Goal: Task Accomplishment & Management: Manage account settings

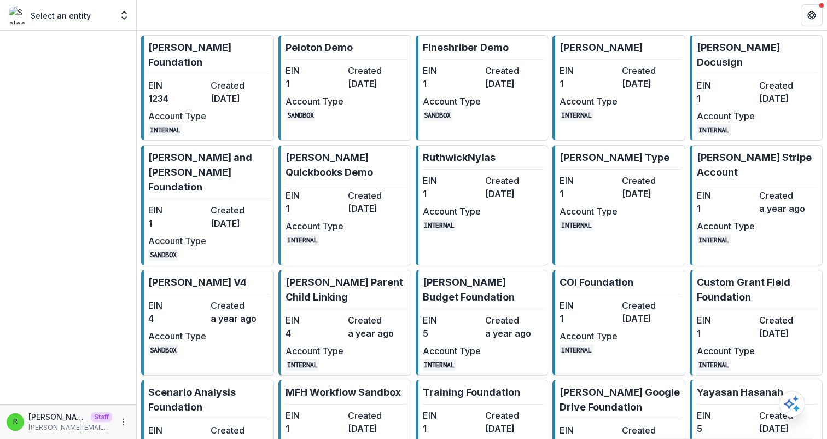
click at [216, 50] on p "[PERSON_NAME] Foundation" at bounding box center [208, 55] width 121 height 30
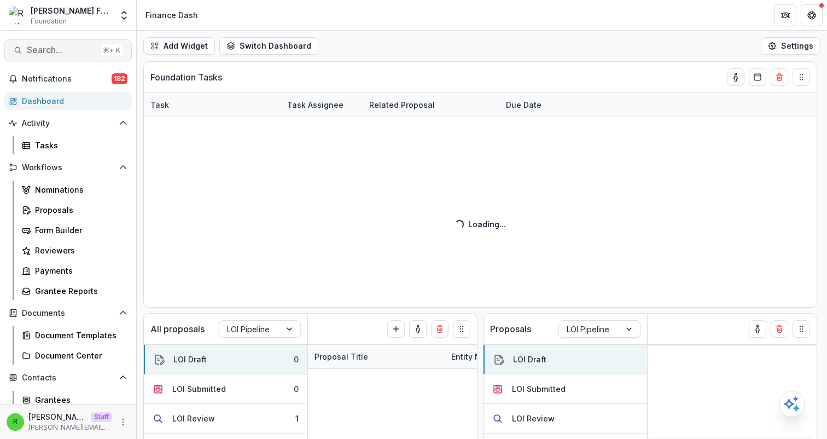
click at [57, 49] on span "Search..." at bounding box center [61, 50] width 69 height 10
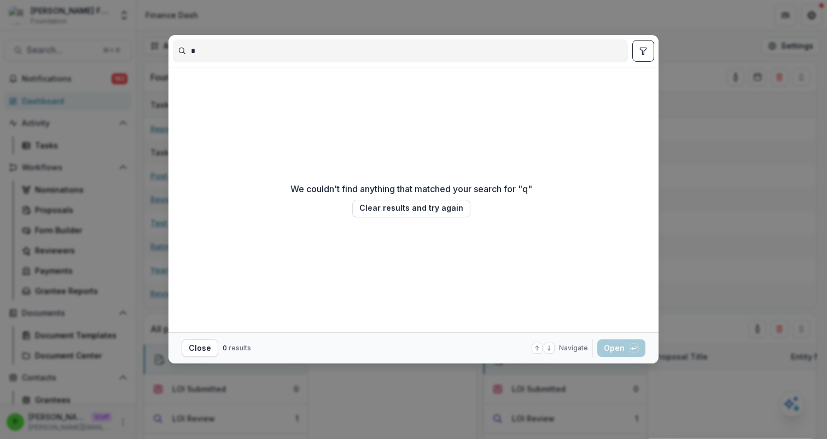
type input "**"
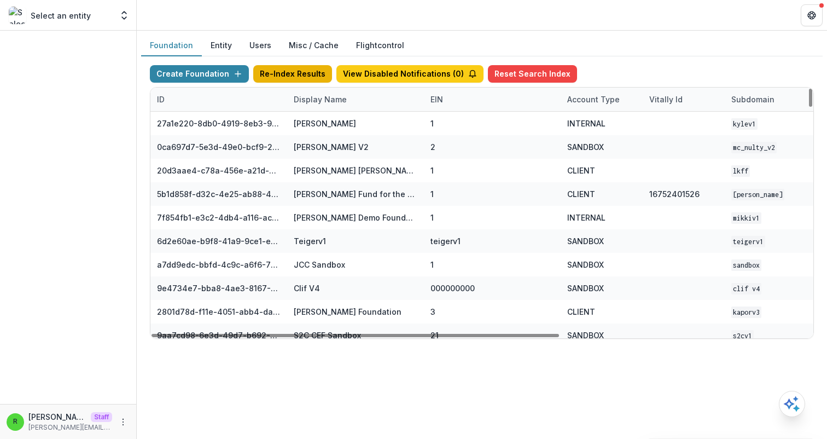
click at [302, 70] on button "Re-Index Results" at bounding box center [292, 74] width 79 height 18
click at [437, 30] on header at bounding box center [482, 15] width 690 height 30
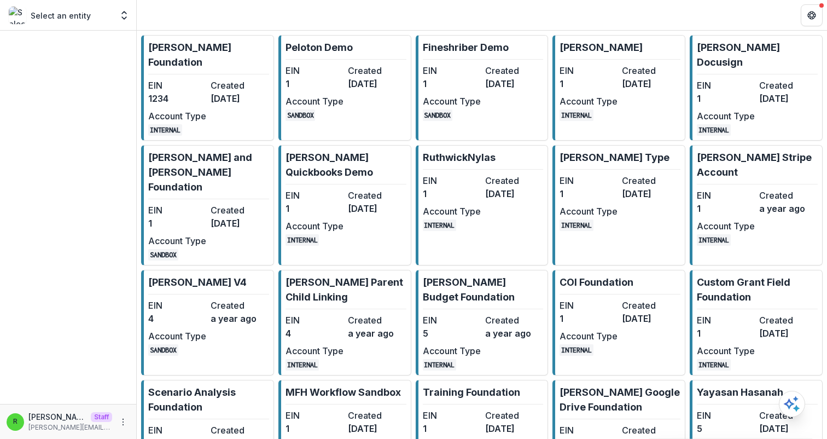
click at [220, 63] on link "[PERSON_NAME] Foundation EIN 1234 Created [DATE] Account Type INTERNAL" at bounding box center [207, 88] width 133 height 106
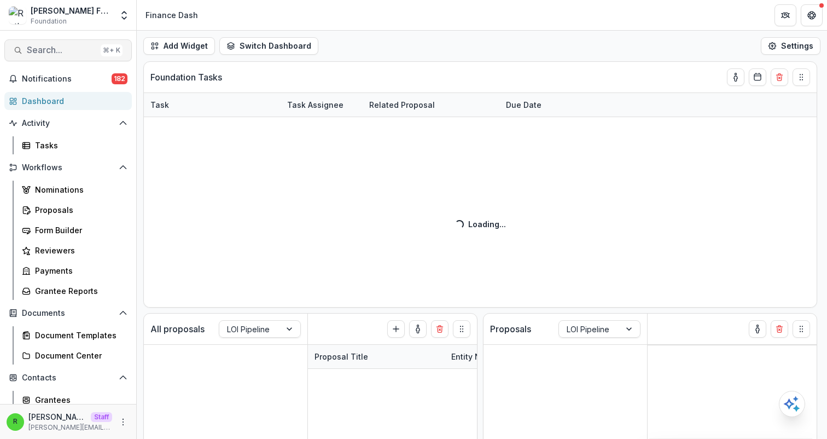
click at [92, 54] on button "Search... ⌘ + K" at bounding box center [67, 50] width 127 height 22
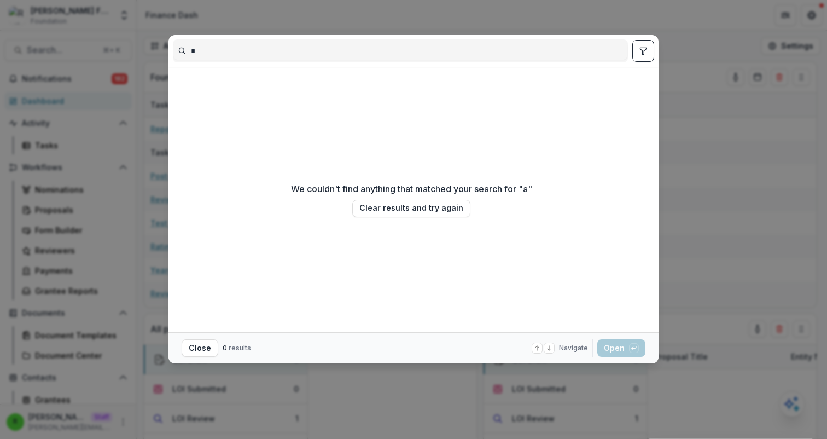
type input "*"
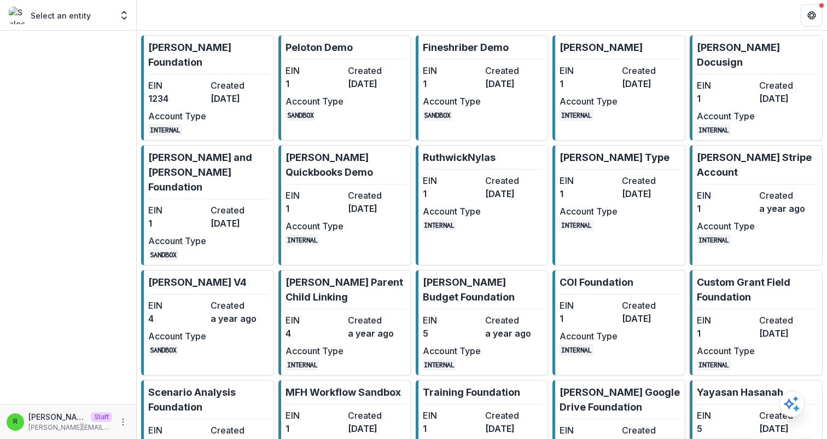
click at [202, 53] on p "[PERSON_NAME] Foundation" at bounding box center [208, 55] width 121 height 30
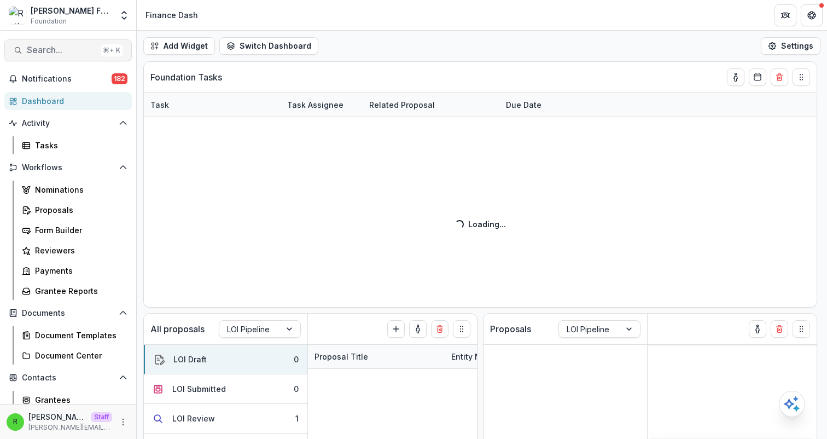
click at [65, 55] on span "Search..." at bounding box center [61, 50] width 69 height 10
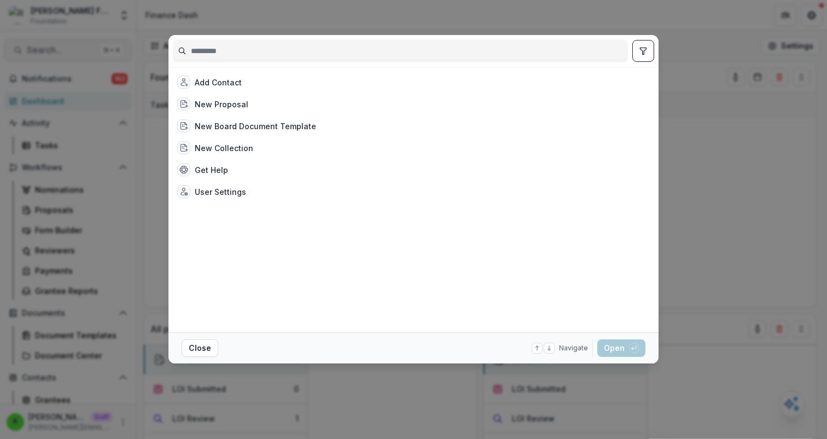
type input "*"
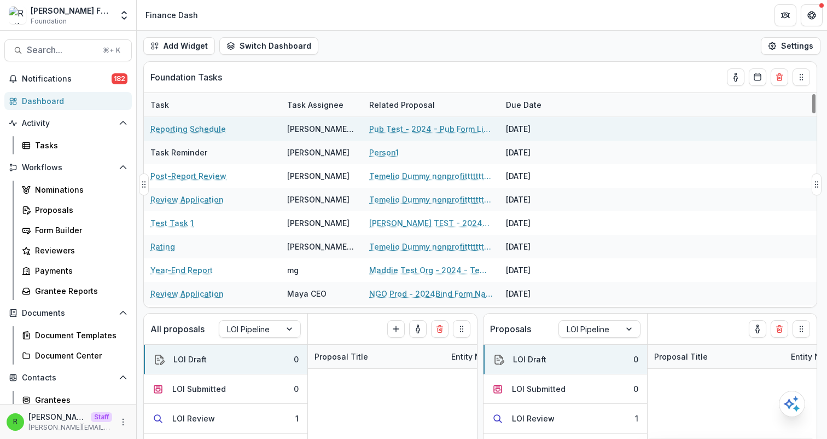
click at [421, 124] on link "Pub Test - 2024 - Pub Form Link Test" at bounding box center [431, 128] width 124 height 11
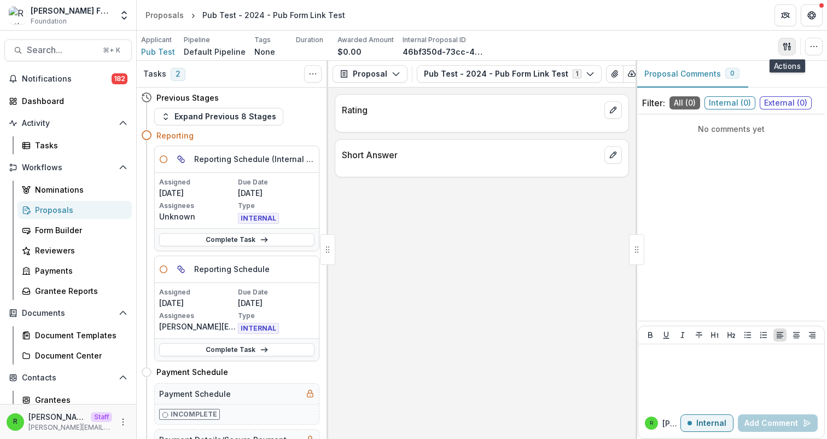
click at [783, 46] on icon "button" at bounding box center [787, 46] width 9 height 9
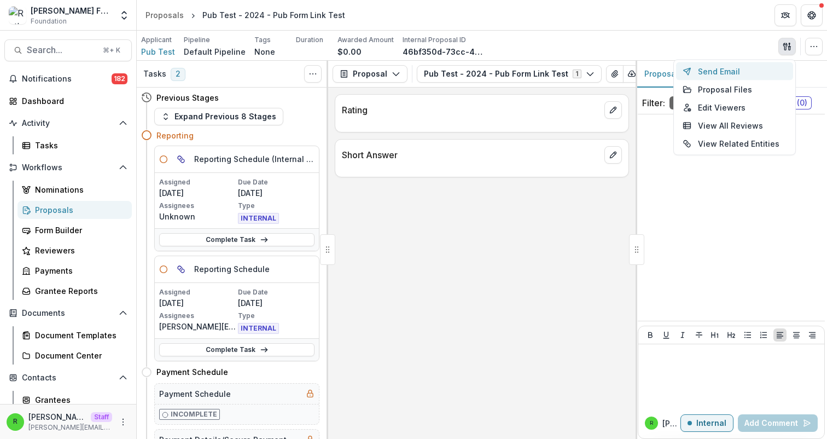
click at [737, 73] on button "Send Email" at bounding box center [734, 71] width 117 height 18
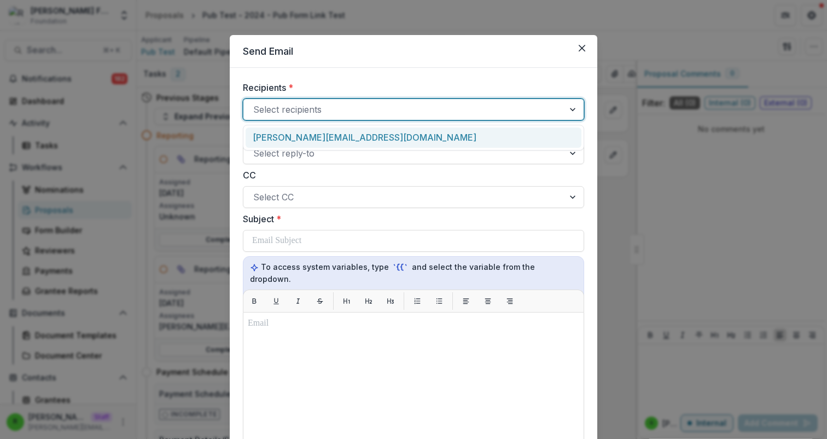
click at [385, 115] on div at bounding box center [403, 109] width 301 height 15
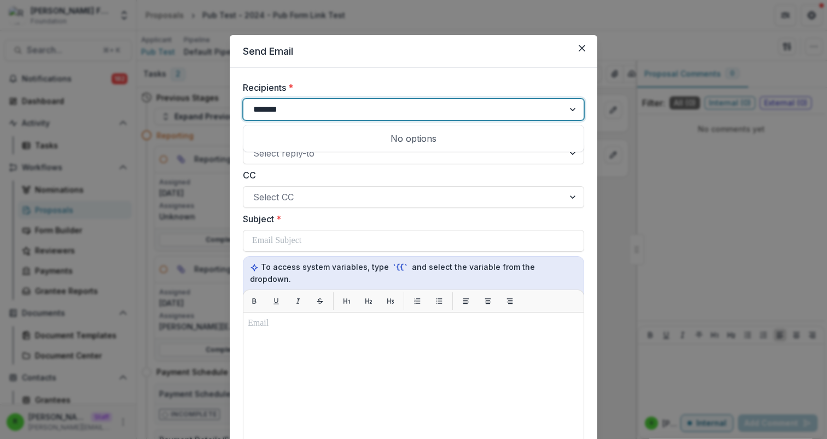
type input "********"
type input "*"
type input "**********"
click at [581, 50] on icon "Close" at bounding box center [582, 48] width 7 height 7
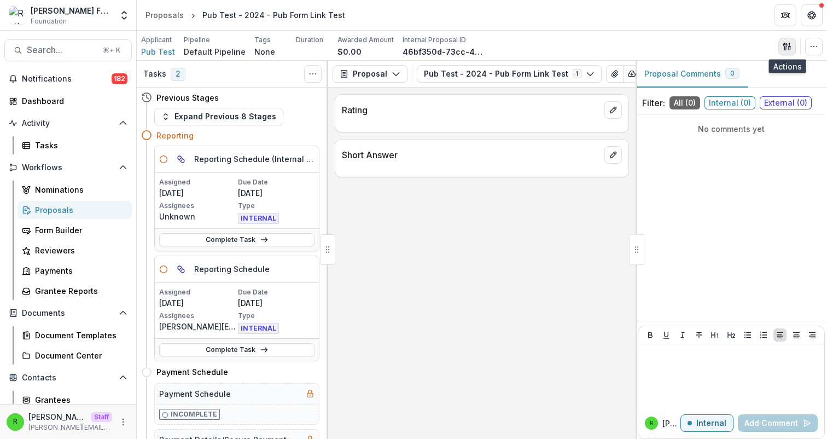
click at [785, 47] on icon "button" at bounding box center [785, 46] width 4 height 7
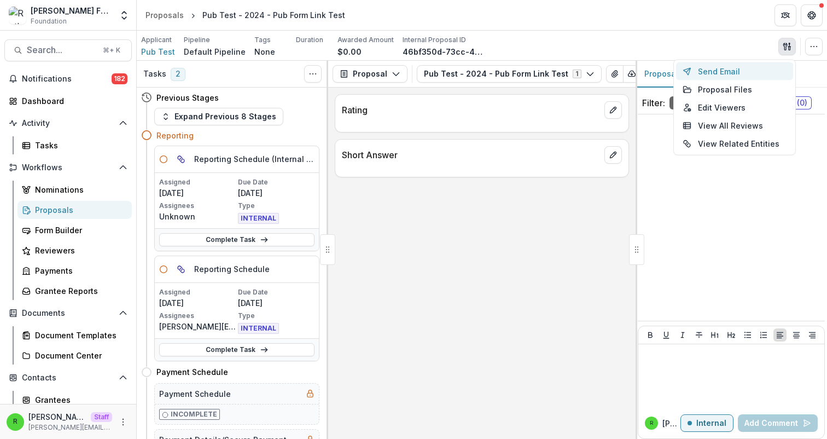
click at [739, 68] on button "Send Email" at bounding box center [734, 71] width 117 height 18
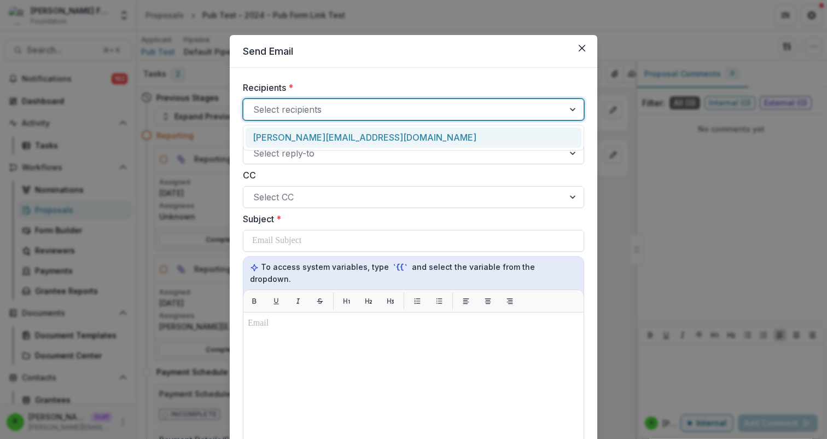
click at [533, 111] on div at bounding box center [403, 109] width 301 height 15
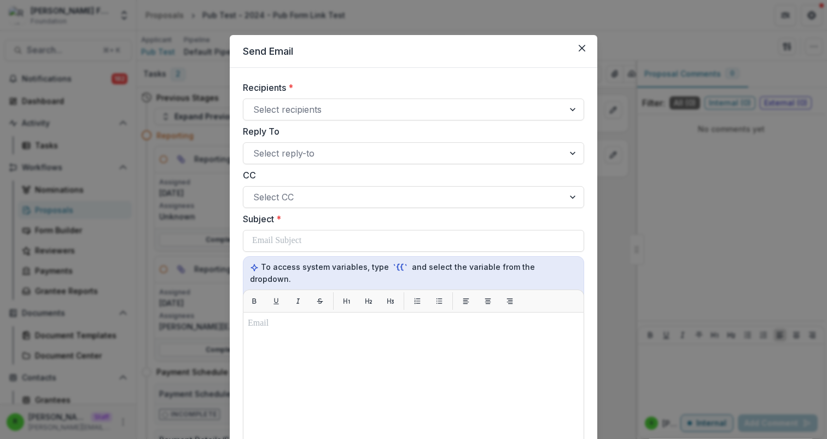
click at [534, 93] on label "Recipients *" at bounding box center [410, 87] width 335 height 13
click at [256, 103] on input "Recipients *" at bounding box center [254, 109] width 3 height 13
click at [579, 48] on icon "Close" at bounding box center [582, 48] width 7 height 7
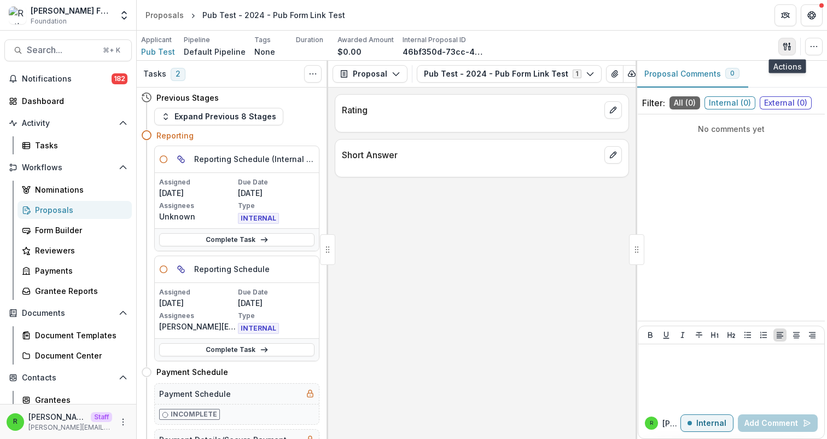
click at [787, 44] on icon "button" at bounding box center [787, 46] width 9 height 9
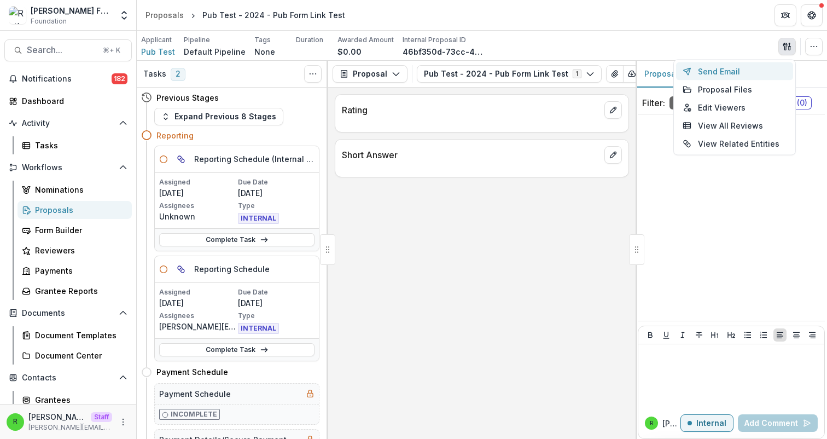
click at [737, 70] on button "Send Email" at bounding box center [734, 71] width 117 height 18
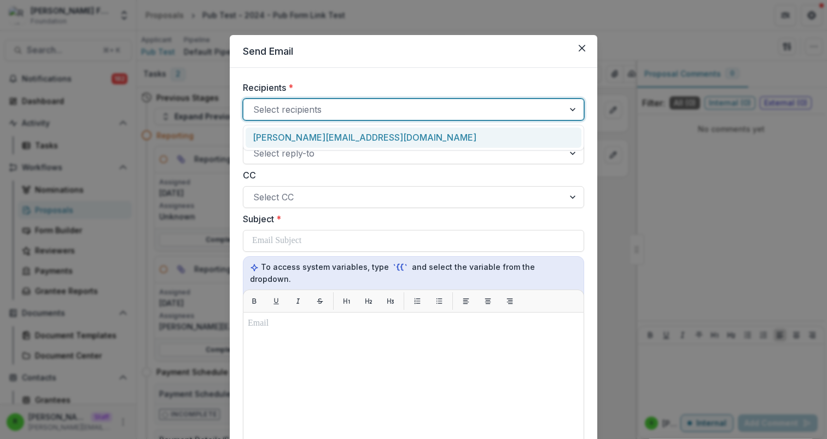
click at [486, 118] on div "Select recipients" at bounding box center [403, 110] width 321 height 18
click at [468, 109] on div at bounding box center [403, 109] width 301 height 15
click at [470, 104] on div at bounding box center [403, 109] width 301 height 15
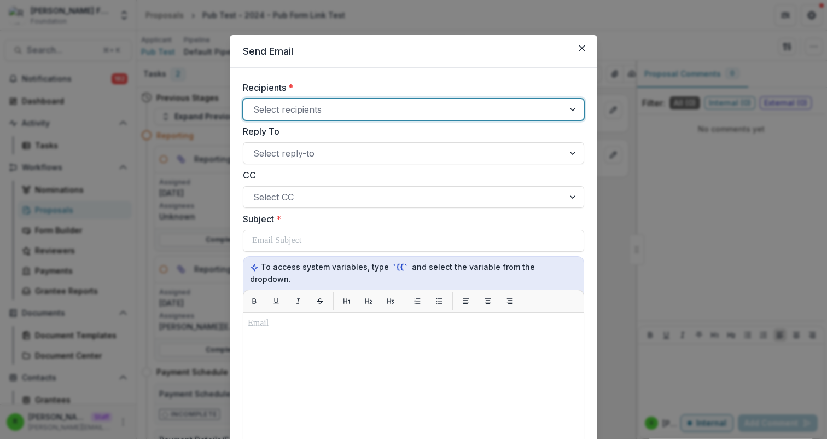
click at [463, 69] on div "Recipients * Select recipients Reply To Select reply-to CC Select CC Subject * …" at bounding box center [414, 370] width 368 height 604
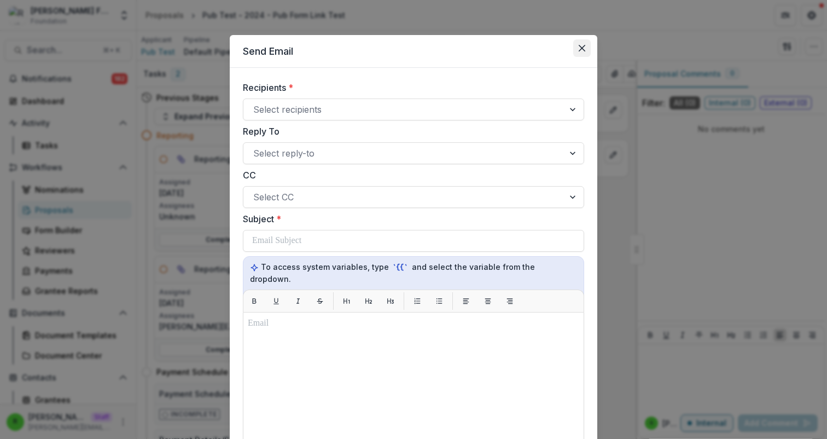
click at [579, 48] on icon "Close" at bounding box center [582, 48] width 7 height 7
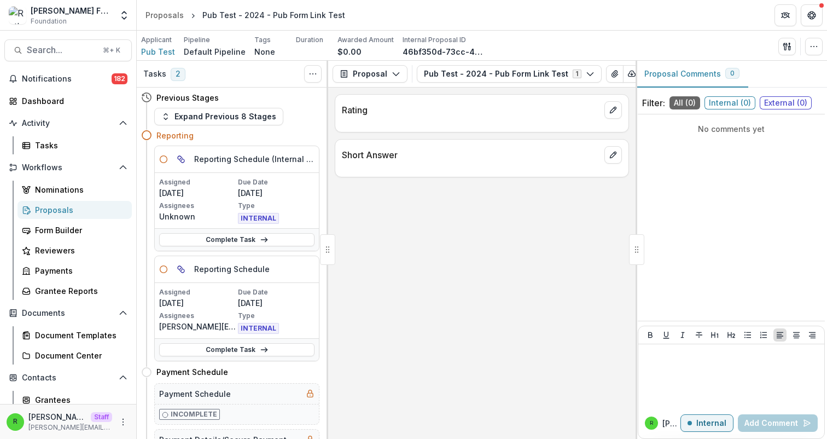
click at [574, 49] on div "Applicant Pub Test Pipeline Default Pipeline Tags None All tags Duration Awarde…" at bounding box center [482, 46] width 682 height 22
click at [535, 199] on div "Rating Short Answer" at bounding box center [481, 263] width 307 height 351
click at [435, 247] on div "Rating Short Answer" at bounding box center [481, 263] width 307 height 351
click at [444, 241] on div "Rating Short Answer" at bounding box center [481, 263] width 307 height 351
click at [444, 240] on div "Rating Short Answer" at bounding box center [481, 263] width 307 height 351
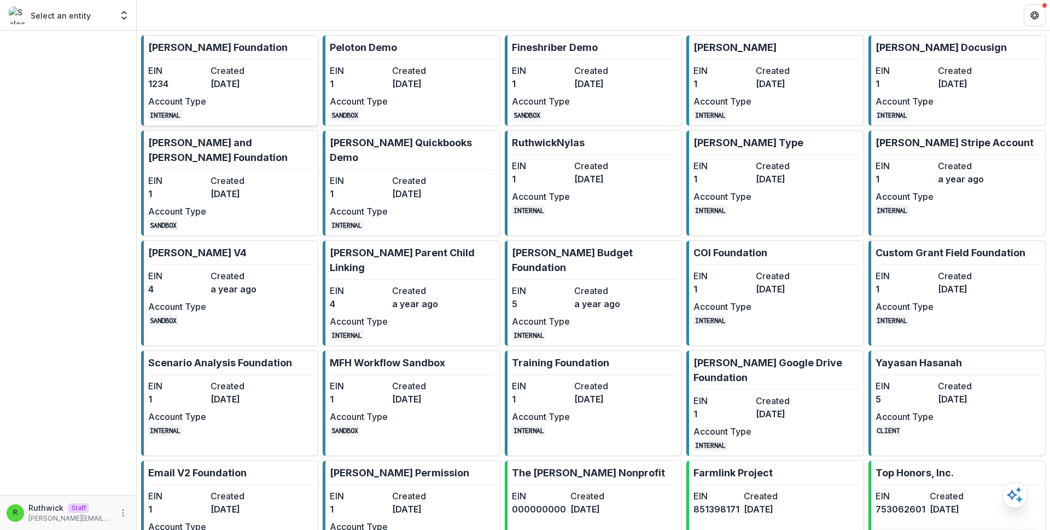
click at [239, 80] on dd "[DATE]" at bounding box center [240, 83] width 58 height 13
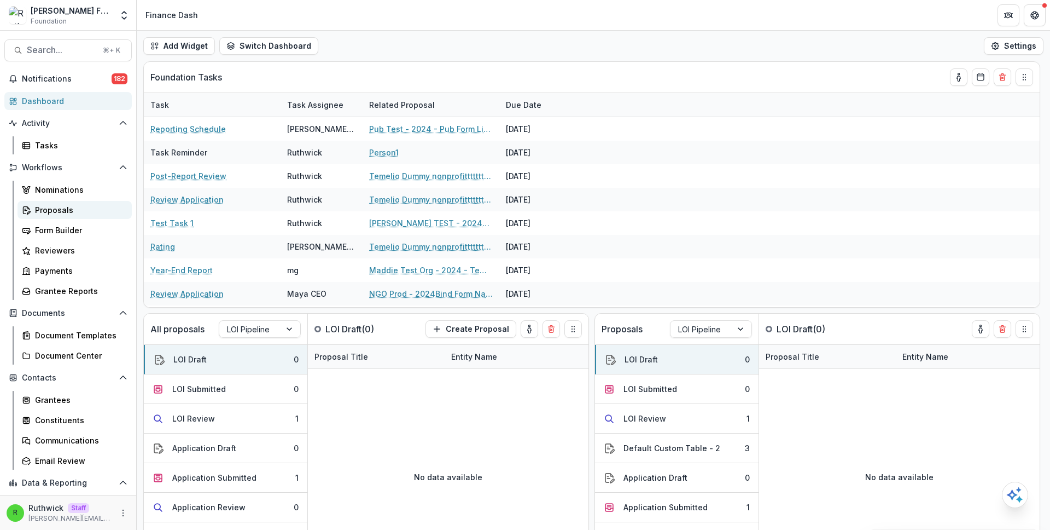
click at [71, 206] on div "Proposals" at bounding box center [79, 209] width 88 height 11
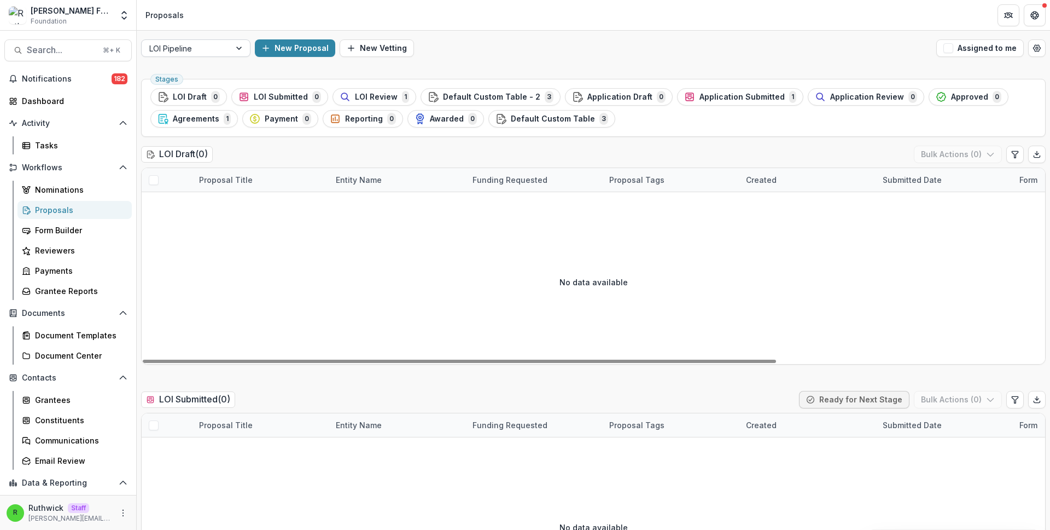
click at [205, 53] on div at bounding box center [185, 49] width 73 height 14
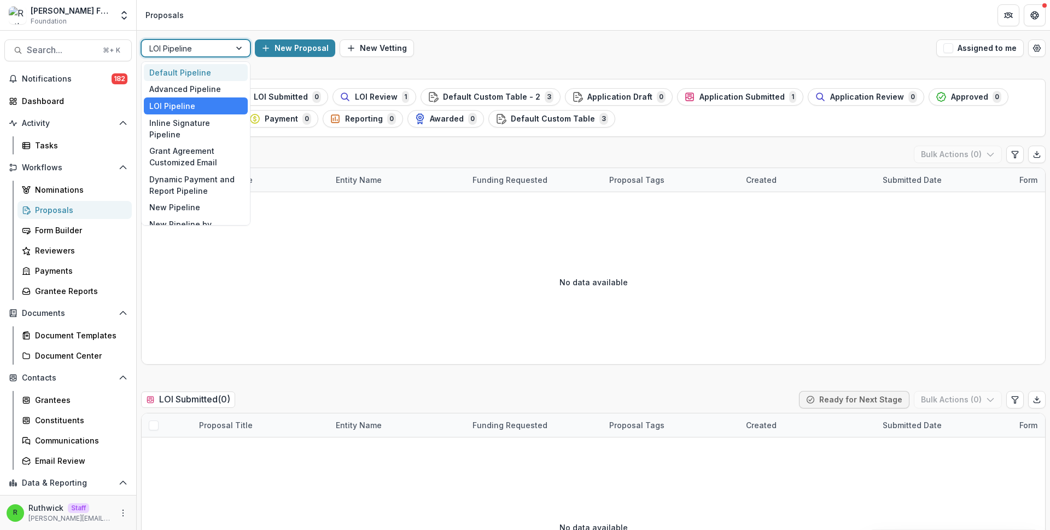
click at [212, 71] on div "Default Pipeline" at bounding box center [196, 72] width 104 height 17
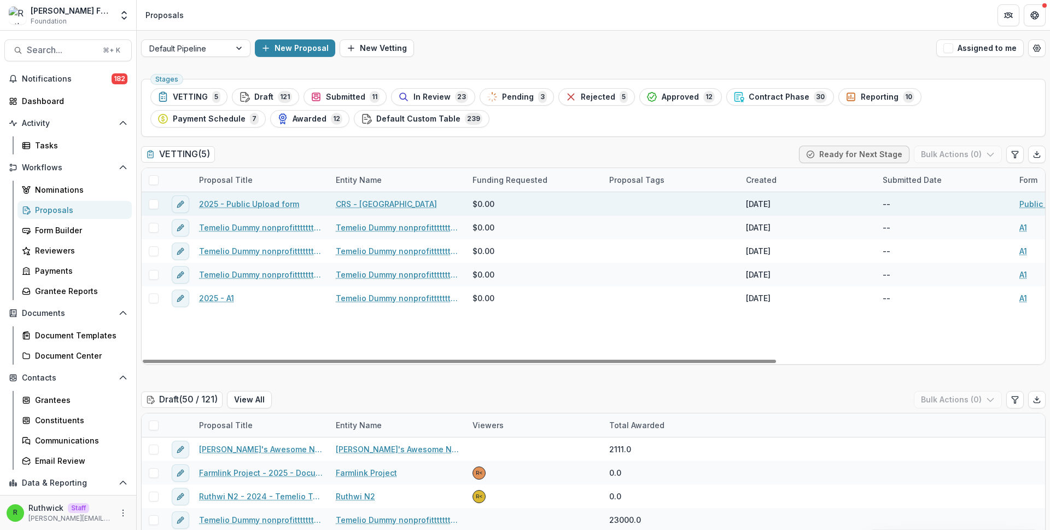
click at [154, 204] on span at bounding box center [154, 204] width 10 height 10
click at [962, 149] on button "Bulk Actions ( 1 )" at bounding box center [959, 155] width 86 height 18
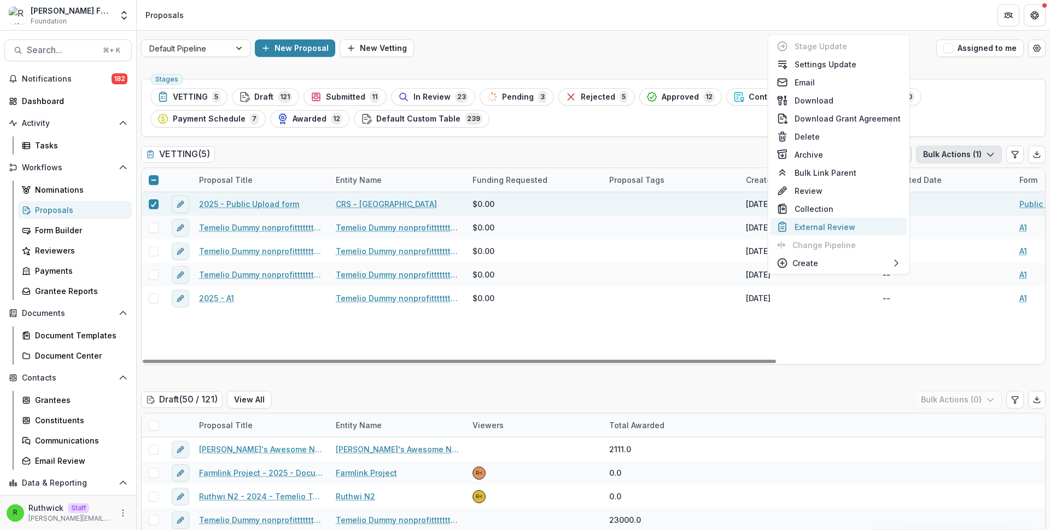
click at [854, 222] on button "External Review" at bounding box center [839, 227] width 137 height 18
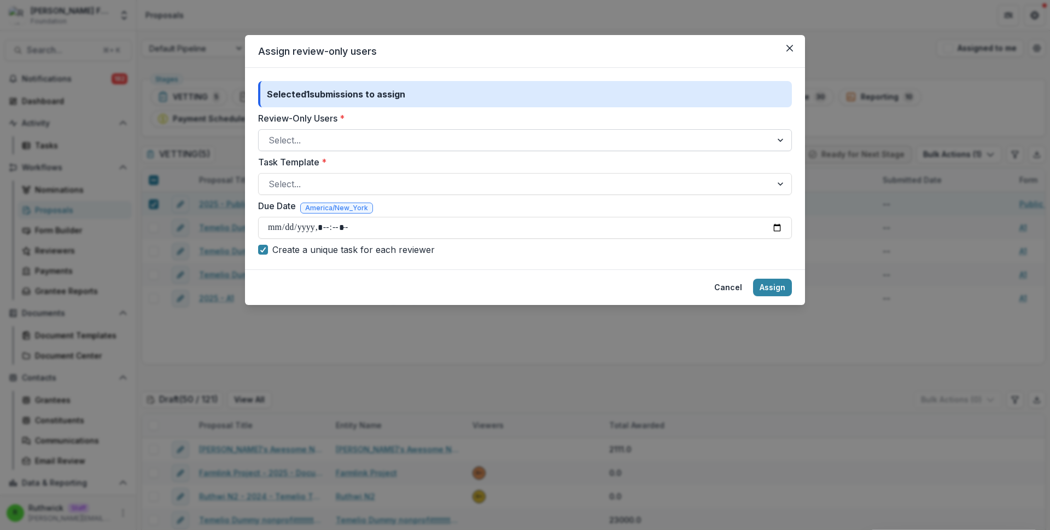
click at [326, 134] on div at bounding box center [515, 139] width 493 height 15
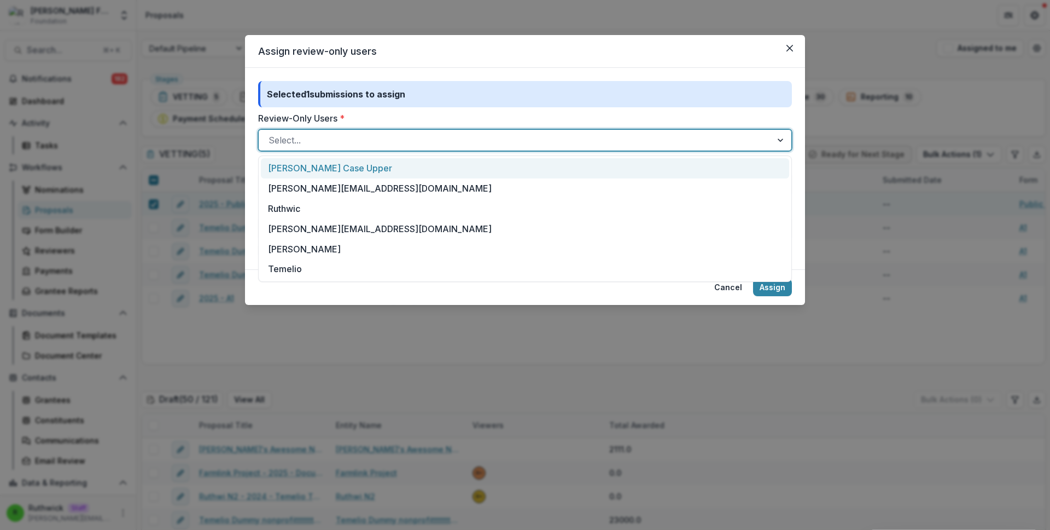
click at [339, 166] on div "Ruthwick Case Upper" at bounding box center [525, 168] width 528 height 20
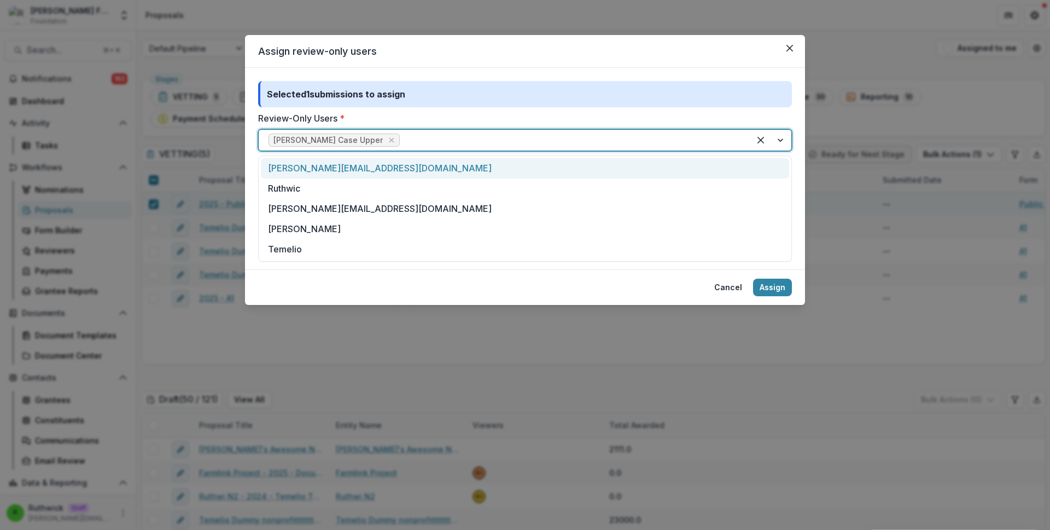
drag, startPoint x: 421, startPoint y: 143, endPoint x: 426, endPoint y: 166, distance: 23.0
click at [422, 144] on div at bounding box center [571, 139] width 338 height 15
click at [427, 167] on div "anveet+exreviewer+01@trytemelio.com" at bounding box center [525, 168] width 528 height 20
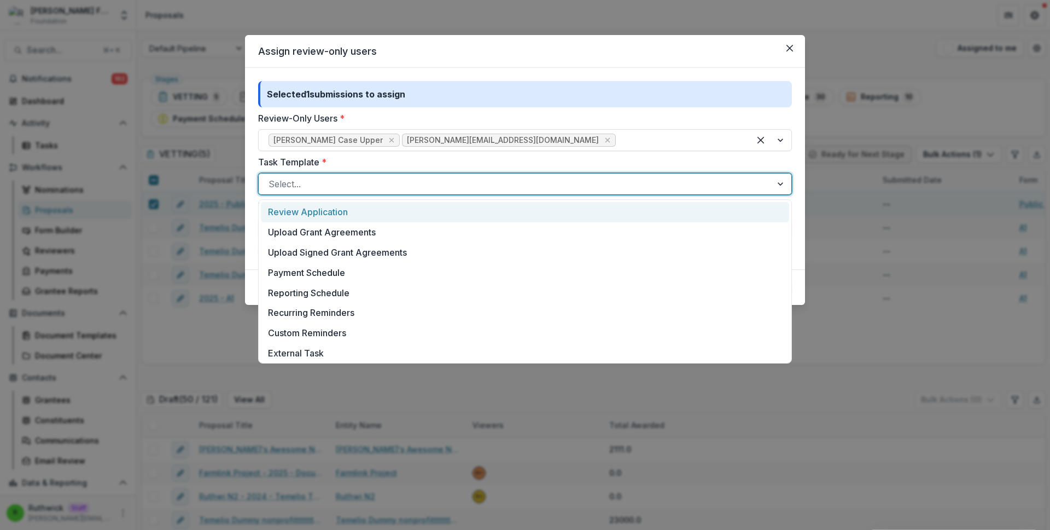
click at [417, 188] on div at bounding box center [515, 183] width 493 height 15
click at [421, 210] on div "Review Application" at bounding box center [525, 212] width 528 height 20
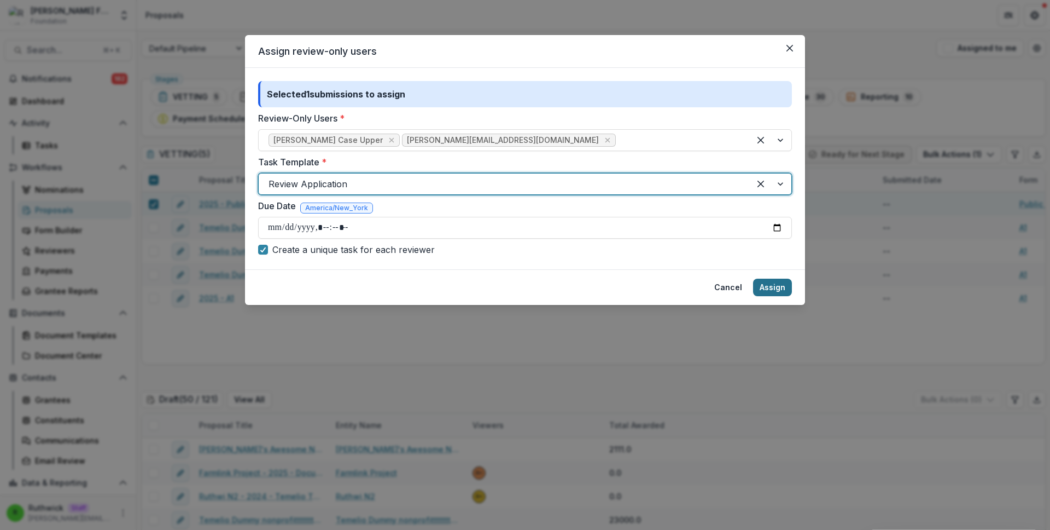
click at [778, 288] on button "Assign" at bounding box center [772, 287] width 39 height 18
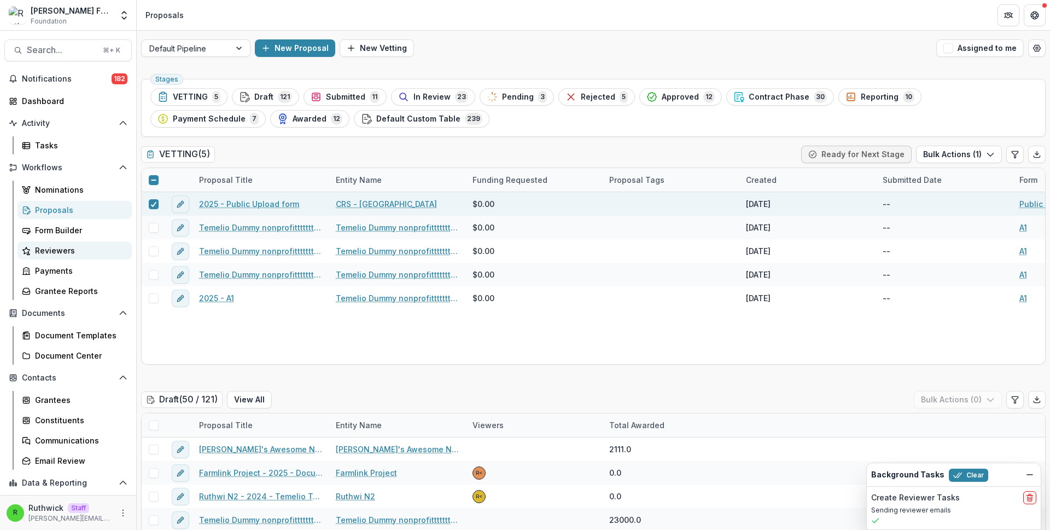
drag, startPoint x: 411, startPoint y: 140, endPoint x: 42, endPoint y: 242, distance: 382.8
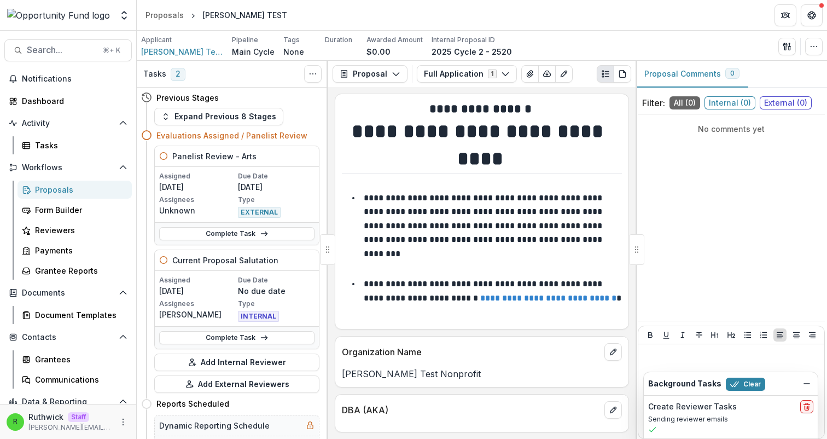
click at [117, 187] on div "Proposals" at bounding box center [79, 189] width 88 height 11
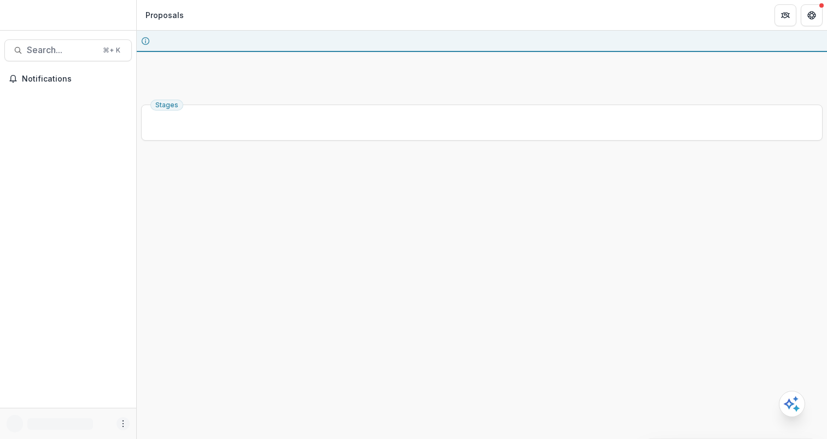
click at [123, 422] on icon "More" at bounding box center [123, 423] width 9 height 9
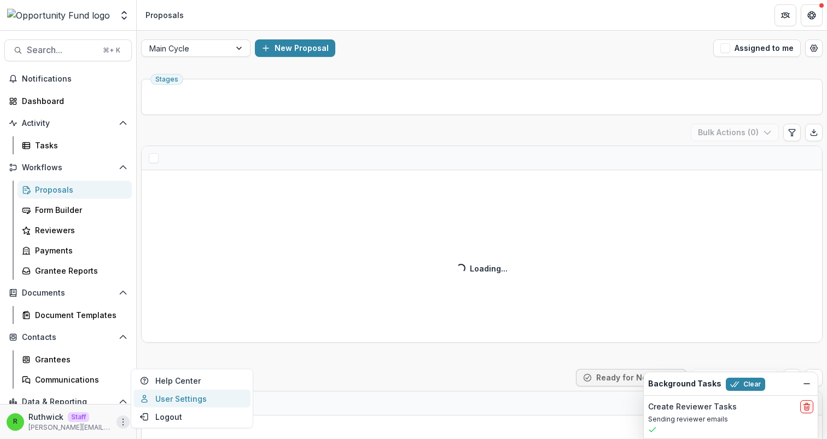
click at [200, 399] on link "User Settings" at bounding box center [191, 399] width 117 height 18
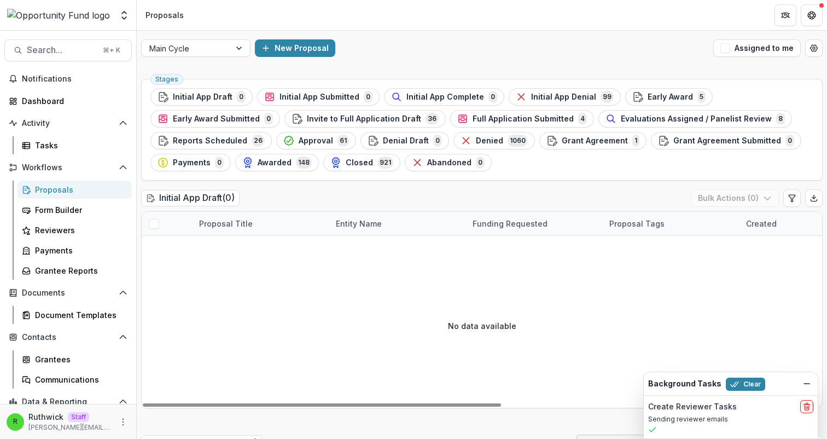
click at [356, 200] on div "Initial App Draft ( 0 ) Bulk Actions ( 0 )" at bounding box center [482, 200] width 682 height 22
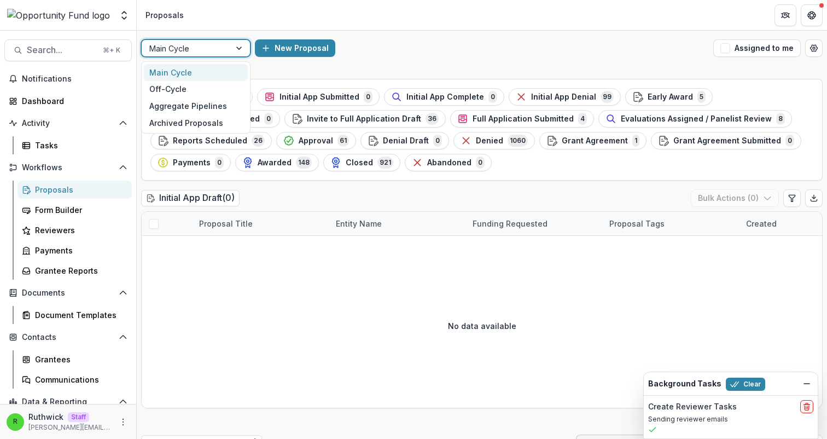
click at [200, 47] on div at bounding box center [185, 49] width 73 height 14
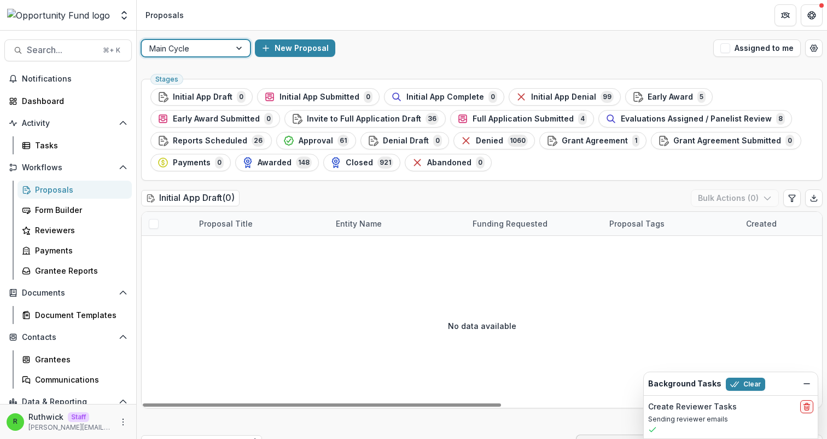
click at [197, 50] on div at bounding box center [185, 49] width 73 height 14
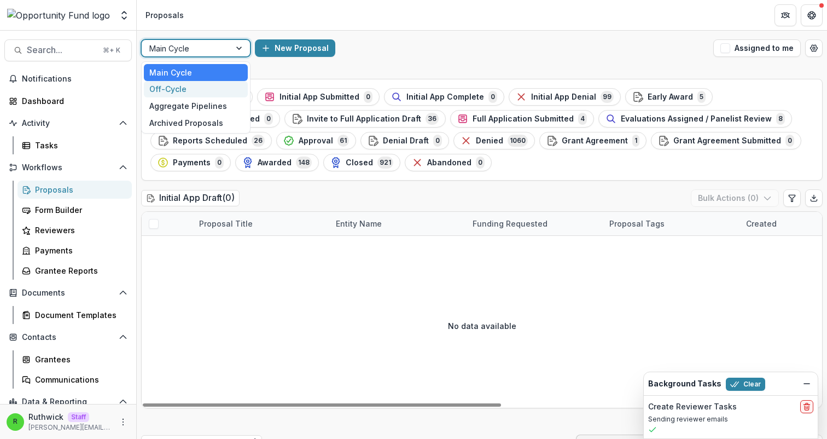
click at [202, 87] on div "Off-Cycle" at bounding box center [196, 89] width 104 height 17
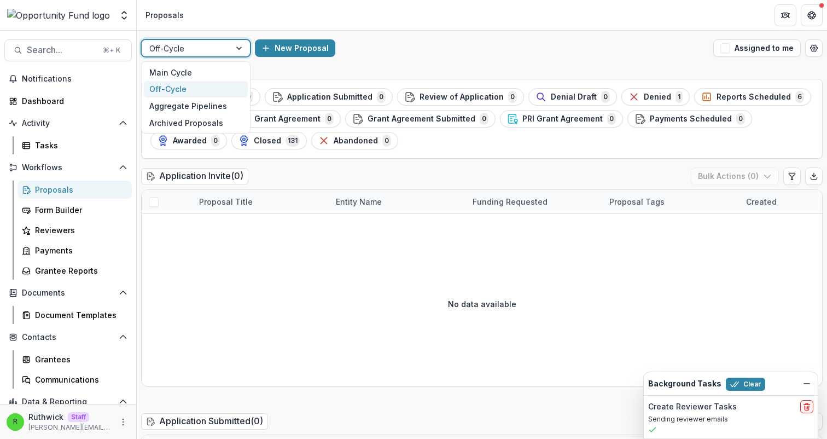
click at [212, 45] on div at bounding box center [185, 49] width 73 height 14
click at [214, 71] on div "Main Cycle" at bounding box center [196, 72] width 104 height 17
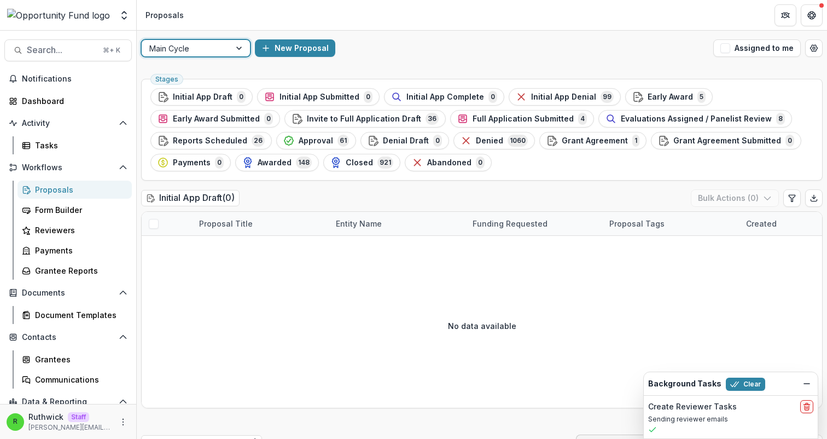
click at [529, 176] on div "Stages Initial App Draft 0 Initial App Submitted 0 Initial App Complete 0 Initi…" at bounding box center [482, 130] width 682 height 102
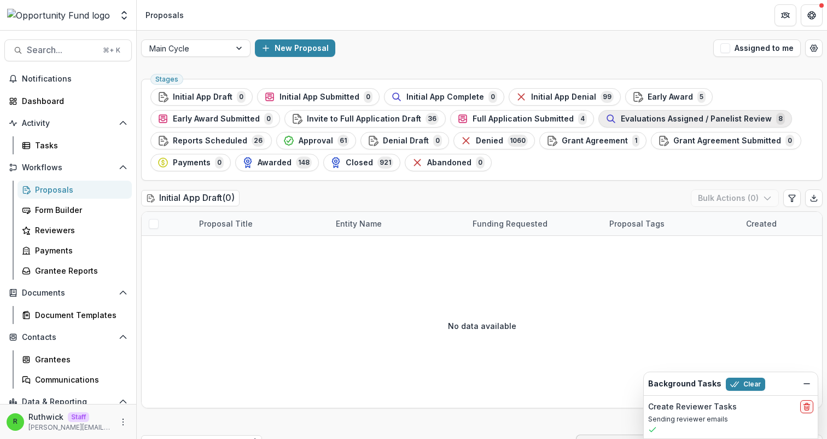
click at [631, 119] on span "Evaluations Assigned / Panelist Review" at bounding box center [696, 118] width 151 height 9
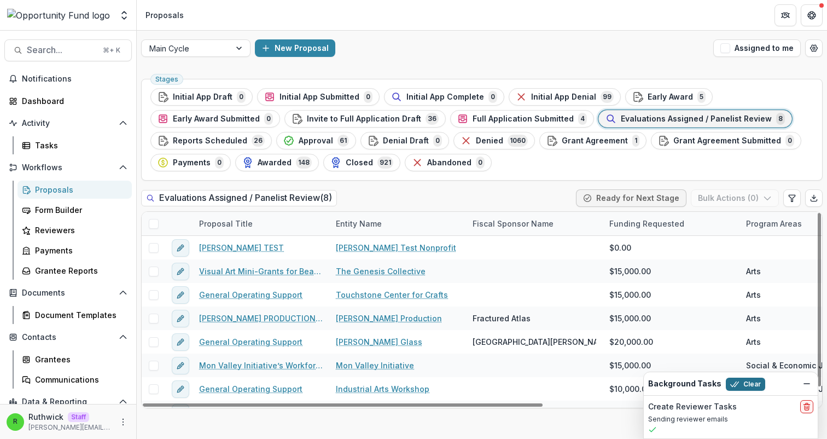
click at [745, 383] on button "Clear" at bounding box center [745, 383] width 39 height 13
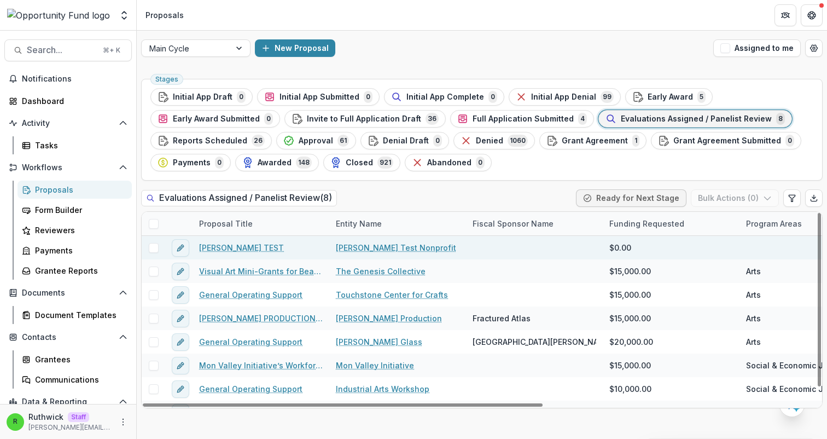
click at [152, 249] on span at bounding box center [154, 248] width 10 height 10
click at [711, 195] on button "Bulk Actions ( 1 )" at bounding box center [736, 198] width 86 height 18
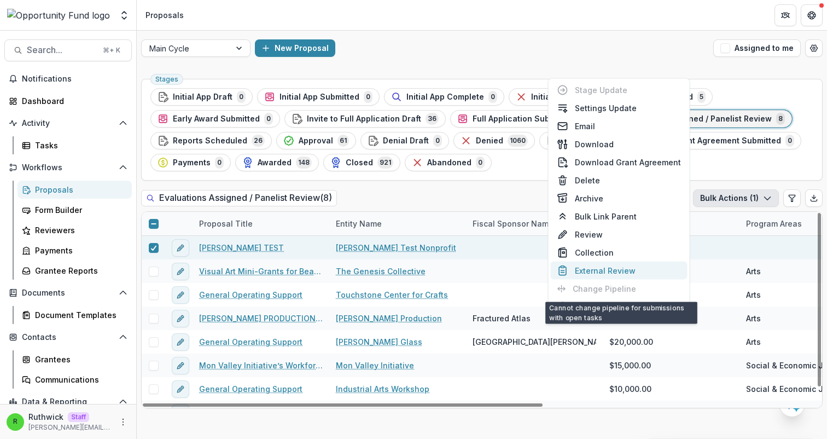
click at [623, 269] on button "External Review" at bounding box center [619, 271] width 137 height 18
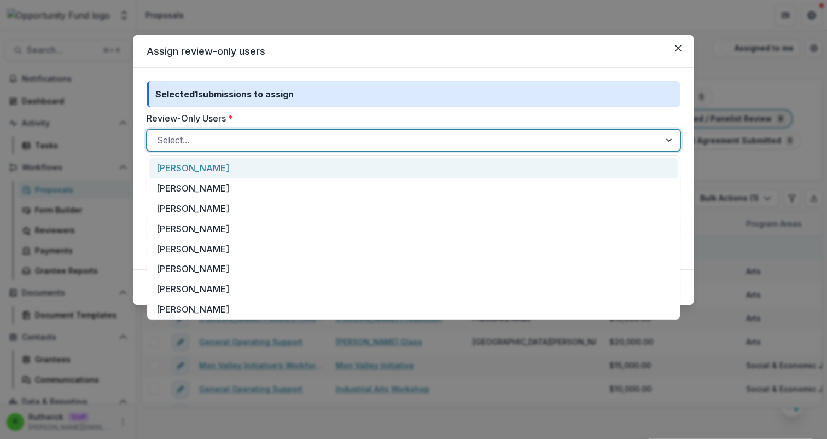
click at [326, 140] on div at bounding box center [403, 139] width 493 height 15
click at [321, 165] on div "[PERSON_NAME]" at bounding box center [413, 168] width 528 height 20
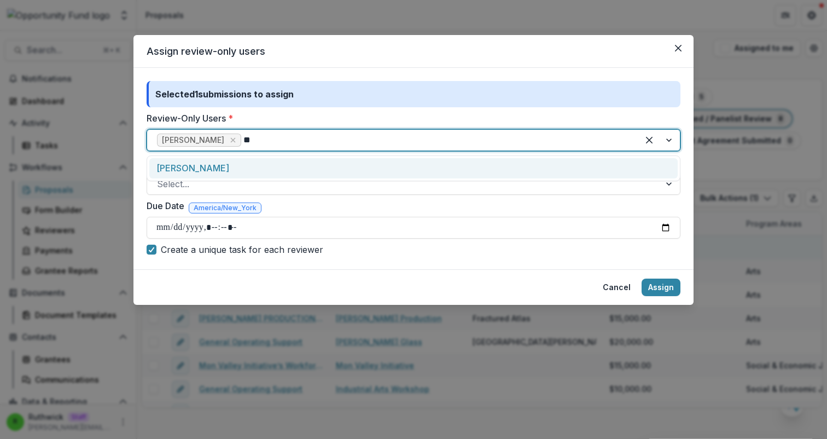
type input "*"
type input "***"
click at [284, 164] on div "Temelio" at bounding box center [413, 168] width 528 height 20
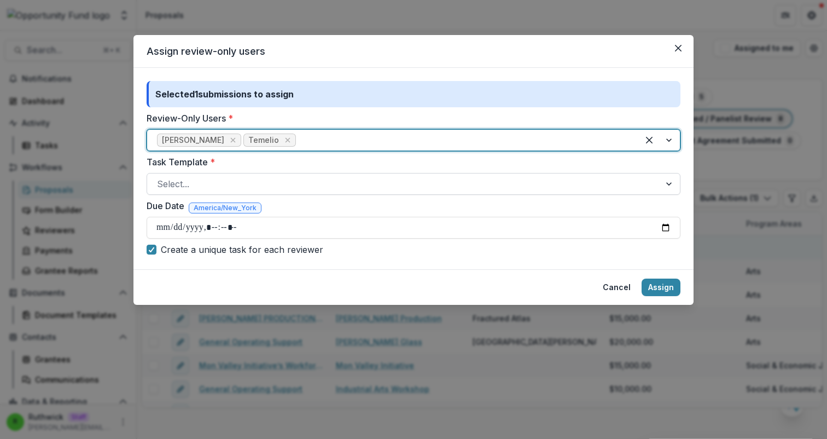
click at [286, 189] on div at bounding box center [403, 183] width 493 height 15
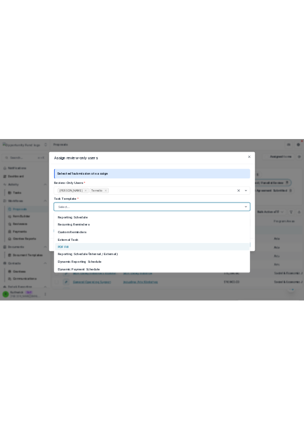
scroll to position [248, 0]
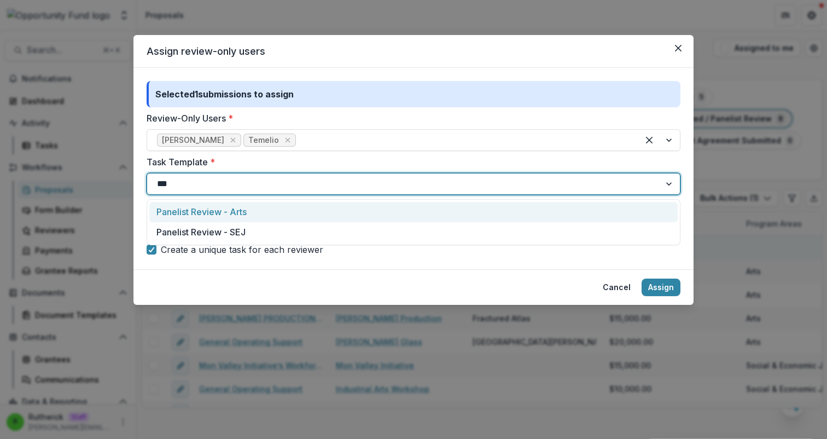
type input "****"
click at [383, 208] on div "Panelist Review - Arts" at bounding box center [413, 212] width 528 height 20
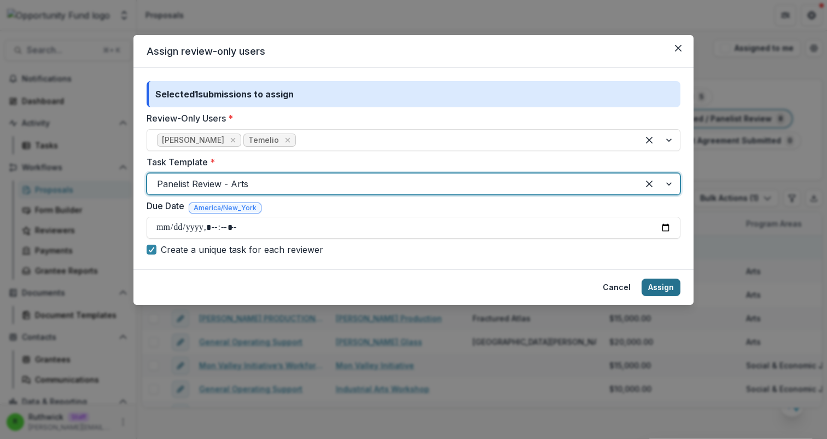
click at [661, 285] on button "Assign" at bounding box center [661, 287] width 39 height 18
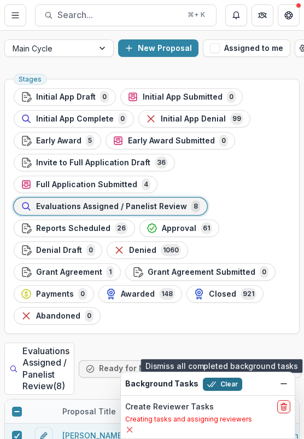
click at [234, 387] on button "Clear" at bounding box center [222, 383] width 39 height 13
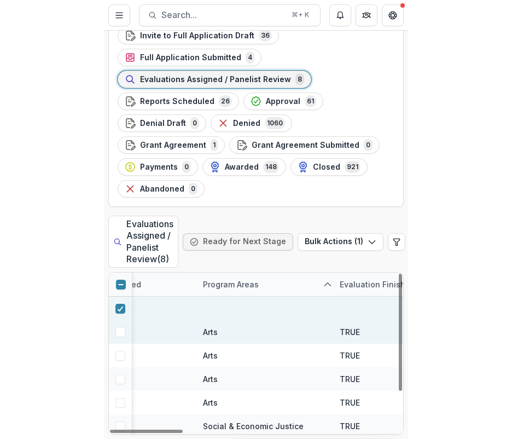
scroll to position [0, 513]
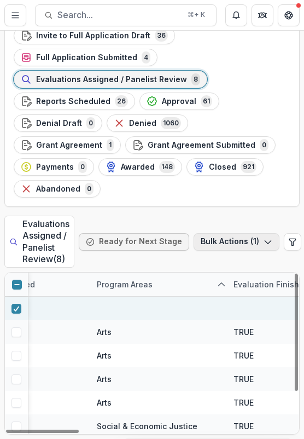
click at [238, 237] on button "Bulk Actions ( 1 )" at bounding box center [237, 242] width 86 height 18
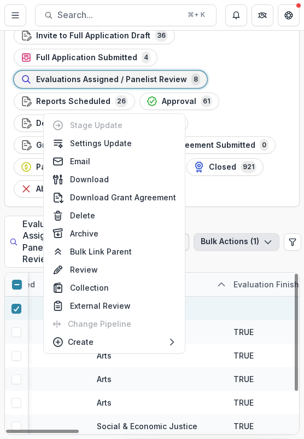
click at [262, 200] on div "Stages Initial App Draft 0 Initial App Submitted 0 Initial App Complete 0 Initi…" at bounding box center [152, 192] width 304 height 491
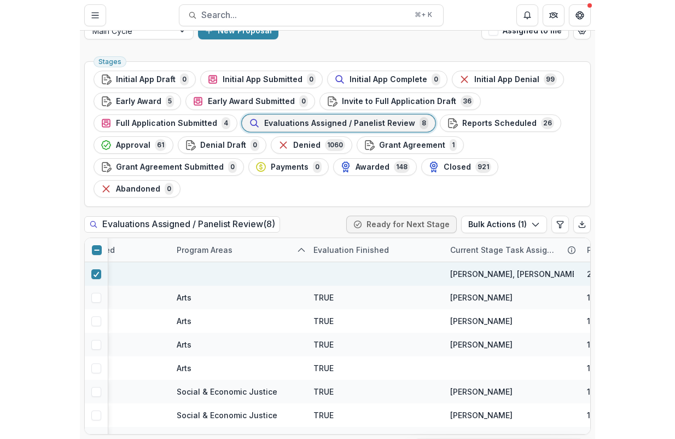
scroll to position [0, 0]
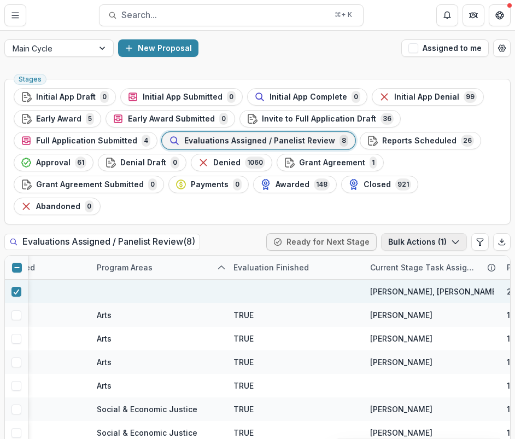
click at [443, 233] on button "Bulk Actions ( 1 )" at bounding box center [424, 242] width 86 height 18
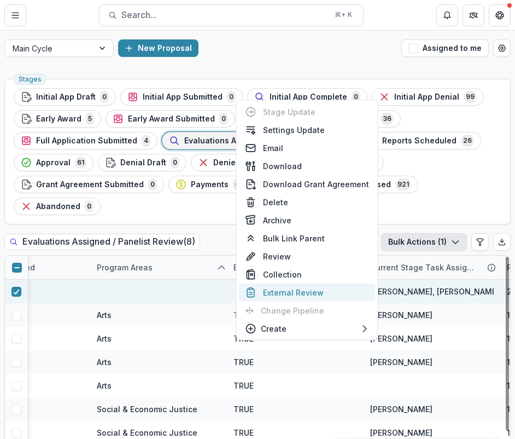
click at [320, 297] on button "External Review" at bounding box center [307, 292] width 137 height 18
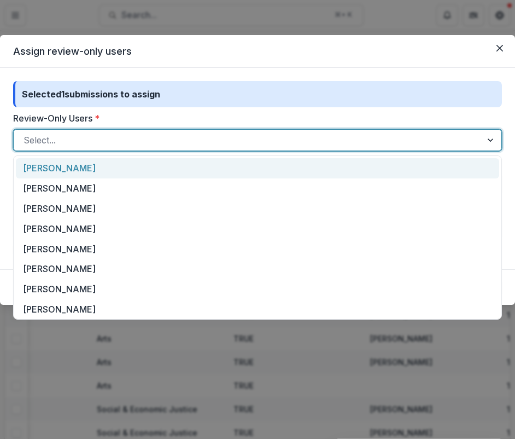
click at [184, 136] on div at bounding box center [248, 139] width 449 height 15
click at [185, 164] on div "Lucy Fey" at bounding box center [258, 168] width 484 height 20
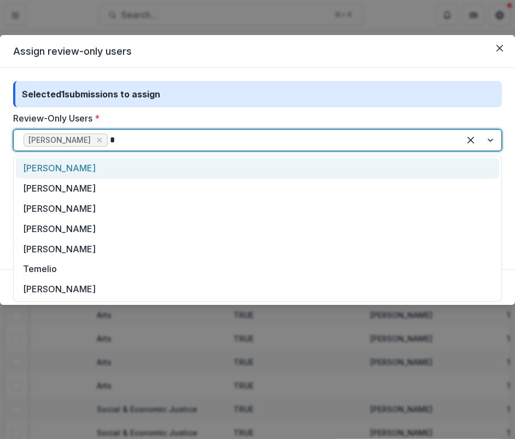
type input "**"
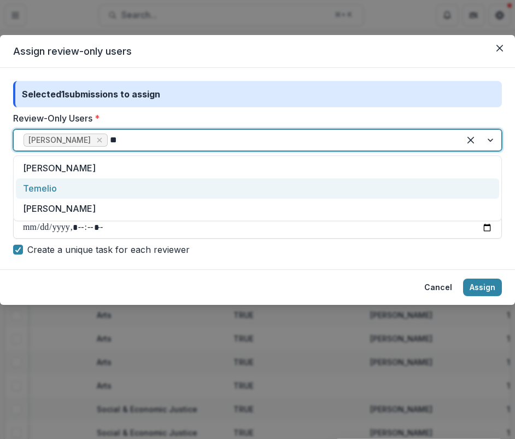
click at [195, 190] on div "Temelio" at bounding box center [258, 188] width 484 height 20
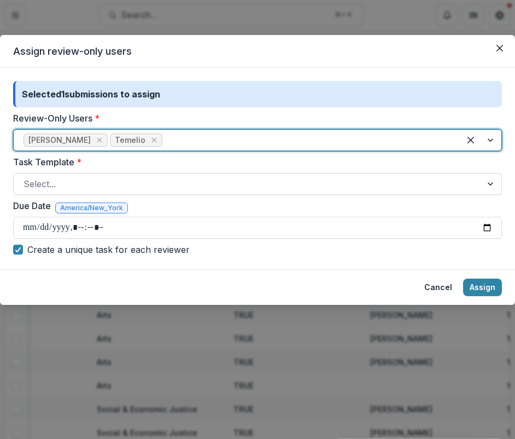
click at [195, 191] on div at bounding box center [248, 183] width 449 height 15
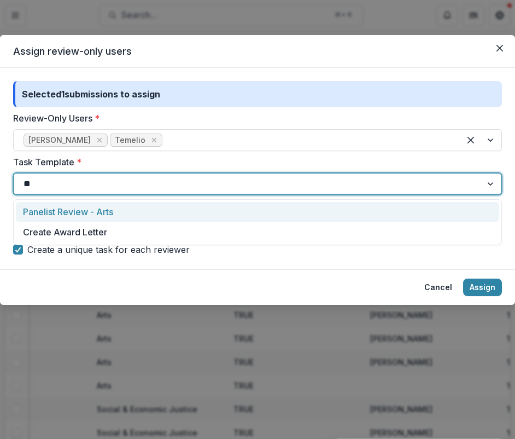
type input "***"
click at [194, 209] on div "Panelist Review - Arts" at bounding box center [258, 212] width 484 height 20
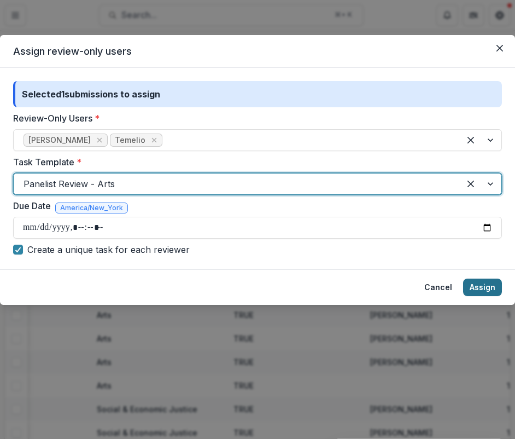
click at [480, 289] on button "Assign" at bounding box center [482, 287] width 39 height 18
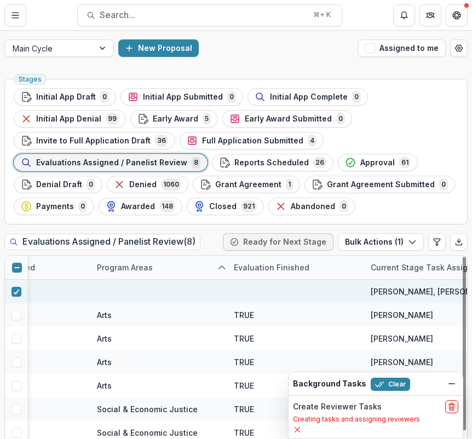
click at [359, 419] on p "Creating tasks and assigning reviewers" at bounding box center [375, 419] width 165 height 10
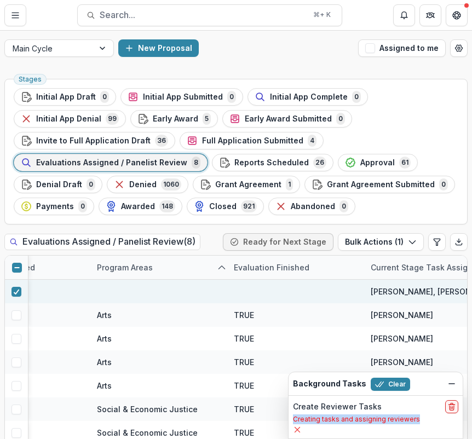
copy div "Creating tasks and assigning reviewers AI Chat Hi there! How can I assist you t…"
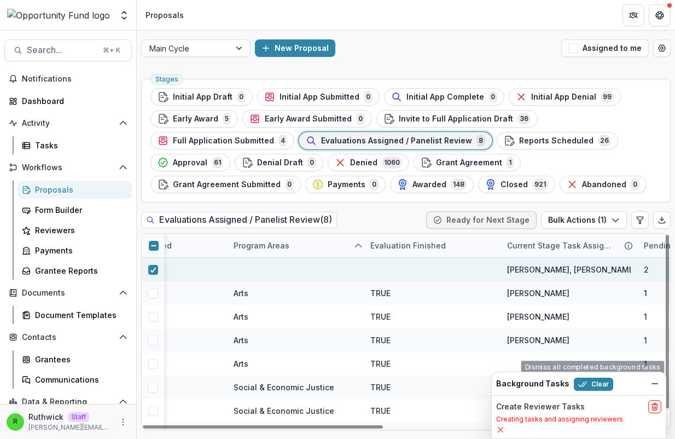
click at [586, 392] on div "Background Tasks Clear" at bounding box center [579, 383] width 174 height 23
click at [592, 385] on button "Clear" at bounding box center [593, 383] width 39 height 13
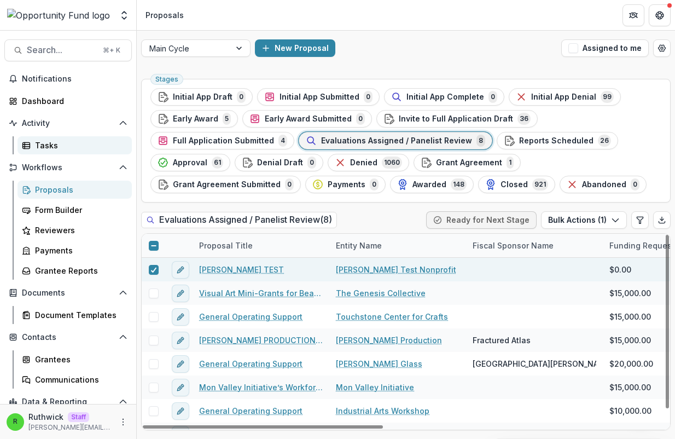
click at [67, 142] on div "Tasks" at bounding box center [79, 145] width 88 height 11
click at [603, 224] on button "Bulk Actions ( 1 )" at bounding box center [584, 220] width 86 height 18
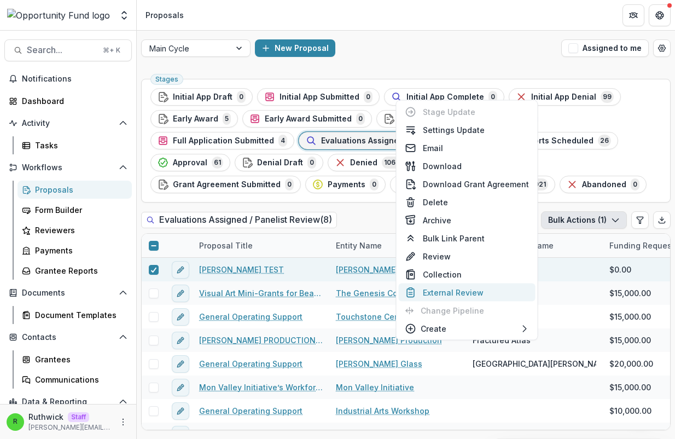
click at [460, 292] on button "External Review" at bounding box center [467, 292] width 137 height 18
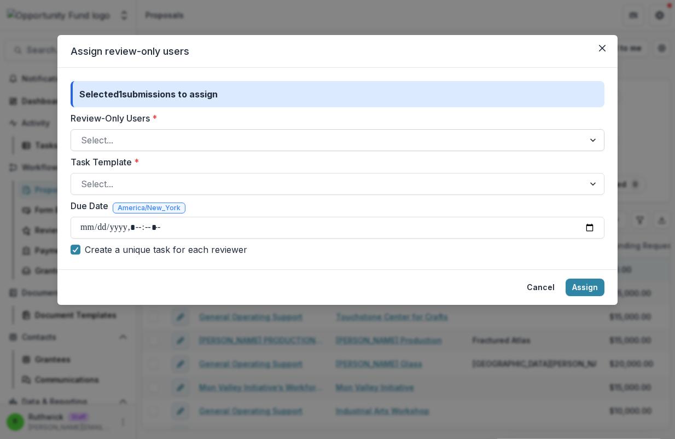
click at [315, 143] on div at bounding box center [327, 139] width 493 height 15
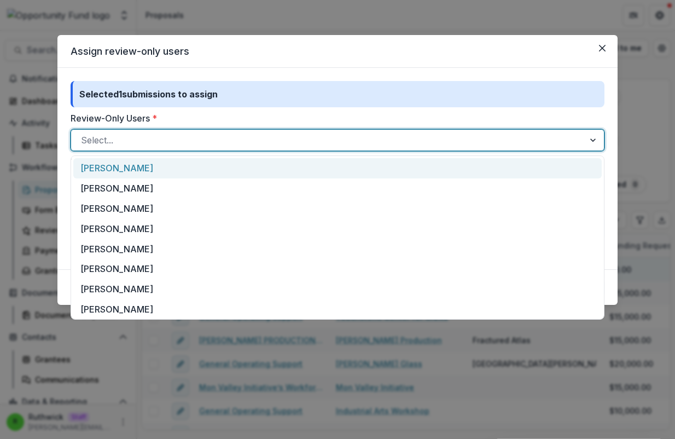
click at [304, 162] on div "Lucy Fey" at bounding box center [337, 168] width 528 height 20
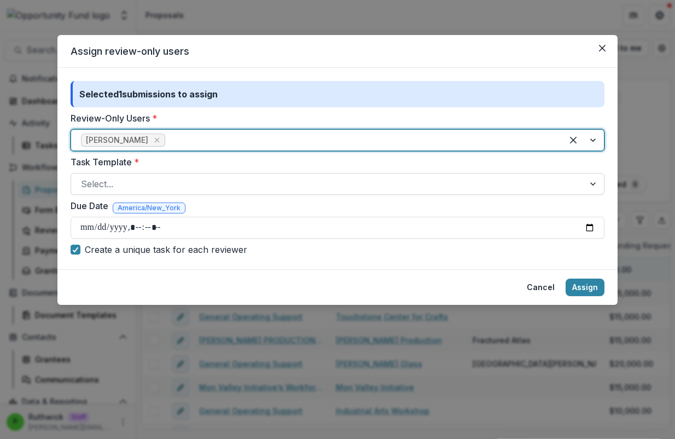
click at [323, 183] on div at bounding box center [327, 183] width 493 height 15
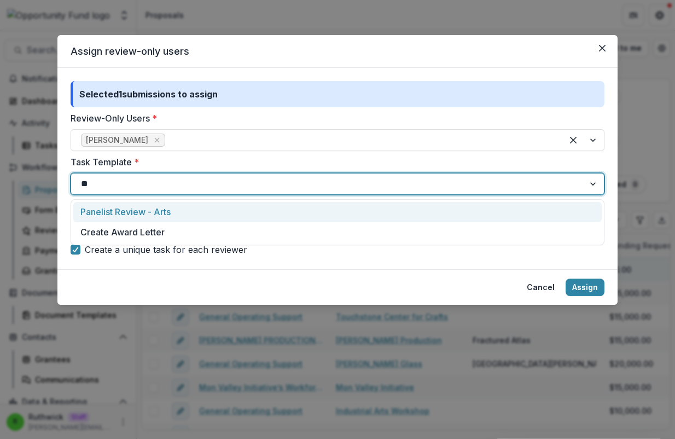
type input "***"
click at [316, 214] on div "Panelist Review - Arts" at bounding box center [337, 212] width 528 height 20
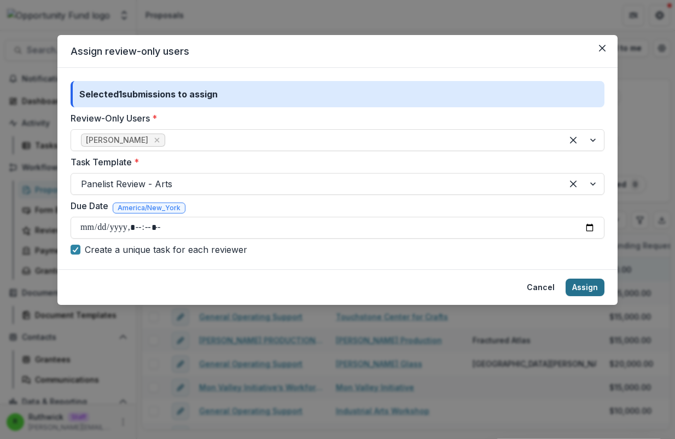
click at [587, 289] on button "Assign" at bounding box center [585, 287] width 39 height 18
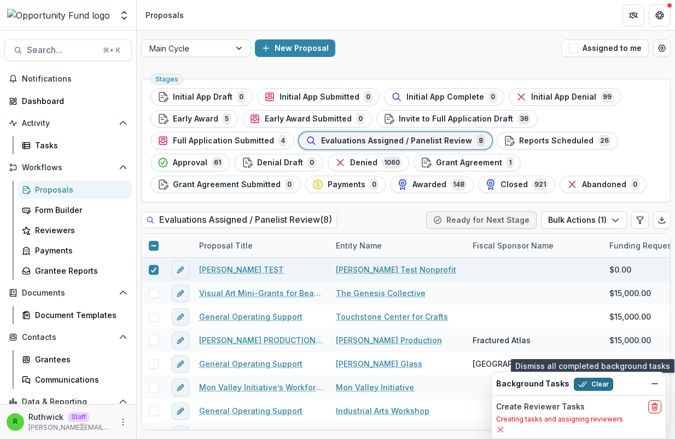
click at [587, 390] on button "Clear" at bounding box center [593, 383] width 39 height 13
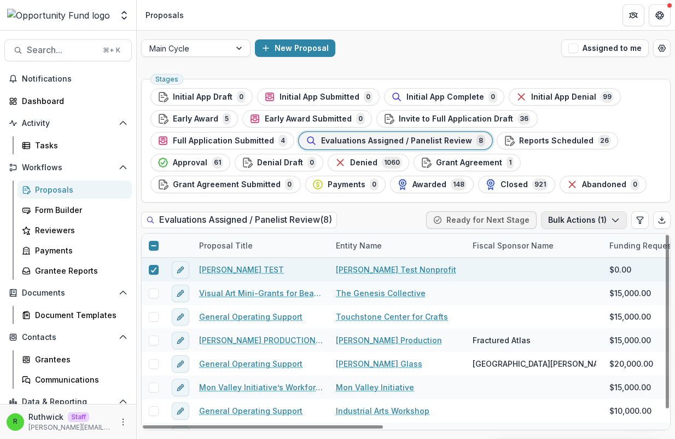
click at [603, 220] on button "Bulk Actions ( 1 )" at bounding box center [584, 220] width 86 height 18
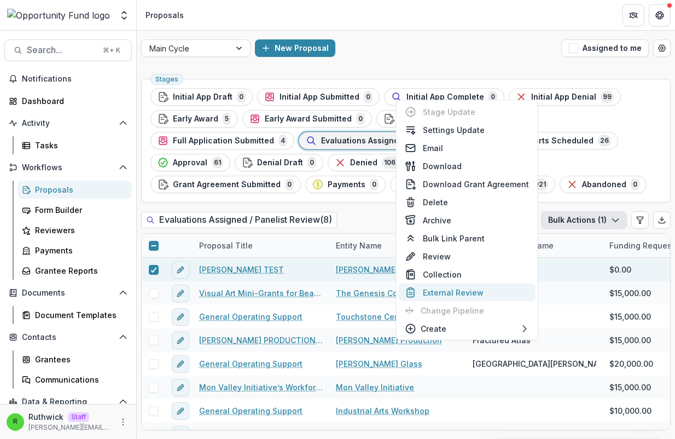
click at [481, 292] on button "External Review" at bounding box center [467, 292] width 137 height 18
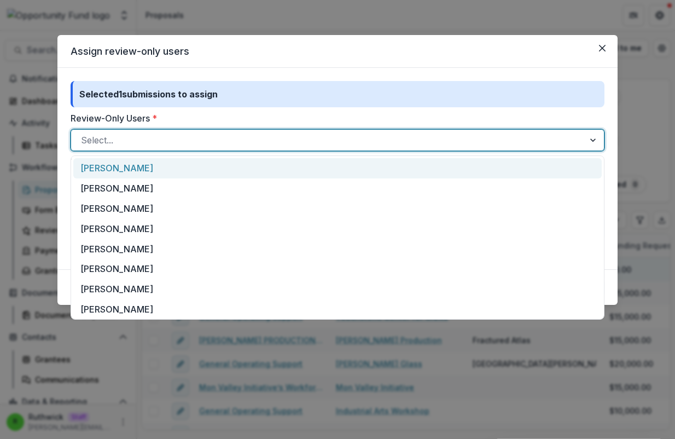
click at [180, 136] on div at bounding box center [327, 139] width 493 height 15
click at [182, 165] on div "Lucy Fey" at bounding box center [337, 168] width 528 height 20
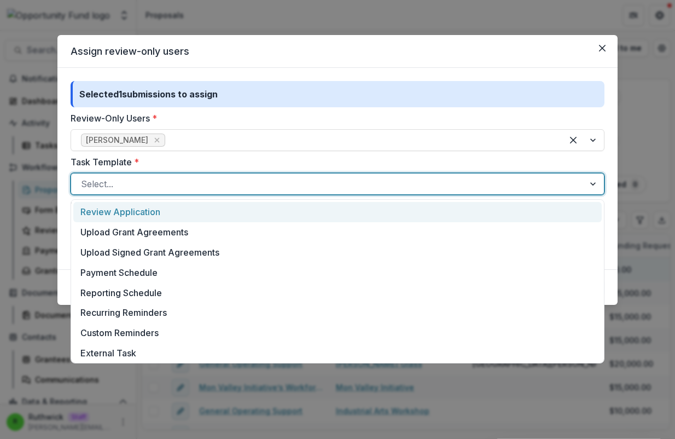
click at [194, 181] on div at bounding box center [327, 183] width 493 height 15
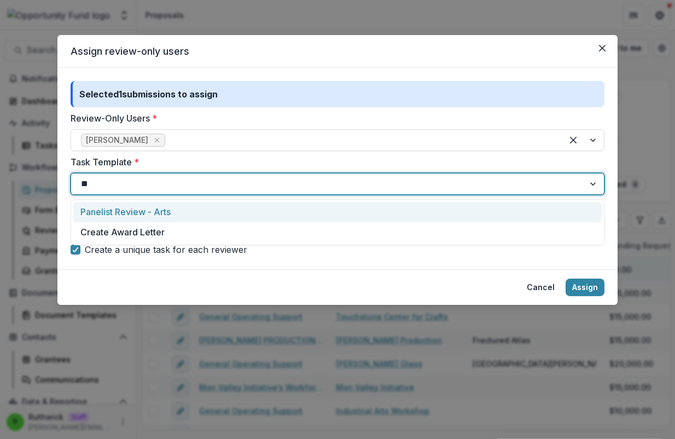
type input "***"
click at [199, 206] on div "Panelist Review - Arts" at bounding box center [337, 212] width 528 height 20
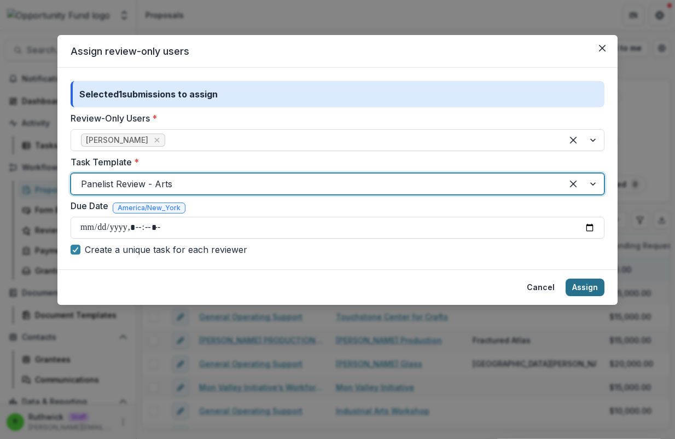
click at [590, 290] on button "Assign" at bounding box center [585, 287] width 39 height 18
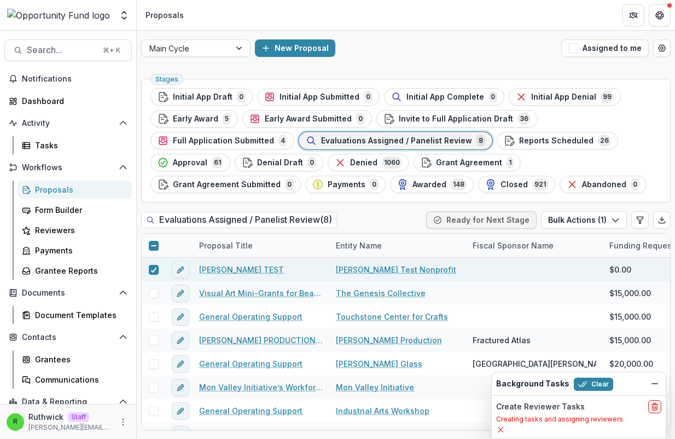
click at [495, 20] on header "Proposals" at bounding box center [406, 15] width 538 height 30
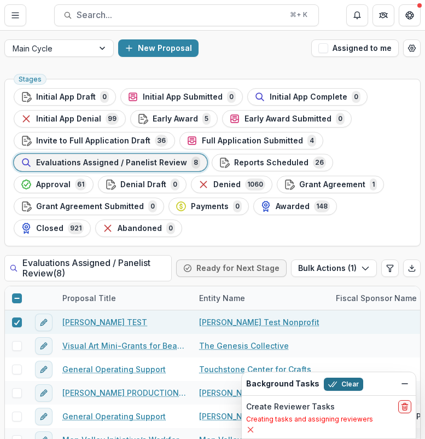
click at [343, 384] on button "Clear" at bounding box center [343, 383] width 39 height 13
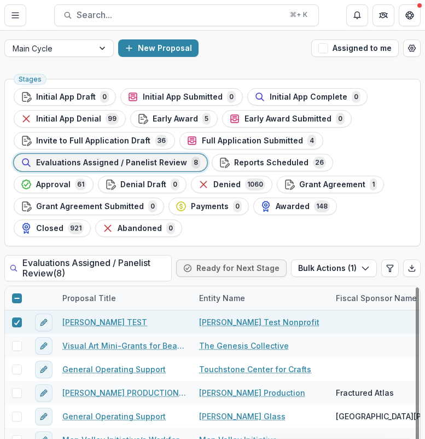
click at [89, 323] on link "Lucy TEST" at bounding box center [104, 321] width 85 height 11
click at [339, 271] on button "Bulk Actions ( 1 )" at bounding box center [334, 268] width 86 height 18
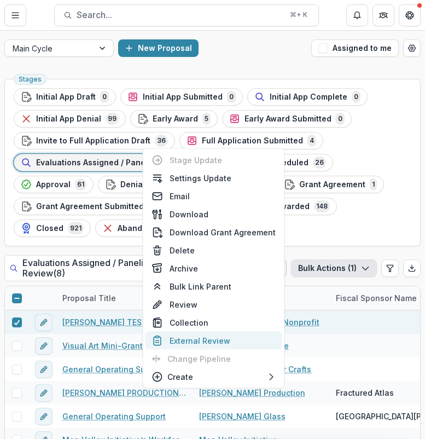
click at [213, 339] on button "External Review" at bounding box center [214, 341] width 137 height 18
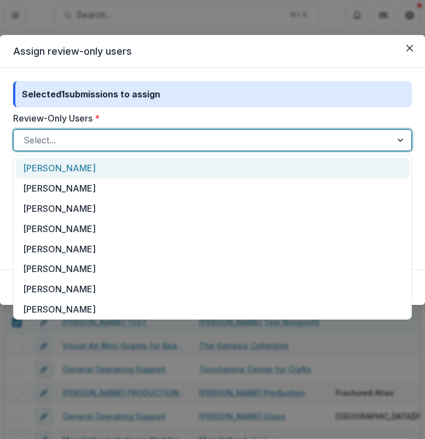
click at [178, 137] on div at bounding box center [203, 139] width 358 height 15
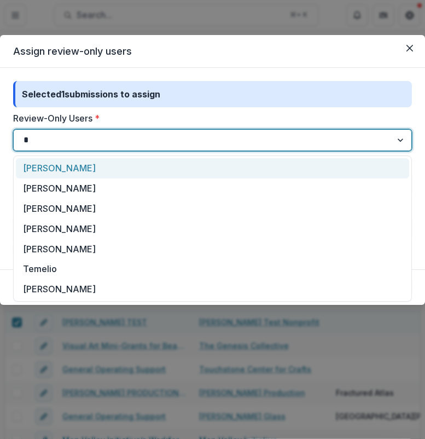
type input "**"
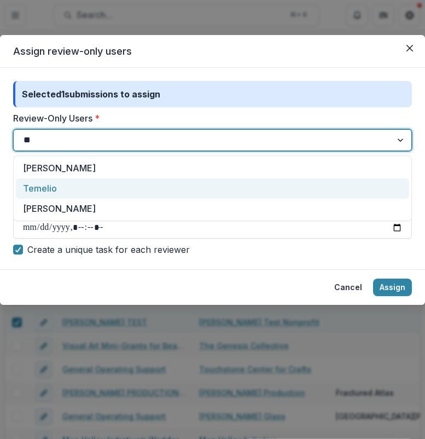
click at [186, 193] on div "Temelio" at bounding box center [212, 188] width 393 height 20
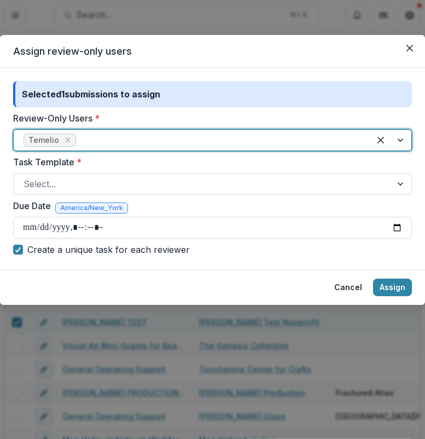
click at [186, 193] on div "Select..." at bounding box center [212, 184] width 399 height 22
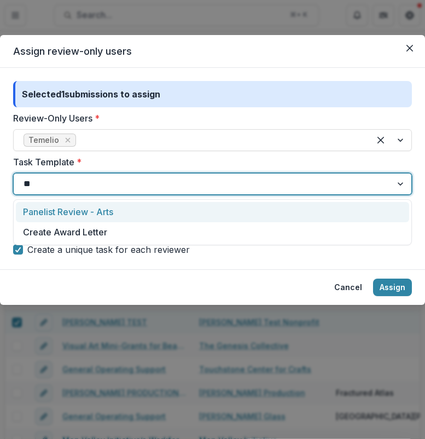
type input "***"
click at [188, 211] on div "Panelist Review - Arts" at bounding box center [212, 212] width 393 height 20
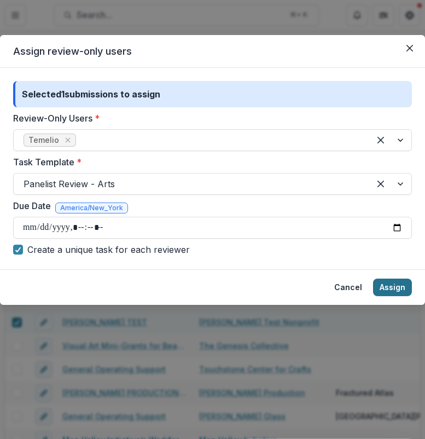
click at [394, 284] on button "Assign" at bounding box center [392, 287] width 39 height 18
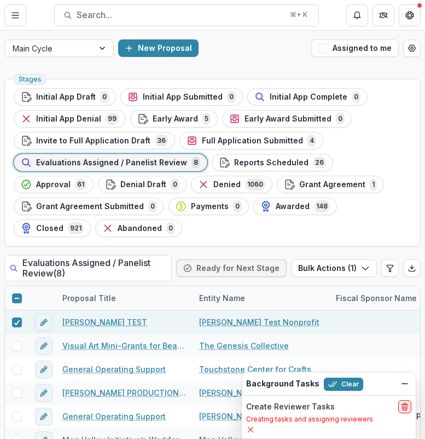
click at [402, 404] on icon "delete" at bounding box center [404, 406] width 9 height 9
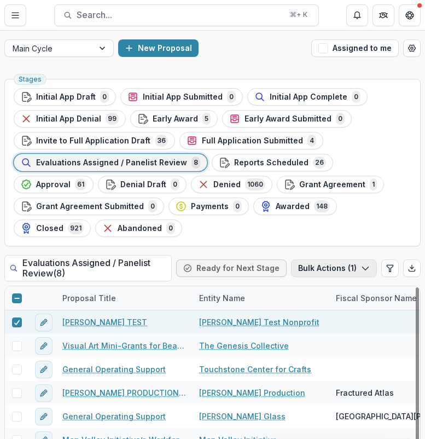
click at [342, 274] on button "Bulk Actions ( 1 )" at bounding box center [334, 268] width 86 height 18
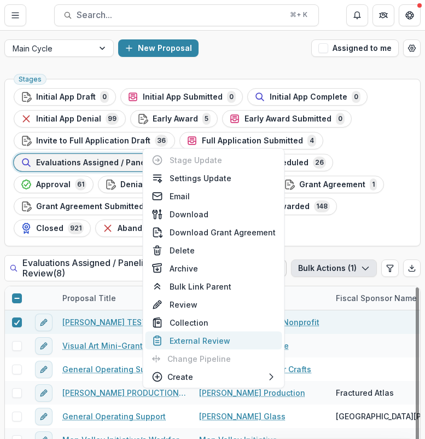
click at [247, 333] on button "External Review" at bounding box center [214, 341] width 137 height 18
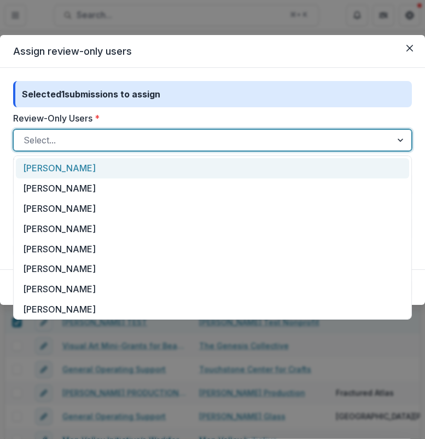
click at [206, 136] on div at bounding box center [203, 139] width 358 height 15
click at [208, 172] on div "Lucy Fey" at bounding box center [212, 168] width 393 height 20
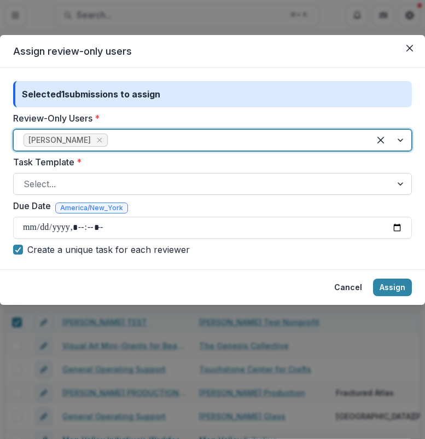
click at [209, 184] on div at bounding box center [203, 183] width 358 height 15
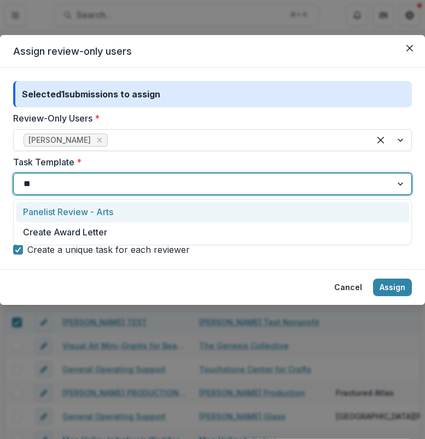
type input "***"
click at [208, 208] on div "Panelist Review - Arts" at bounding box center [212, 212] width 393 height 20
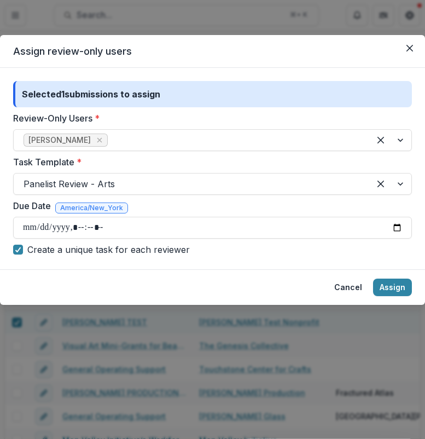
click at [398, 296] on footer "Cancel Assign" at bounding box center [212, 287] width 425 height 36
click at [398, 290] on button "Assign" at bounding box center [392, 287] width 39 height 18
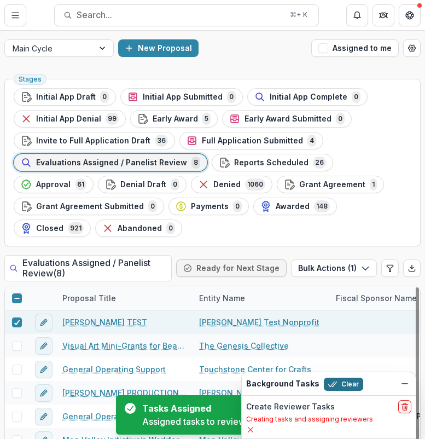
click at [341, 390] on button "Clear" at bounding box center [343, 383] width 39 height 13
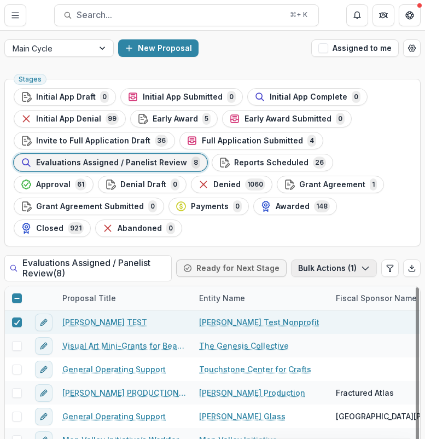
click at [333, 262] on button "Bulk Actions ( 1 )" at bounding box center [334, 268] width 86 height 18
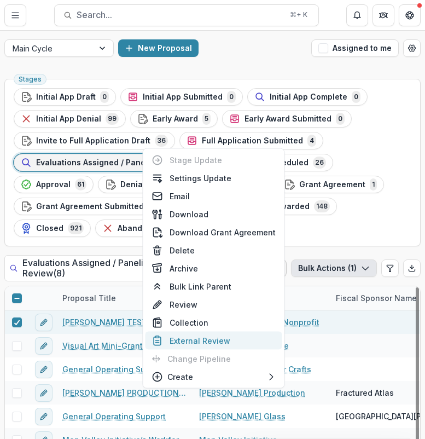
click at [218, 340] on button "External Review" at bounding box center [214, 341] width 137 height 18
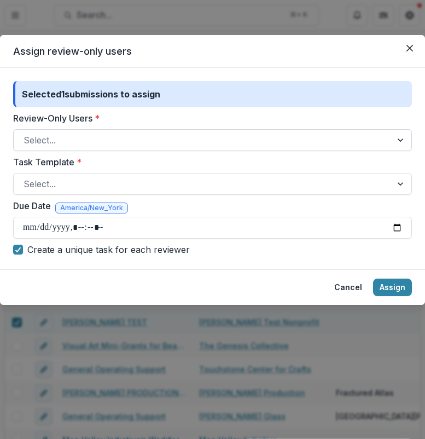
click at [210, 135] on div at bounding box center [203, 139] width 358 height 15
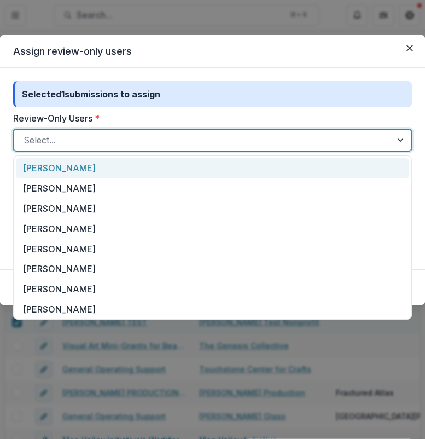
click at [202, 167] on div "Lucy Fey" at bounding box center [212, 168] width 393 height 20
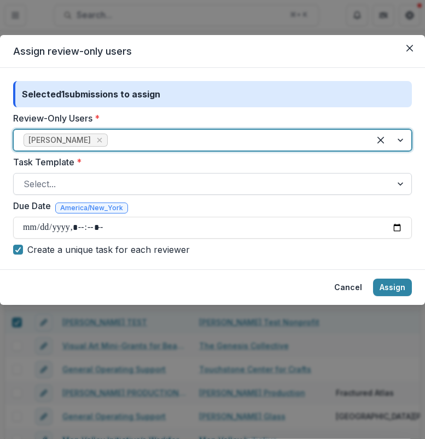
click at [196, 183] on div at bounding box center [203, 183] width 358 height 15
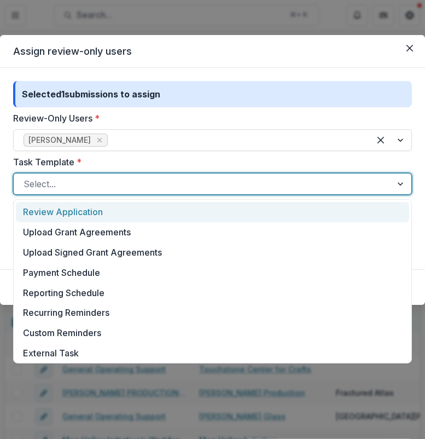
click at [185, 210] on div "Review Application" at bounding box center [212, 212] width 393 height 20
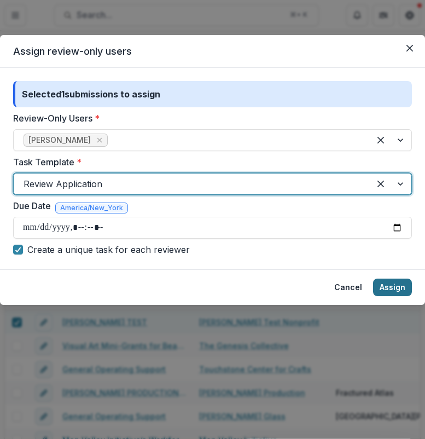
click at [393, 282] on button "Assign" at bounding box center [392, 287] width 39 height 18
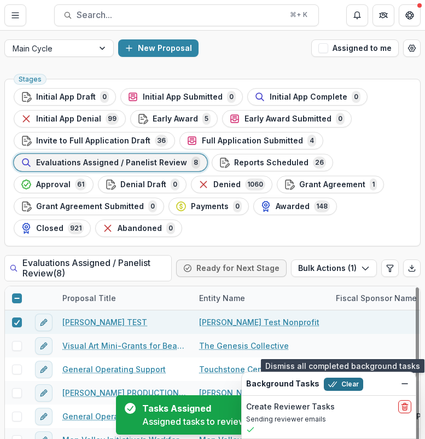
click at [351, 384] on button "Clear" at bounding box center [343, 383] width 39 height 13
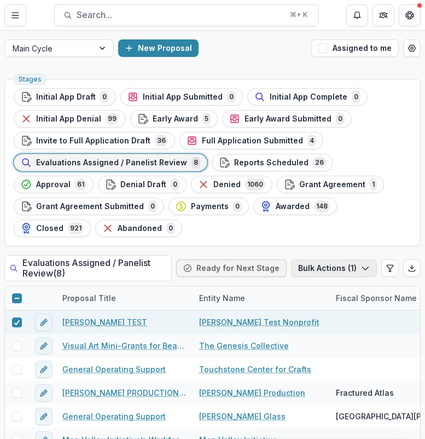
click at [327, 266] on button "Bulk Actions ( 1 )" at bounding box center [334, 268] width 86 height 18
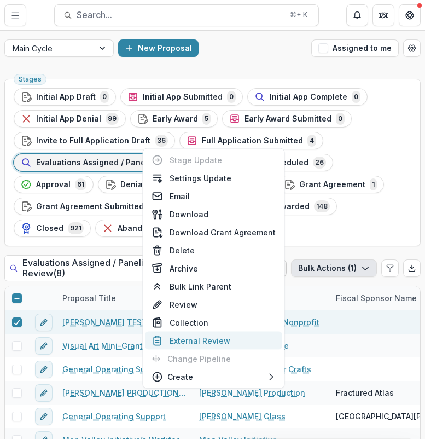
click at [213, 344] on button "External Review" at bounding box center [214, 341] width 137 height 18
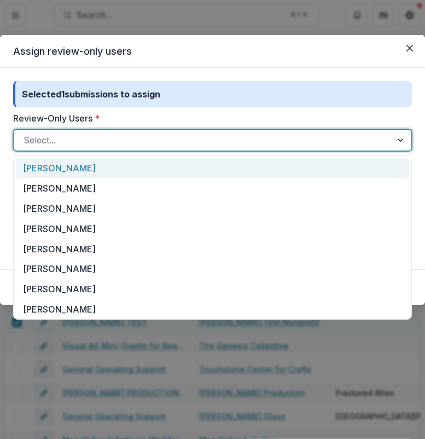
click at [101, 140] on div at bounding box center [203, 139] width 358 height 15
click at [108, 167] on div "Lucy Fey" at bounding box center [212, 168] width 393 height 20
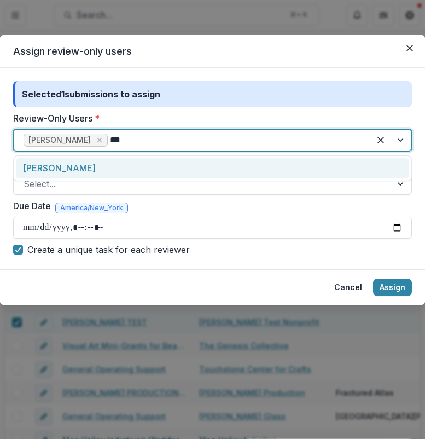
type input "****"
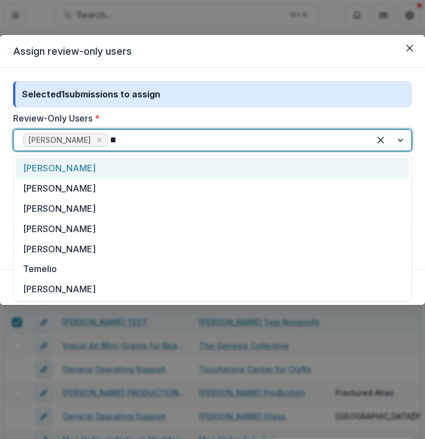
type input "***"
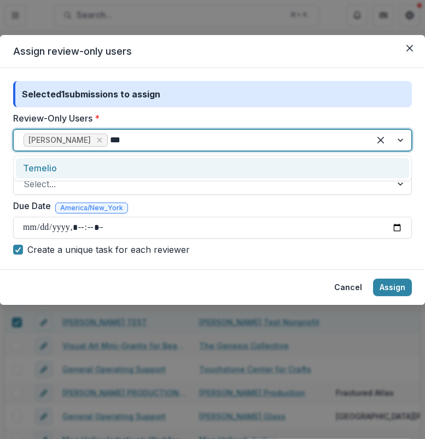
click at [131, 159] on div "Temelio" at bounding box center [212, 168] width 393 height 20
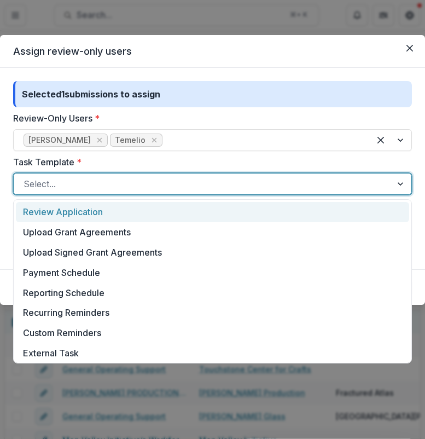
click at [132, 179] on div at bounding box center [203, 183] width 358 height 15
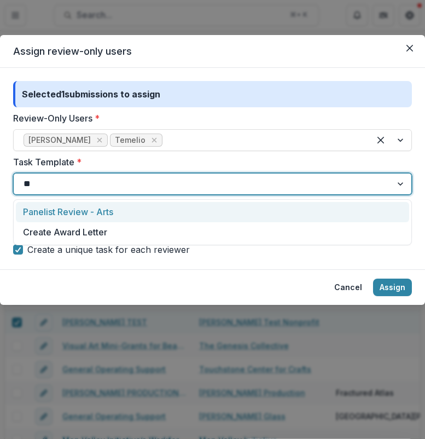
type input "***"
click at [144, 208] on div "Panelist Review - Arts" at bounding box center [212, 212] width 393 height 20
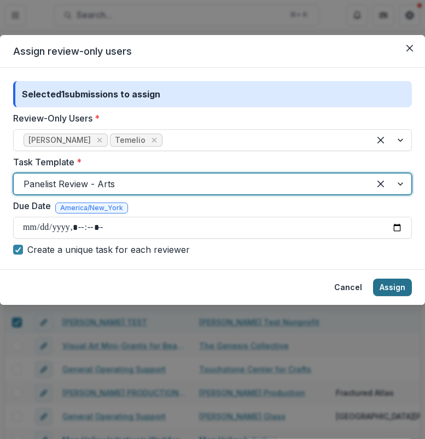
click at [398, 293] on button "Assign" at bounding box center [392, 287] width 39 height 18
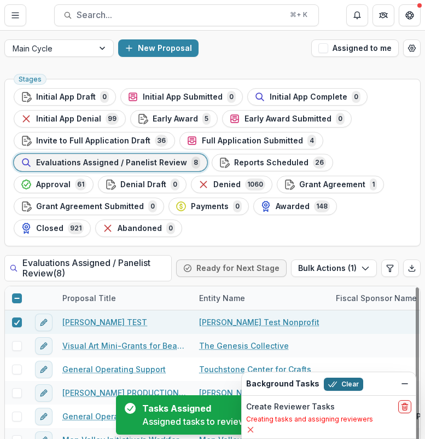
click at [335, 384] on button "Clear" at bounding box center [343, 383] width 39 height 13
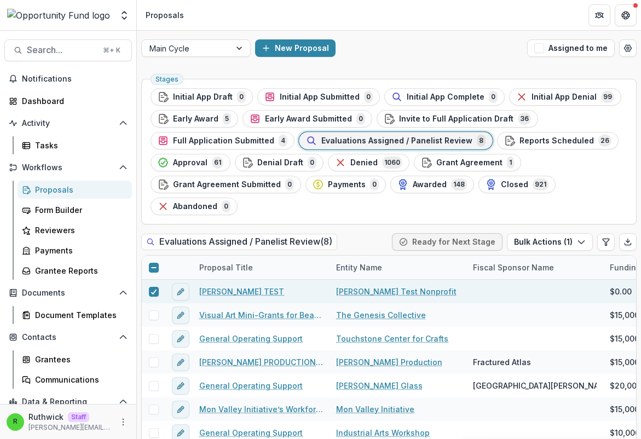
click at [350, 217] on div "Stages Initial App Draft 0 Initial App Submitted 0 Initial App Complete 0 Initi…" at bounding box center [388, 152] width 495 height 146
click at [350, 235] on div "Evaluations Assigned / Panelist Review ( 8 ) Ready for Next Stage Bulk Actions …" at bounding box center [388, 244] width 495 height 22
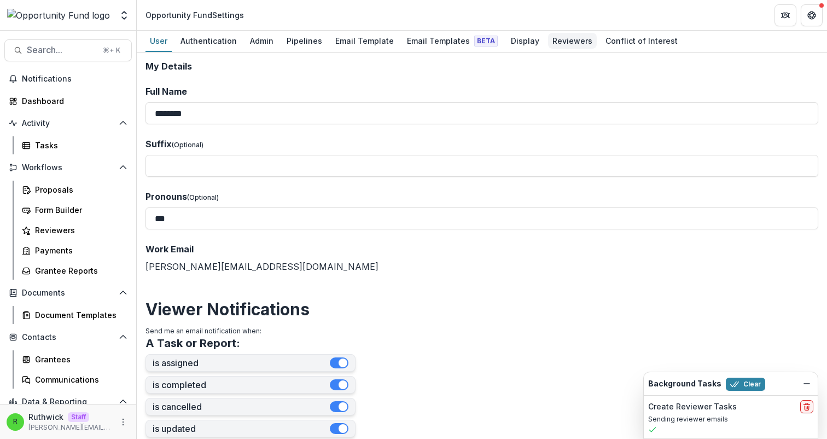
click at [571, 40] on div "Reviewers" at bounding box center [572, 41] width 49 height 16
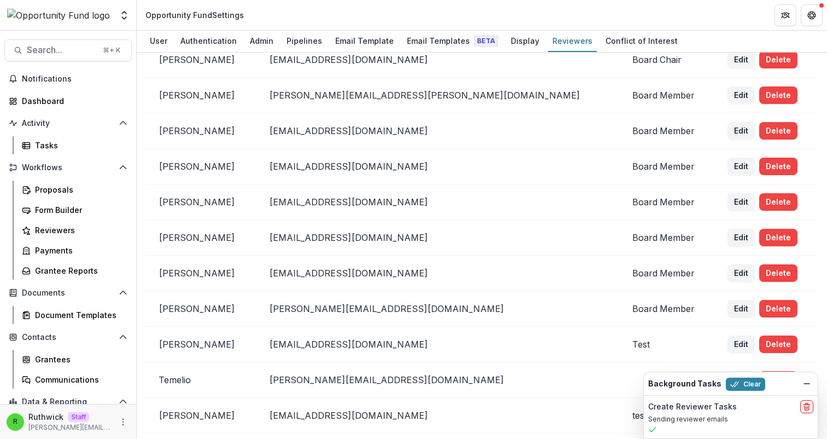
scroll to position [338, 0]
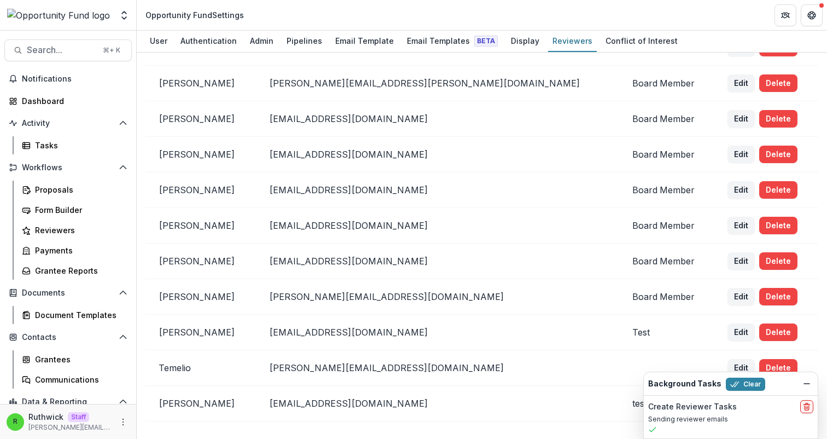
click at [477, 294] on p "[PERSON_NAME][EMAIL_ADDRESS][DOMAIN_NAME]" at bounding box center [437, 296] width 337 height 11
click at [373, 334] on p "[EMAIL_ADDRESS][DOMAIN_NAME]" at bounding box center [437, 332] width 337 height 11
copy p "[EMAIL_ADDRESS][DOMAIN_NAME]"
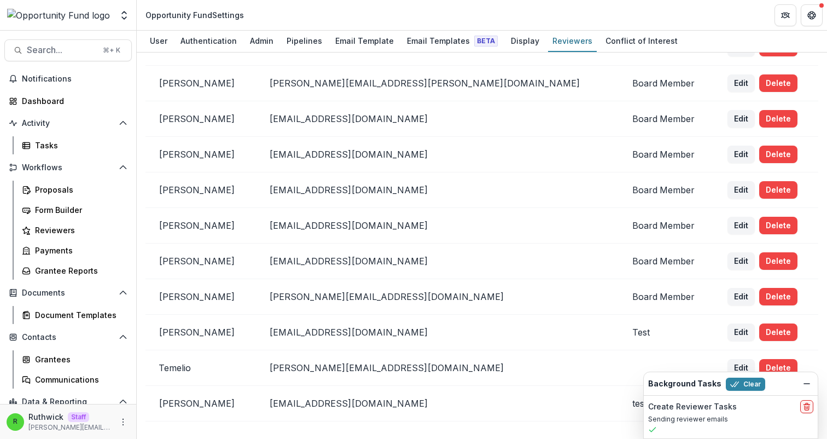
click at [522, 318] on td "[EMAIL_ADDRESS][DOMAIN_NAME]" at bounding box center [437, 333] width 363 height 36
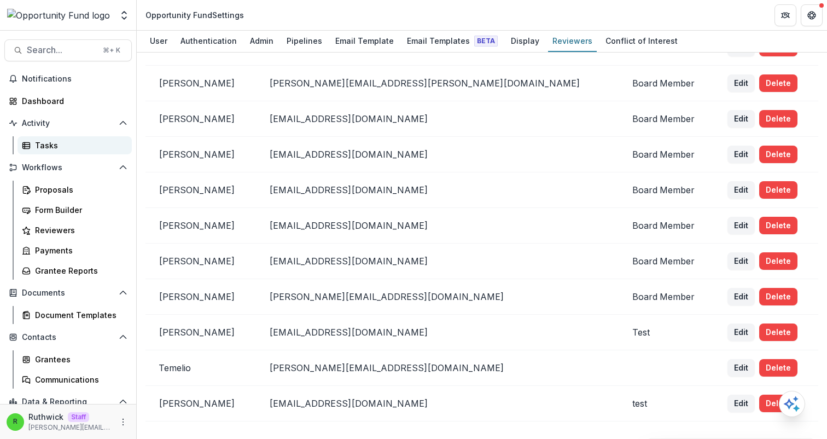
click at [61, 141] on div "Tasks" at bounding box center [79, 145] width 88 height 11
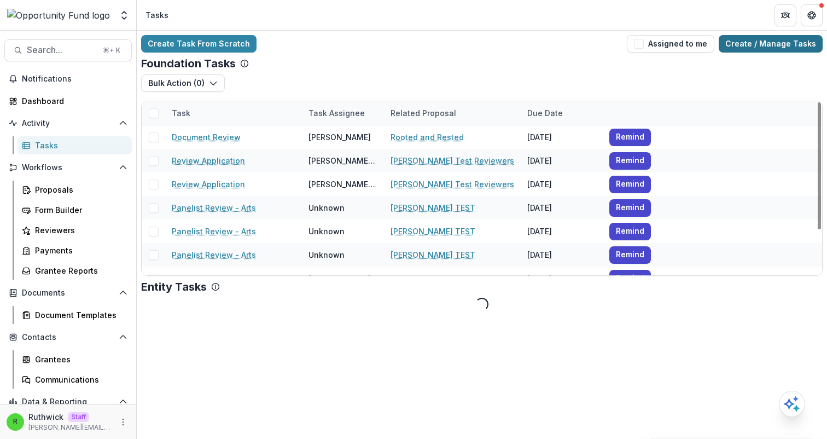
click at [763, 47] on link "Create / Manage Tasks" at bounding box center [771, 44] width 104 height 18
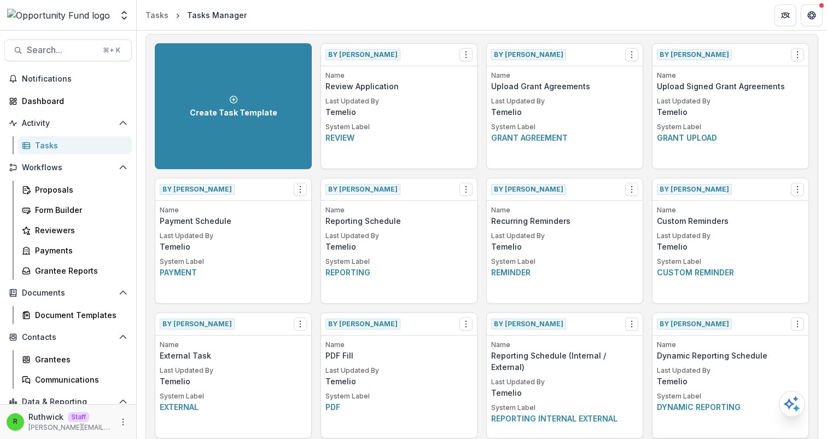
scroll to position [565, 0]
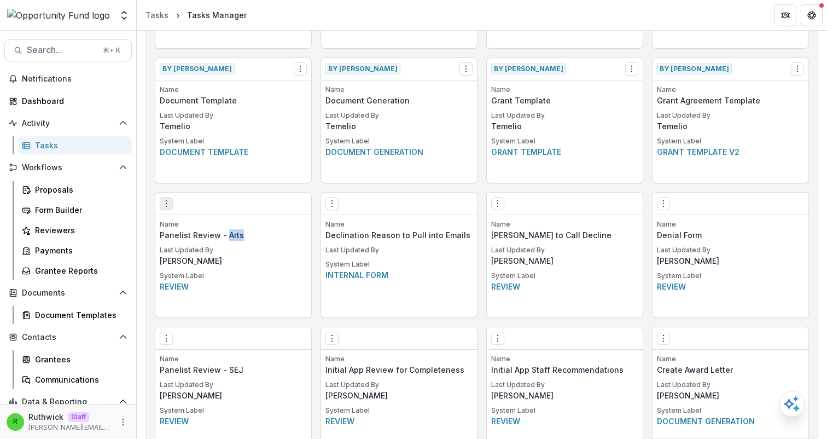
click at [164, 197] on button "Options" at bounding box center [166, 203] width 13 height 13
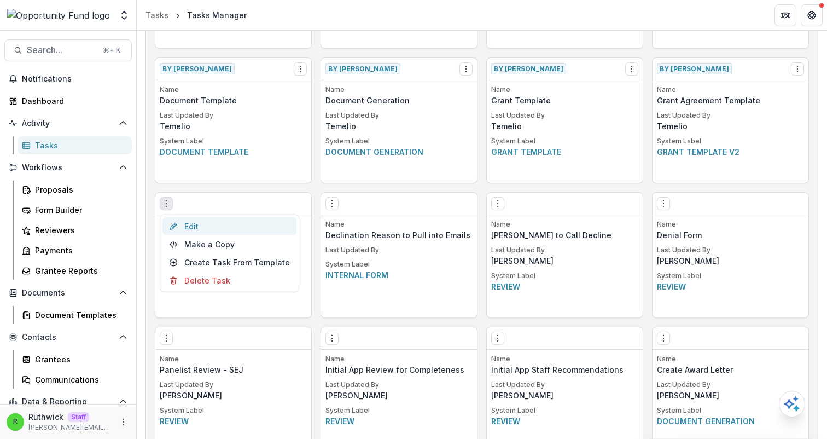
click at [193, 220] on link "Edit" at bounding box center [229, 226] width 134 height 18
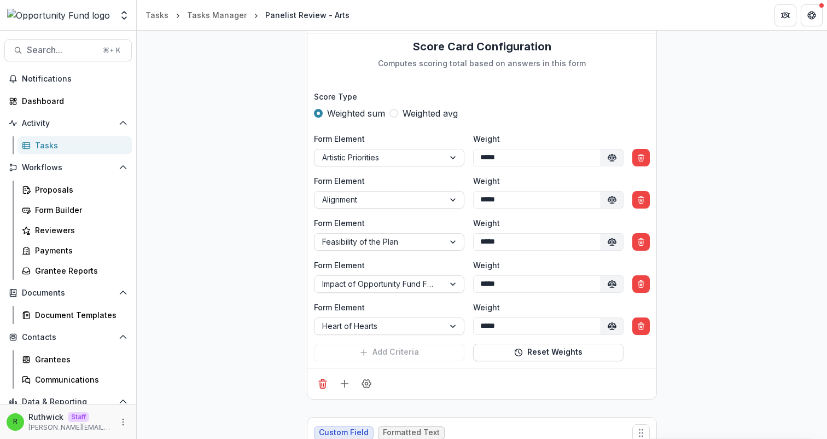
scroll to position [3190, 0]
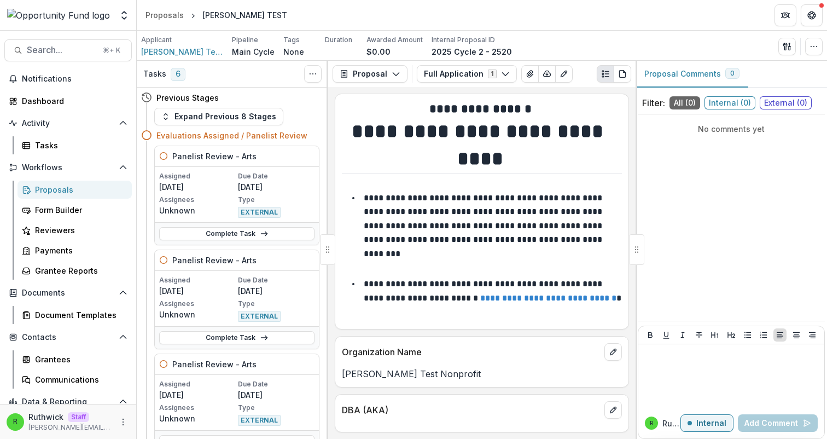
click at [188, 153] on h5 "Panelist Review - Arts" at bounding box center [214, 155] width 84 height 11
drag, startPoint x: 188, startPoint y: 153, endPoint x: 256, endPoint y: 152, distance: 67.8
click at [256, 152] on div "Panelist Review - Arts" at bounding box center [237, 156] width 164 height 21
copy h5 "Panelist Review - Arts"
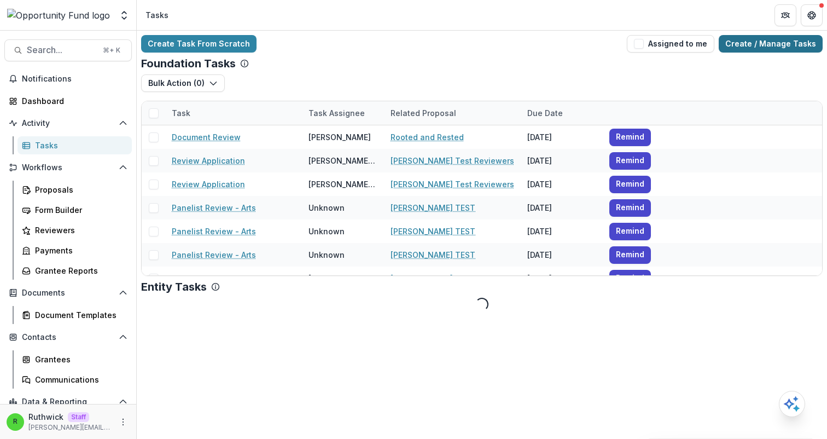
click at [790, 37] on link "Create / Manage Tasks" at bounding box center [771, 44] width 104 height 18
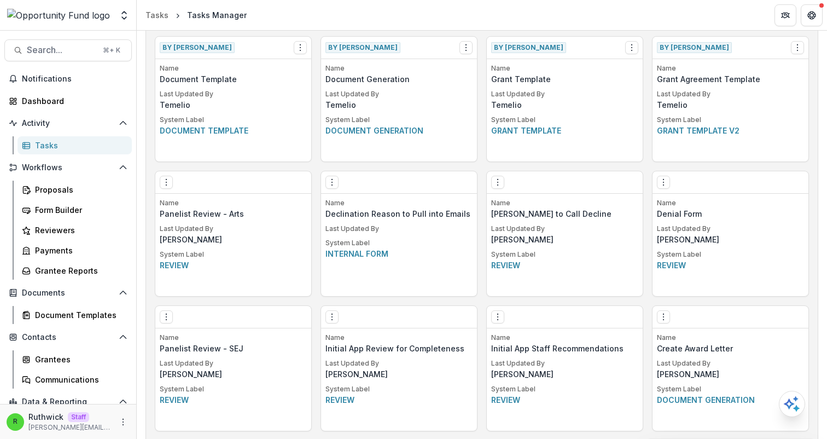
scroll to position [586, 0]
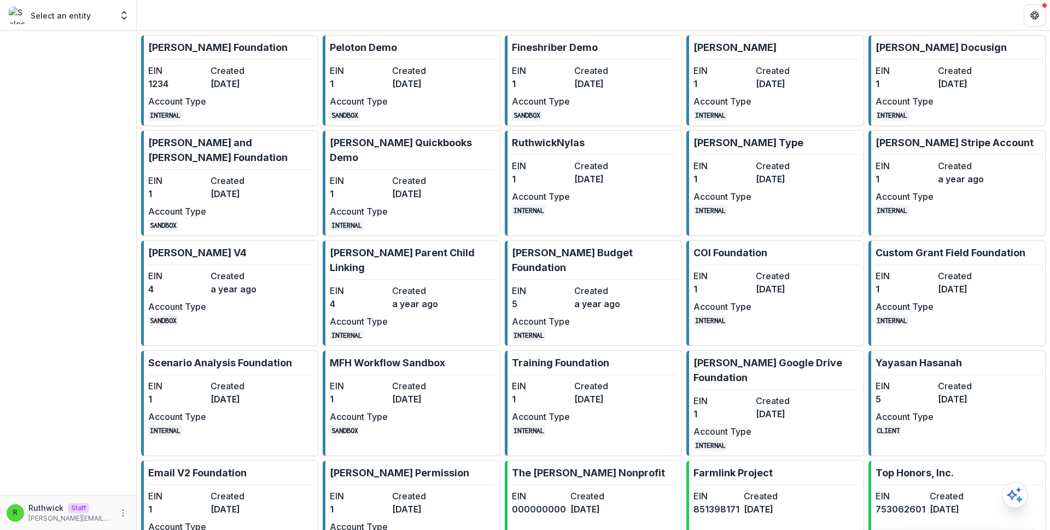
click at [186, 54] on p "[PERSON_NAME] Foundation" at bounding box center [218, 47] width 140 height 15
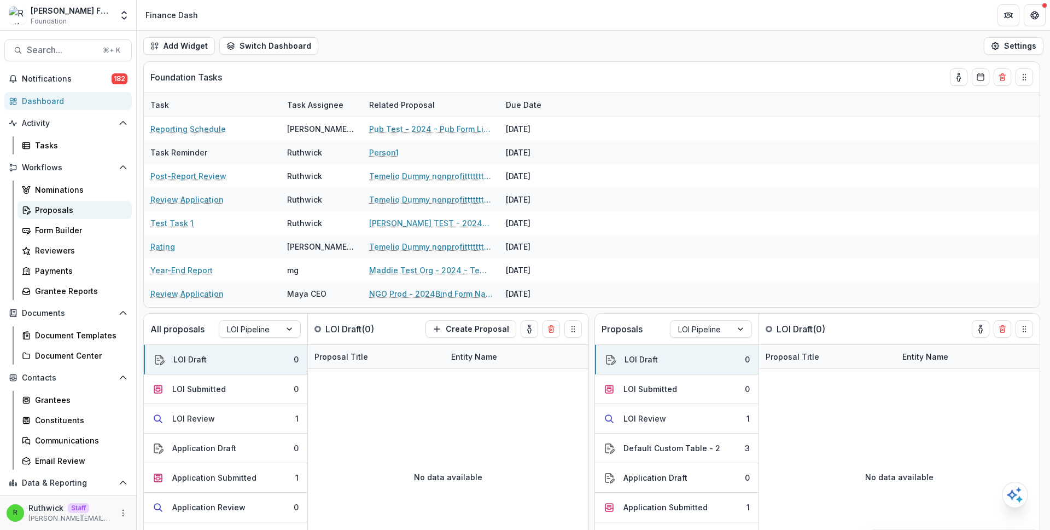
click at [82, 208] on div "Proposals" at bounding box center [79, 209] width 88 height 11
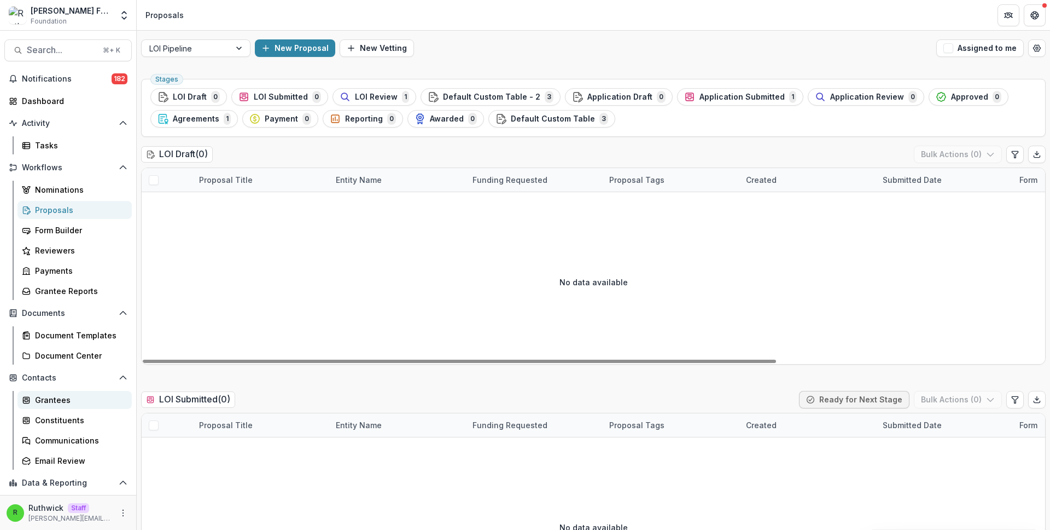
click at [87, 397] on div "Grantees" at bounding box center [79, 399] width 88 height 11
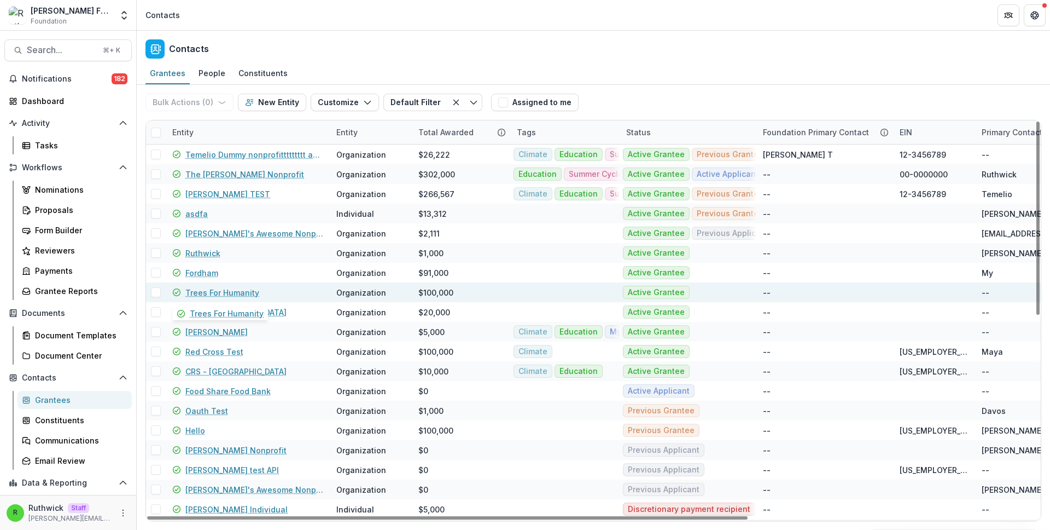
click at [218, 289] on link "Trees For Humanity" at bounding box center [222, 292] width 74 height 11
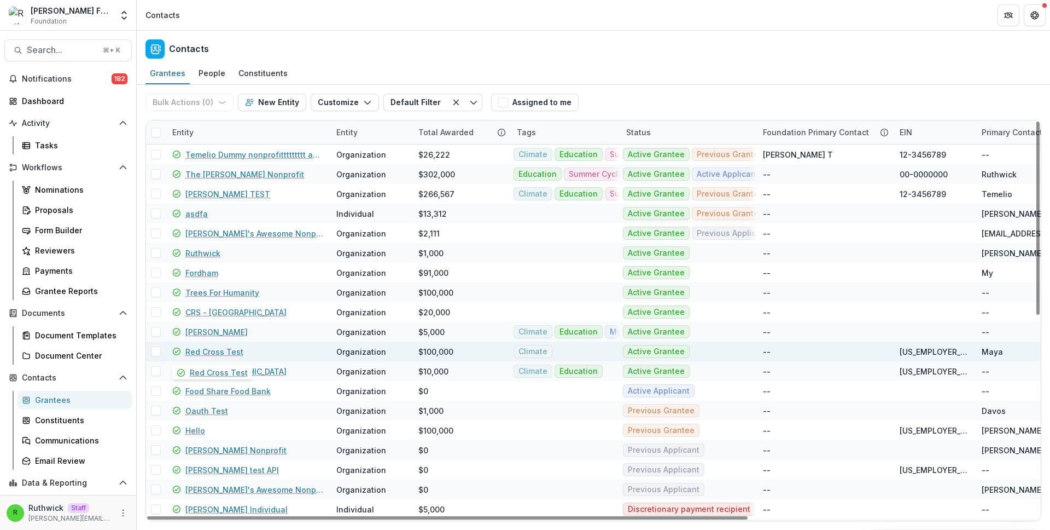
click at [216, 351] on link "Red Cross Test" at bounding box center [214, 351] width 58 height 11
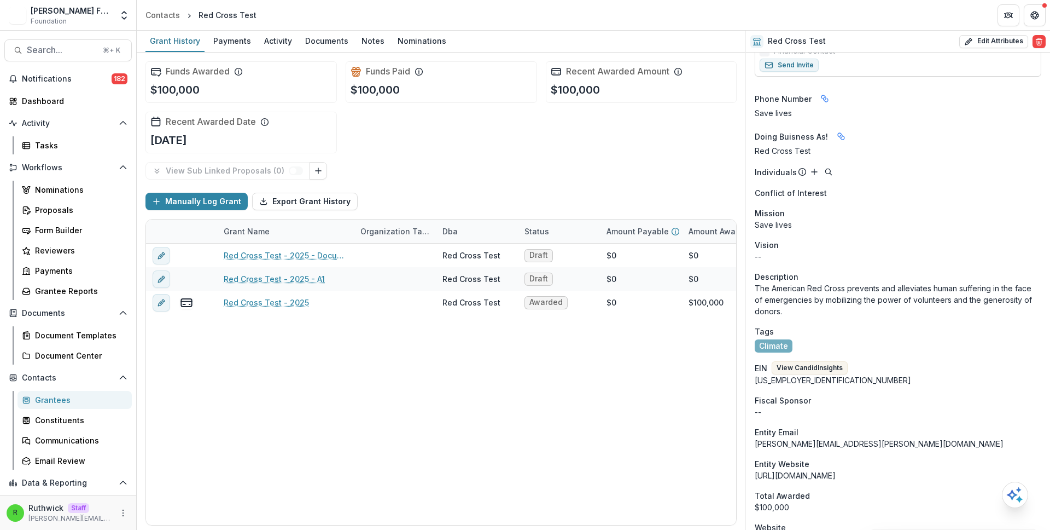
scroll to position [797, 0]
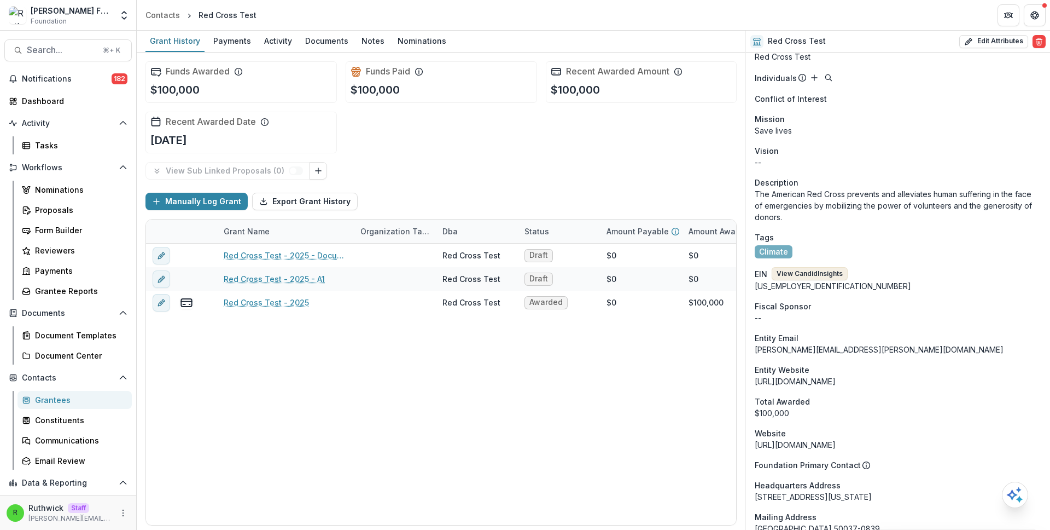
click at [827, 273] on button "View Candid Insights" at bounding box center [810, 273] width 76 height 13
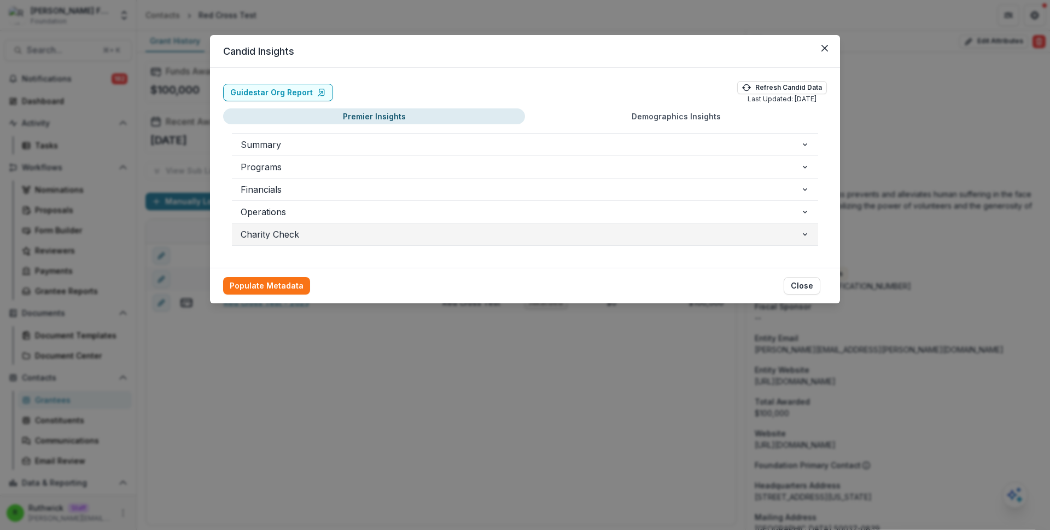
click at [413, 234] on span "Charity Check" at bounding box center [521, 234] width 560 height 13
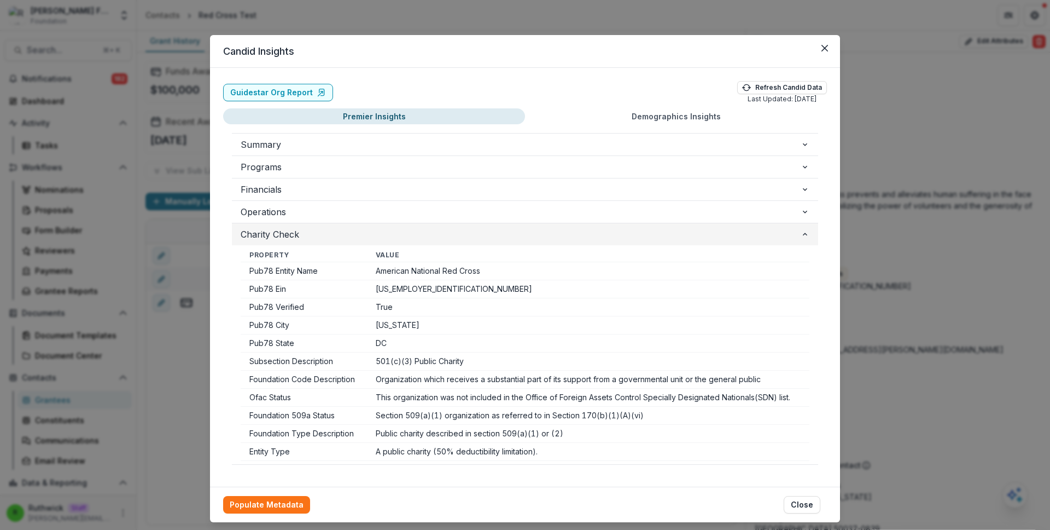
scroll to position [0, 0]
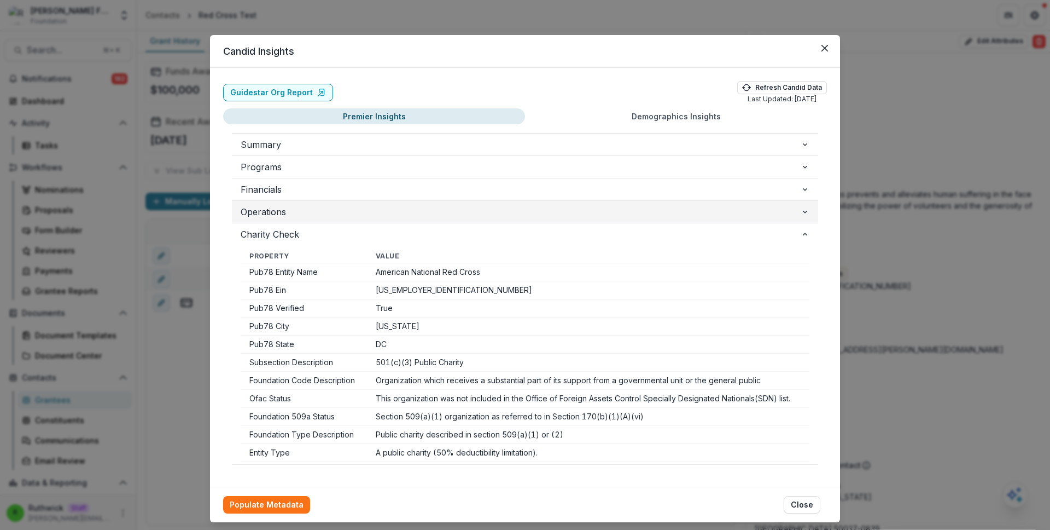
click at [388, 214] on span "Operations" at bounding box center [521, 211] width 560 height 13
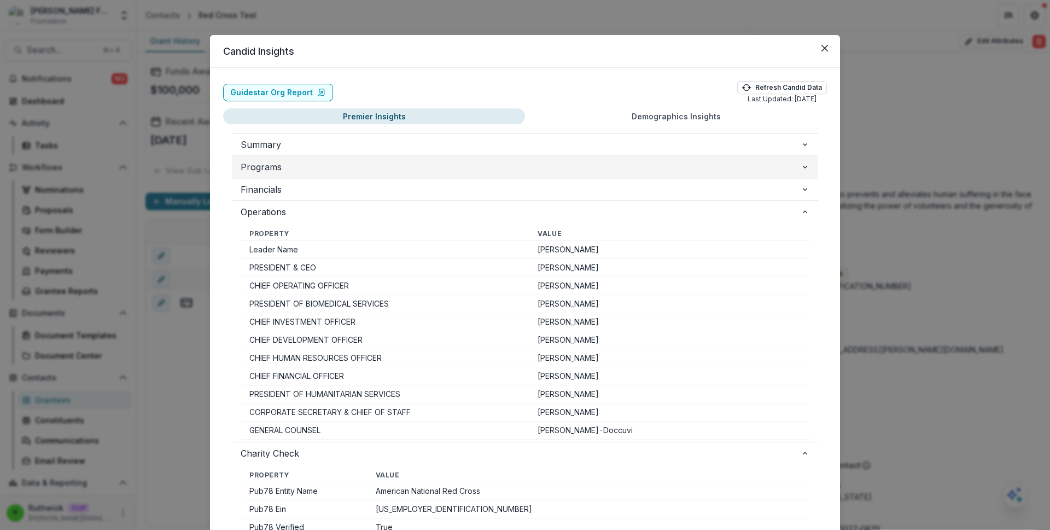
click at [390, 164] on span "Programs" at bounding box center [521, 166] width 560 height 13
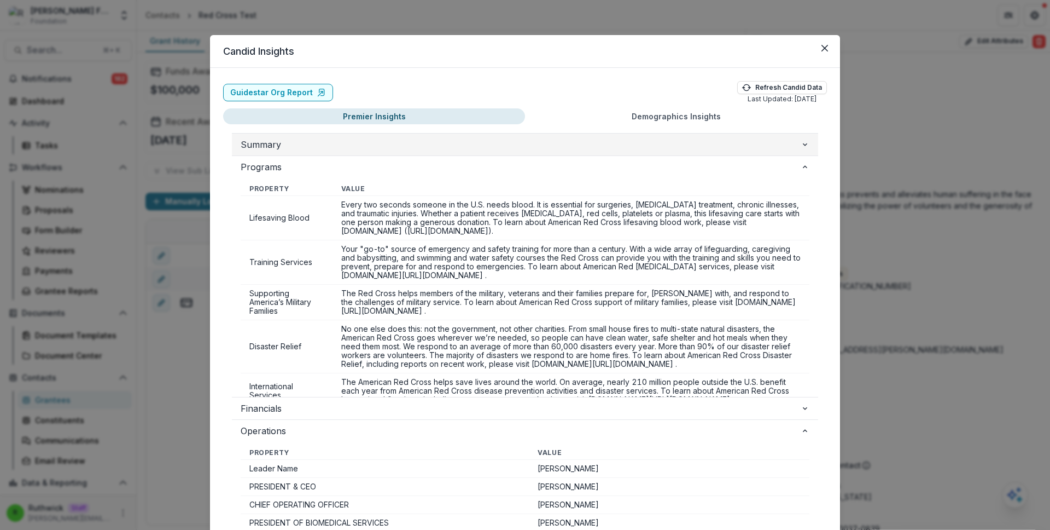
click at [396, 142] on span "Summary" at bounding box center [521, 144] width 560 height 13
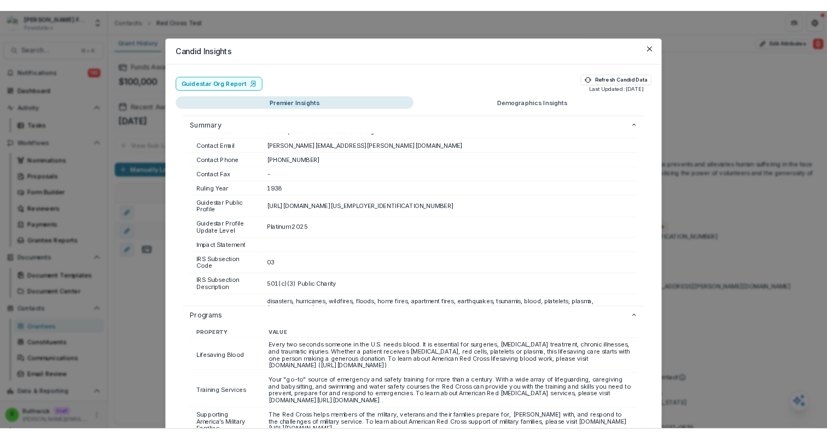
scroll to position [275, 0]
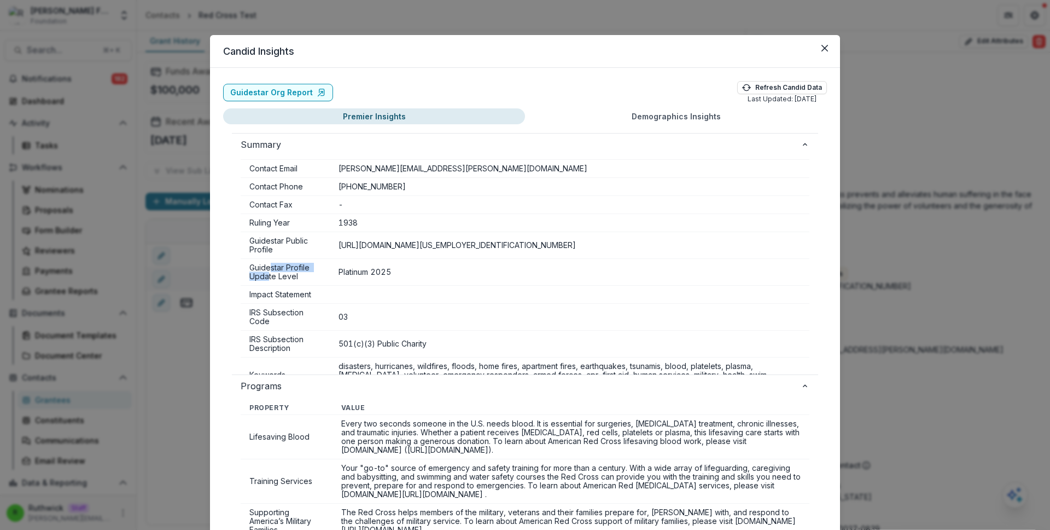
click at [267, 269] on td "Guidestar Profile Update Level" at bounding box center [285, 272] width 89 height 27
click at [269, 268] on td "Guidestar Profile Update Level" at bounding box center [285, 272] width 89 height 27
drag, startPoint x: 269, startPoint y: 268, endPoint x: 353, endPoint y: 275, distance: 84.6
click at [353, 275] on tr "Guidestar Profile Update Level Platinum 2025" at bounding box center [525, 272] width 569 height 27
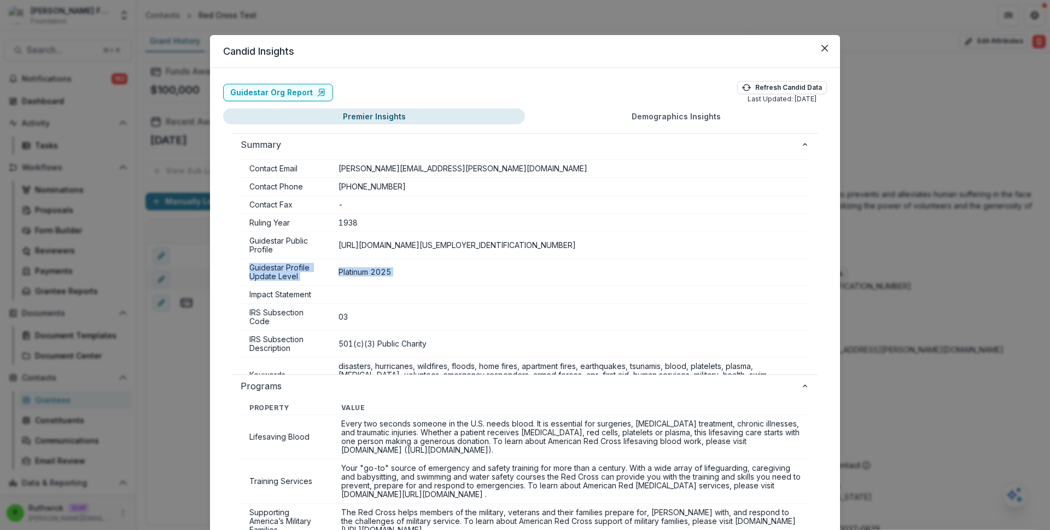
click at [353, 275] on td "Platinum 2025" at bounding box center [570, 272] width 480 height 27
drag, startPoint x: 353, startPoint y: 275, endPoint x: 298, endPoint y: 270, distance: 55.5
click at [298, 270] on tr "Guidestar Profile Update Level Platinum 2025" at bounding box center [525, 272] width 569 height 27
click at [298, 270] on td "Guidestar Profile Update Level" at bounding box center [285, 272] width 89 height 27
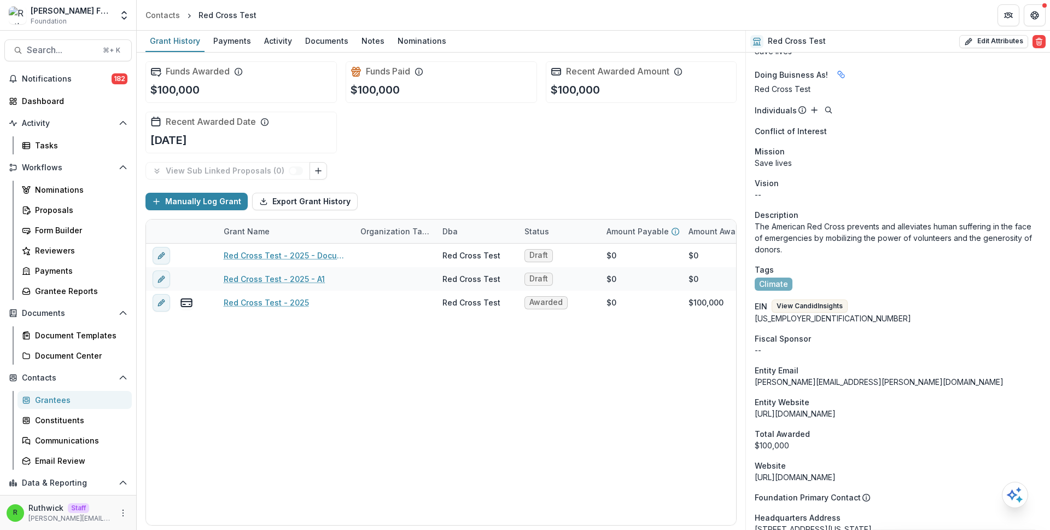
scroll to position [764, 0]
click at [817, 306] on button "View Candid Insights" at bounding box center [810, 306] width 76 height 13
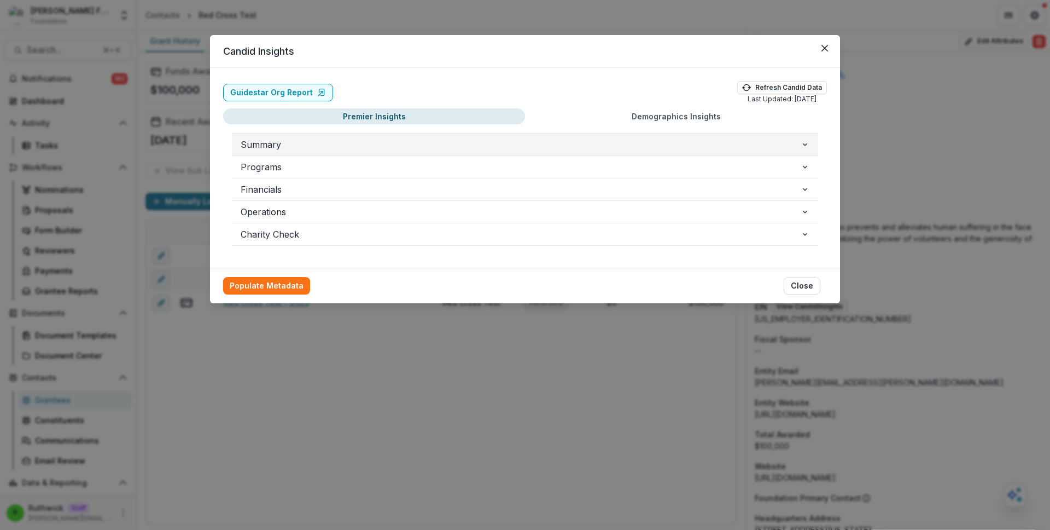
click at [461, 142] on span "Summary" at bounding box center [521, 144] width 560 height 13
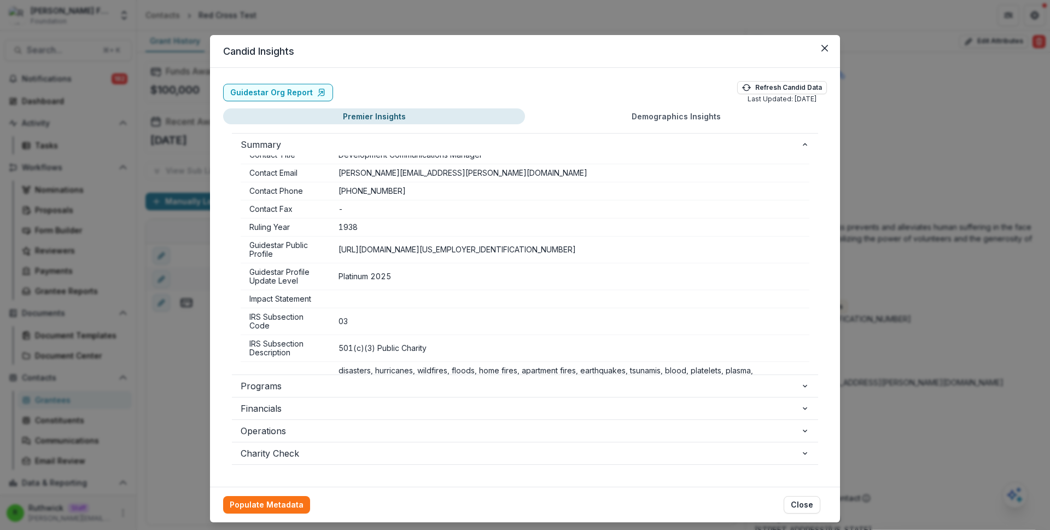
scroll to position [273, 0]
click at [406, 316] on td "03" at bounding box center [570, 319] width 480 height 27
click at [384, 19] on div "Candid Insights Guidestar Org Report Refresh Candid Data Last Updated: 08/21/20…" at bounding box center [525, 265] width 1050 height 530
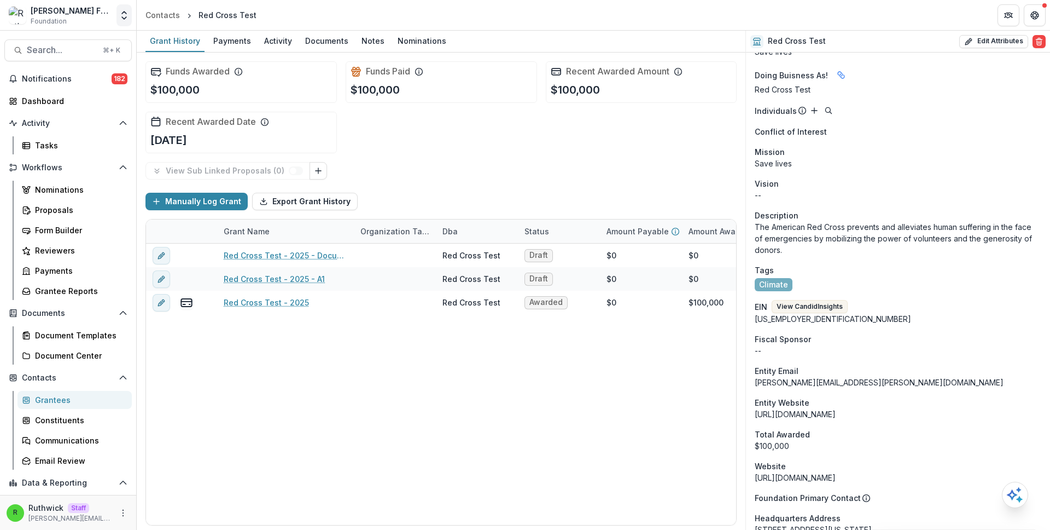
click at [125, 11] on icon "Open entity switcher" at bounding box center [124, 15] width 11 height 11
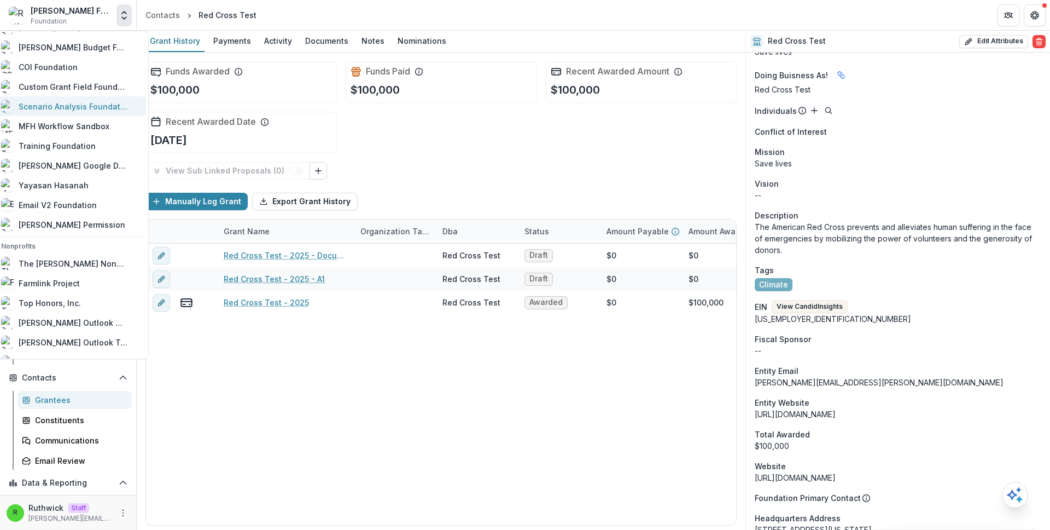
scroll to position [277, 0]
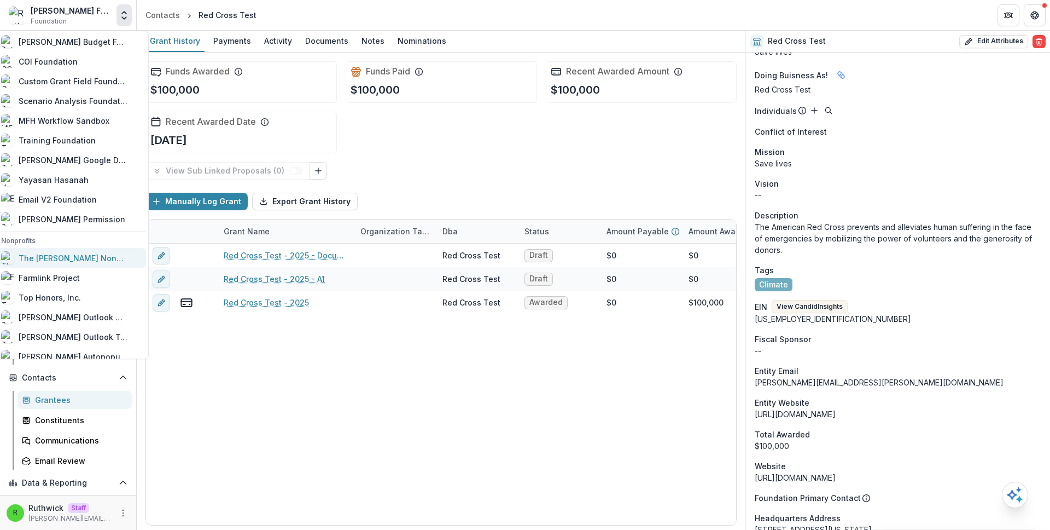
click at [89, 261] on div "The [PERSON_NAME] Nonprofit" at bounding box center [73, 257] width 109 height 11
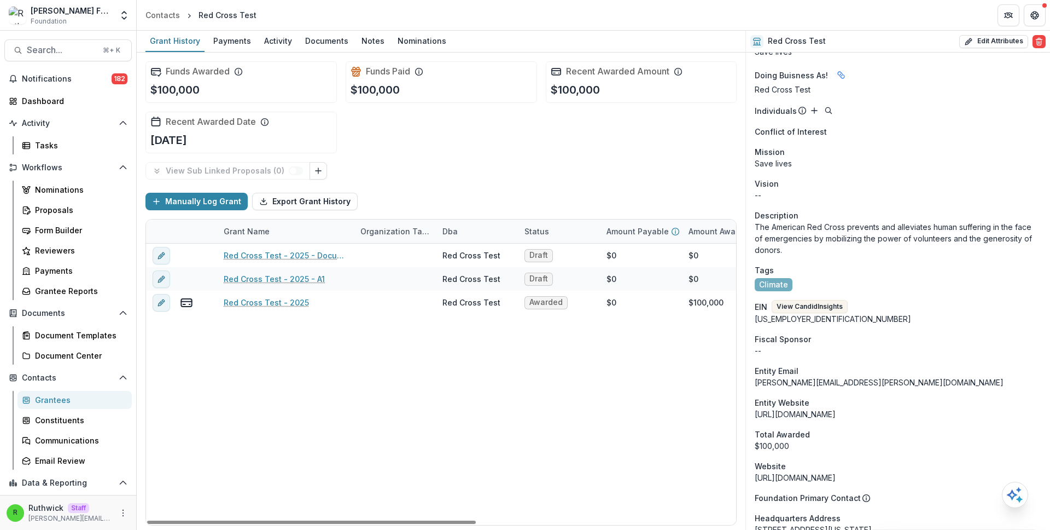
scroll to position [0, 0]
click at [85, 272] on div "Payments" at bounding box center [79, 270] width 88 height 11
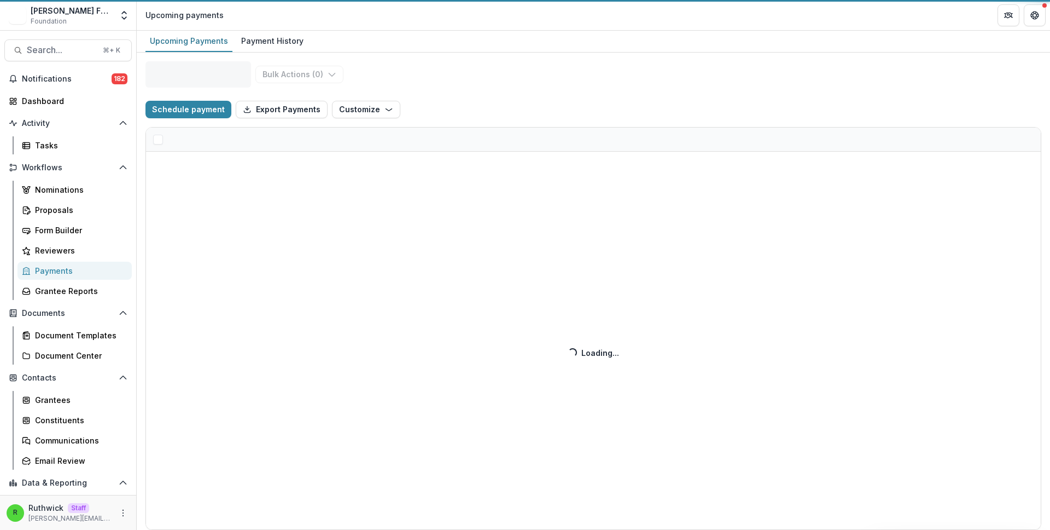
select select "******"
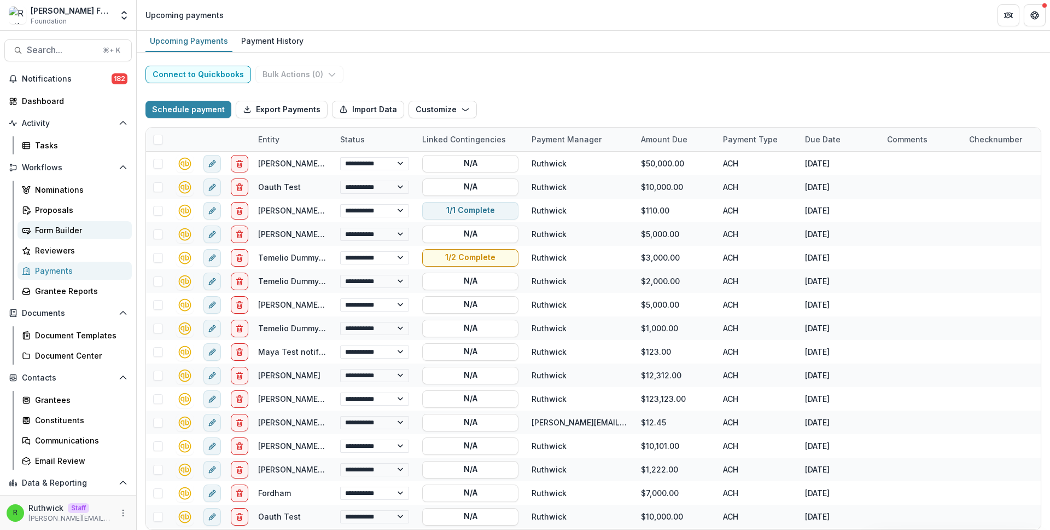
select select "******"
click at [54, 212] on div "Proposals" at bounding box center [79, 209] width 88 height 11
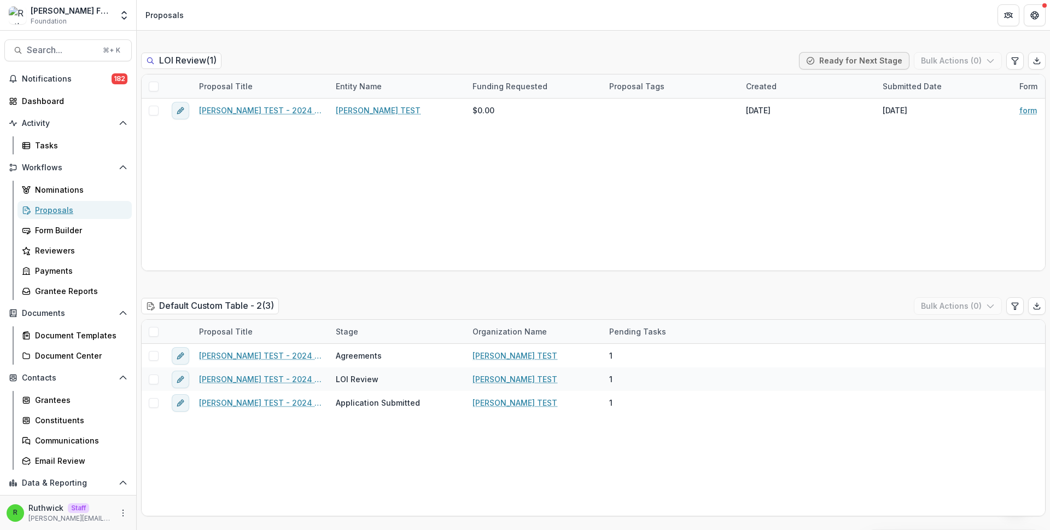
scroll to position [607, 0]
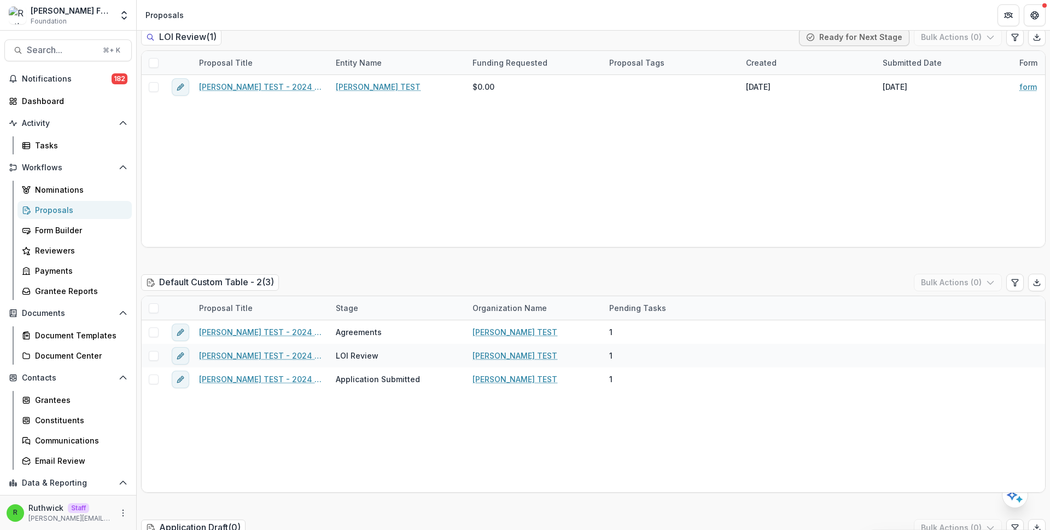
click at [156, 309] on span at bounding box center [154, 308] width 10 height 10
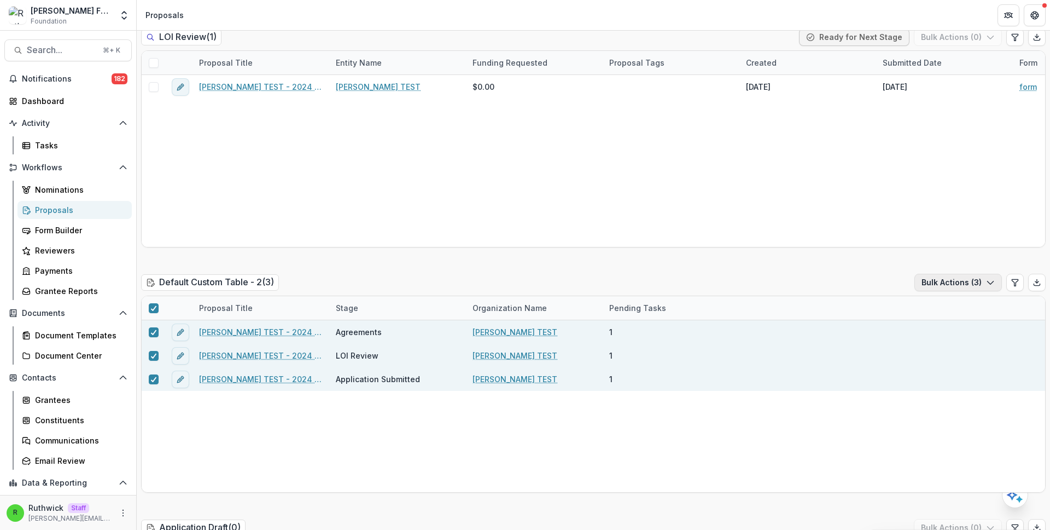
click at [952, 284] on button "Bulk Actions ( 3 )" at bounding box center [959, 283] width 88 height 18
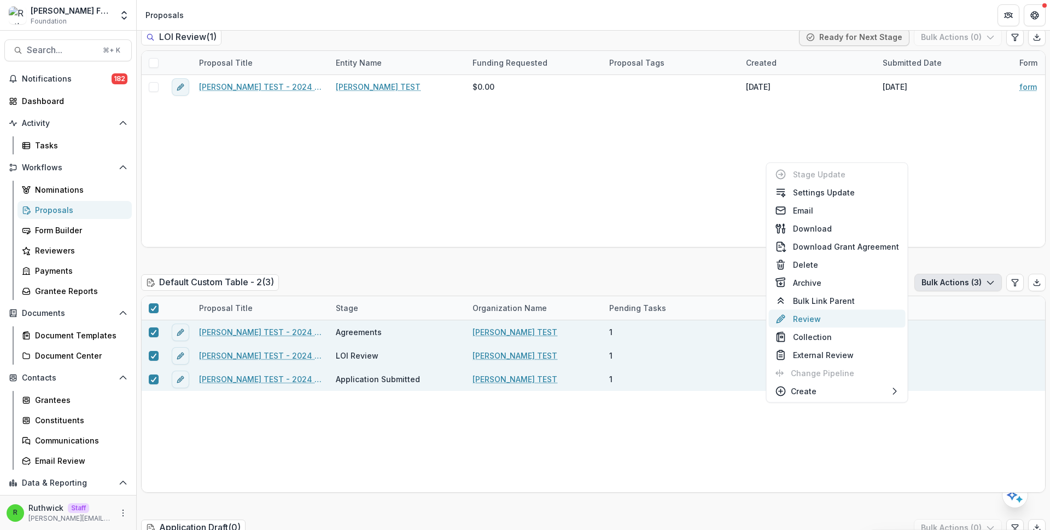
click at [869, 319] on button "Review" at bounding box center [837, 319] width 137 height 18
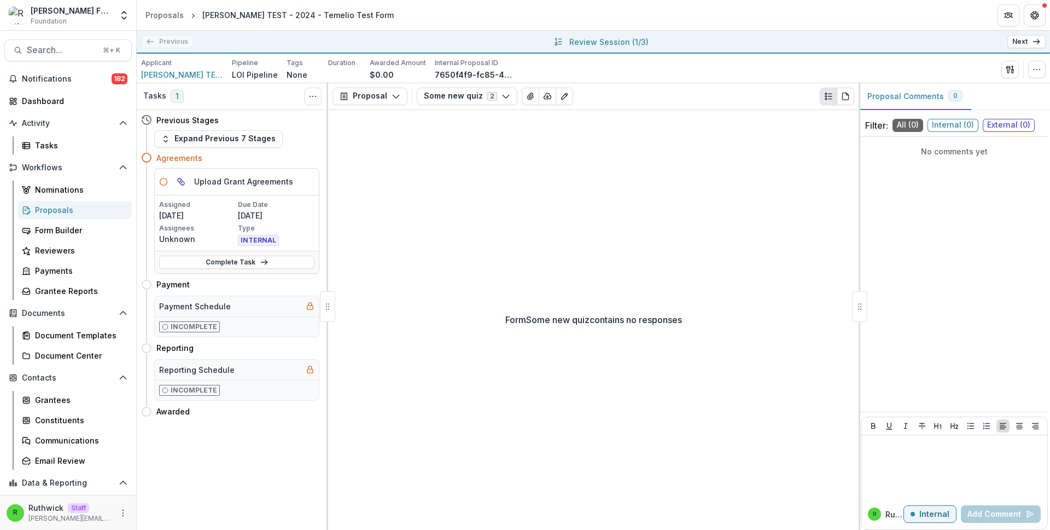
click at [1020, 37] on link "Next" at bounding box center [1027, 41] width 38 height 13
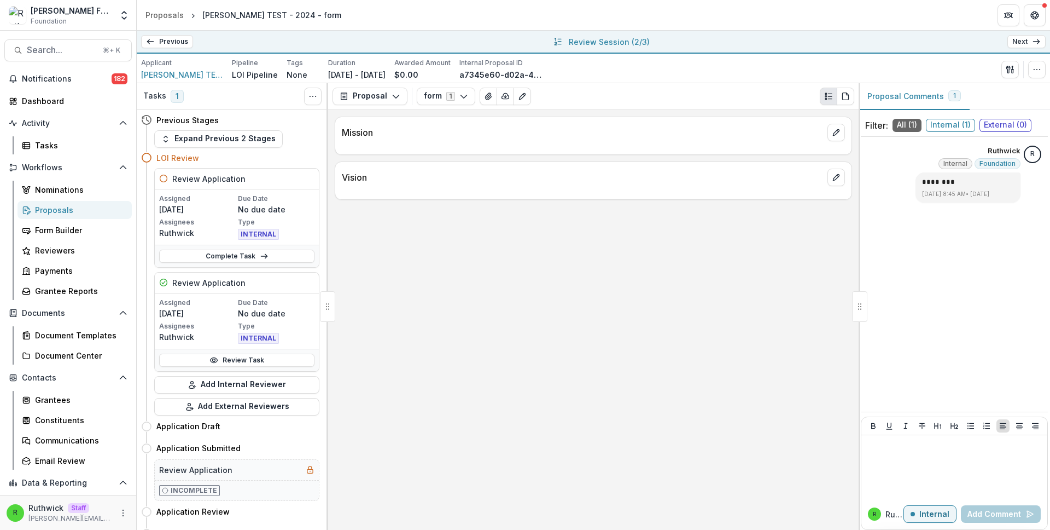
click at [1021, 39] on link "Next" at bounding box center [1027, 41] width 38 height 13
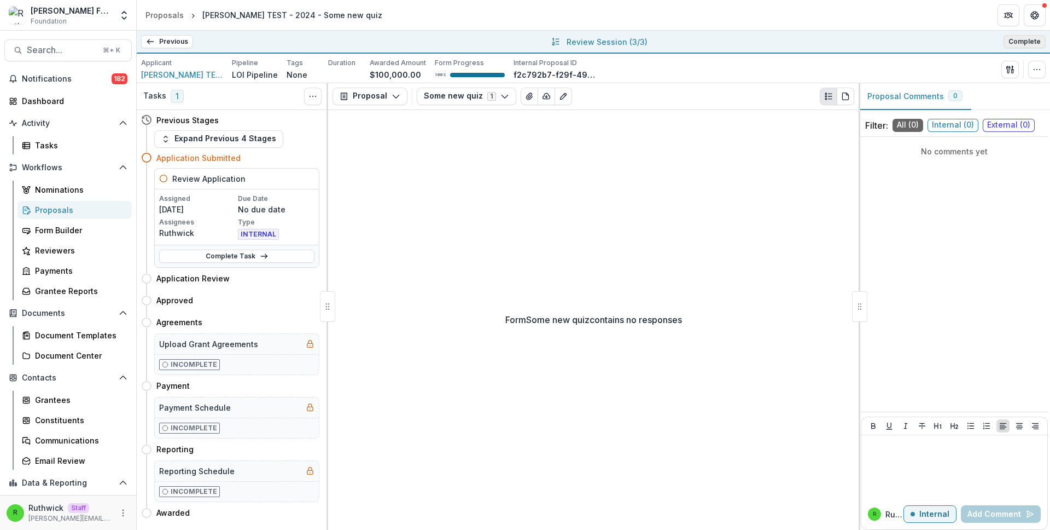
click at [1022, 40] on button "Complete" at bounding box center [1025, 41] width 42 height 13
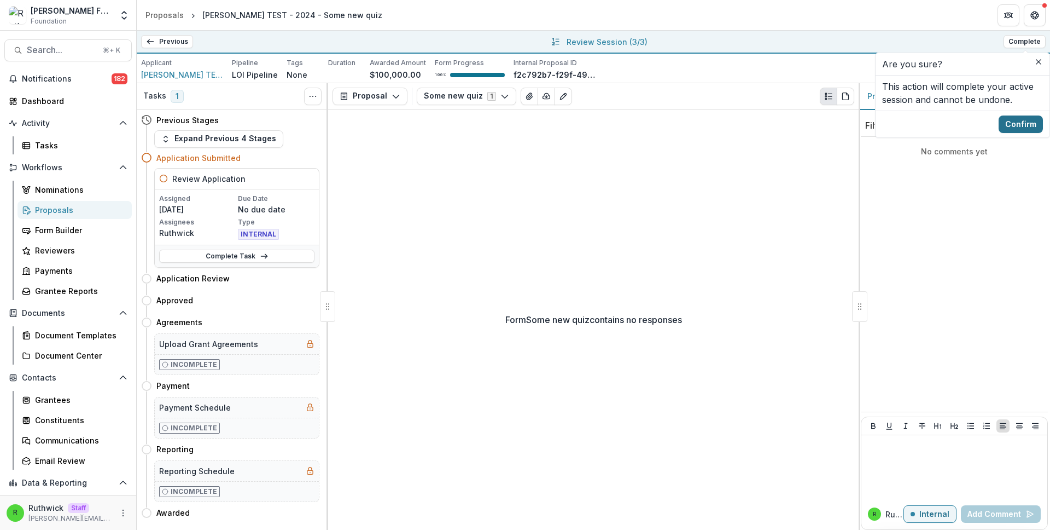
click at [1029, 121] on button "Confirm" at bounding box center [1021, 124] width 44 height 18
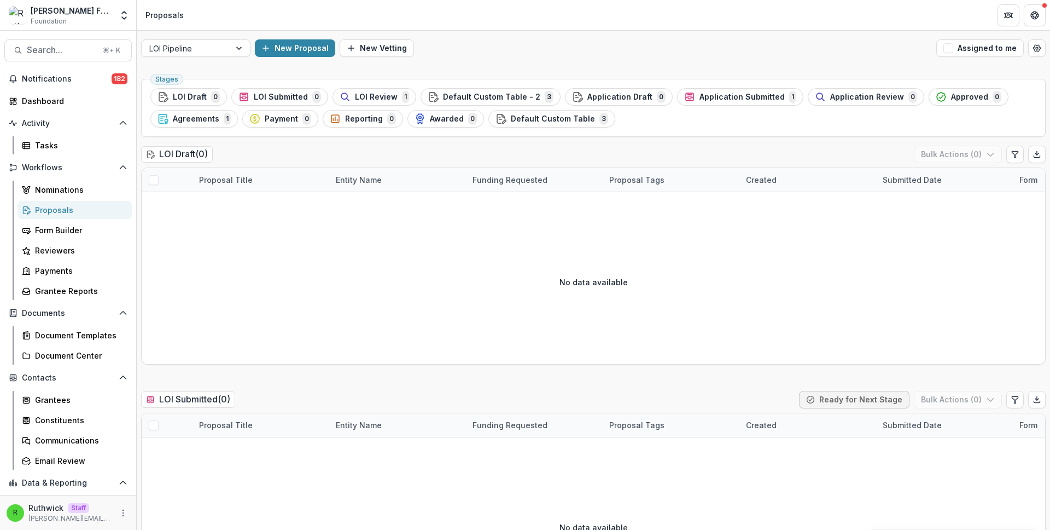
click at [608, 49] on div "New Proposal New Vetting" at bounding box center [593, 48] width 677 height 18
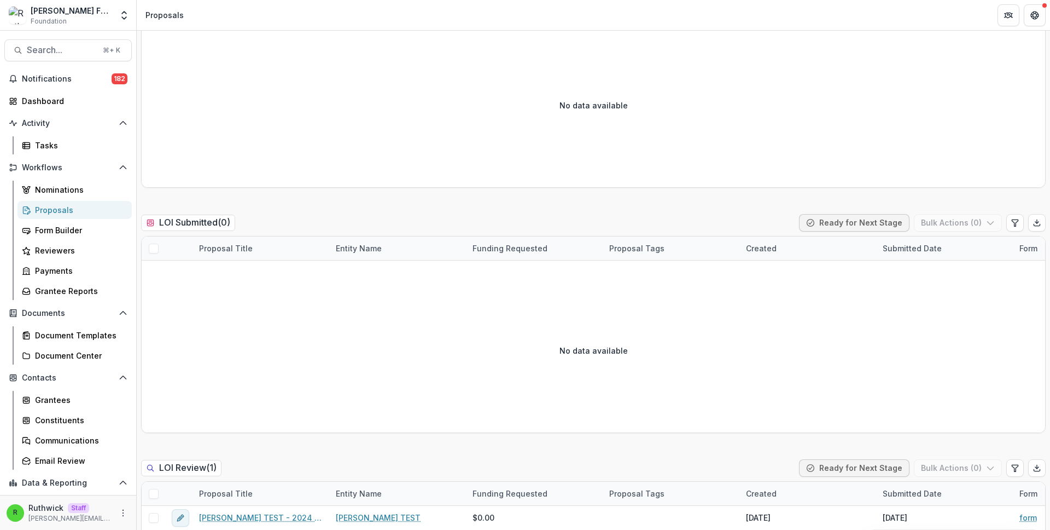
scroll to position [458, 0]
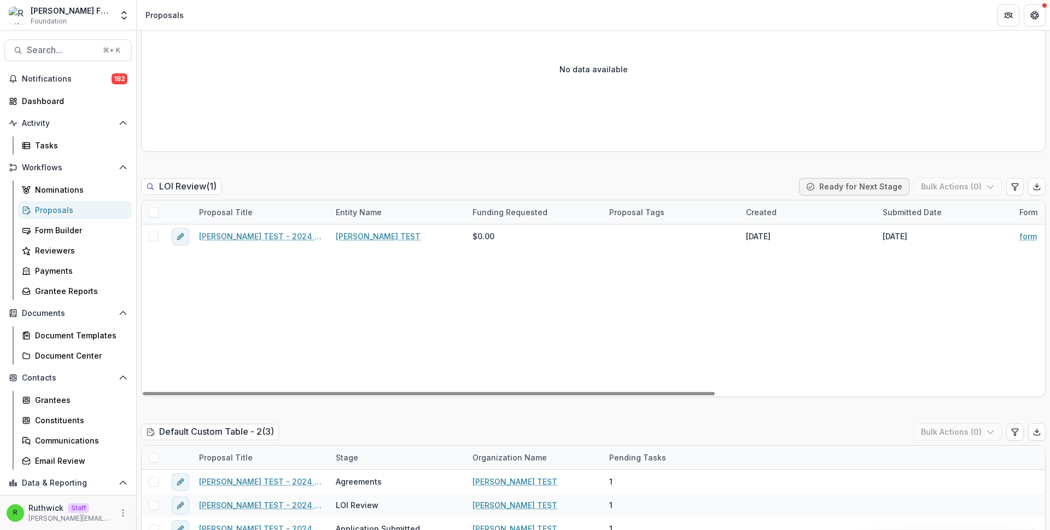
click at [156, 456] on span at bounding box center [154, 457] width 10 height 10
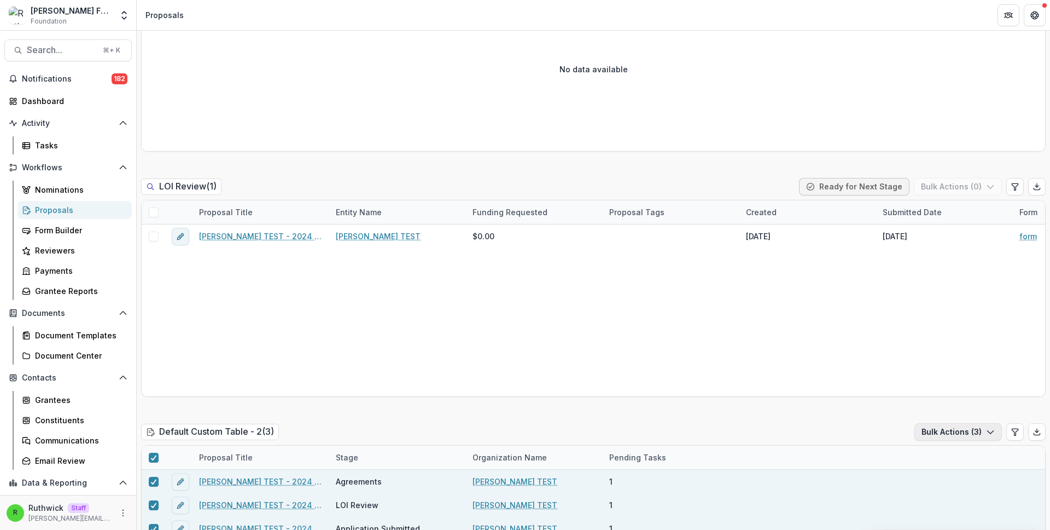
click at [943, 434] on button "Bulk Actions ( 3 )" at bounding box center [959, 432] width 88 height 18
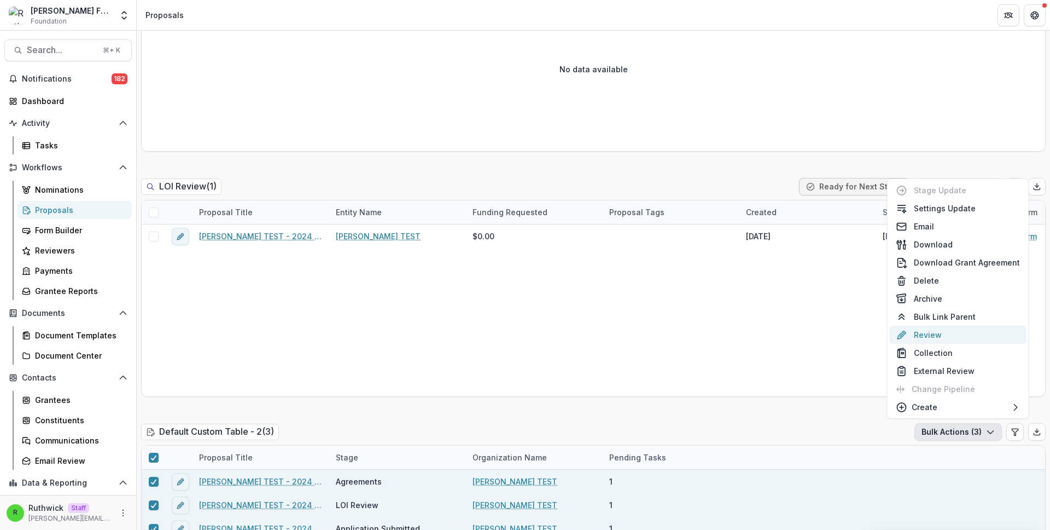
click at [957, 331] on button "Review" at bounding box center [958, 335] width 137 height 18
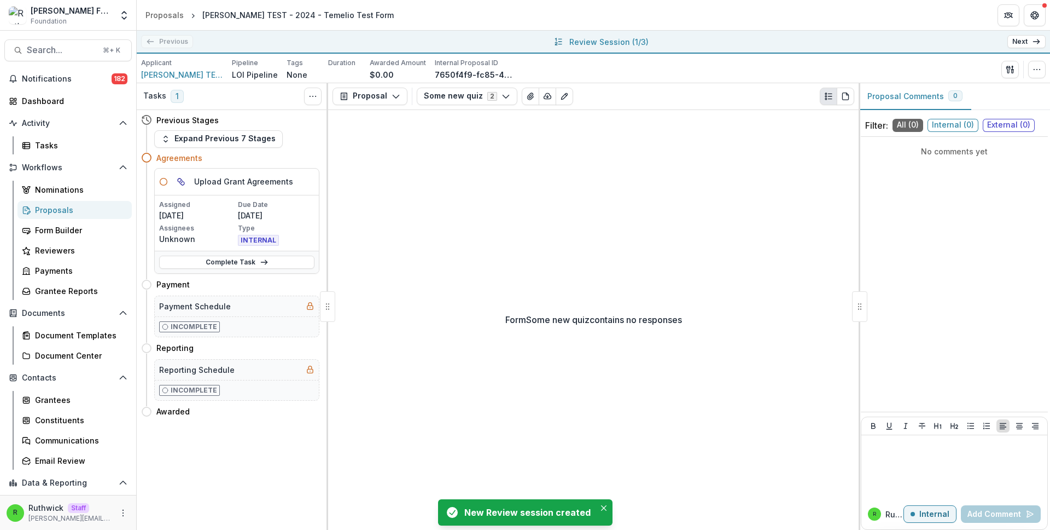
click at [89, 210] on div "Proposals" at bounding box center [79, 209] width 88 height 11
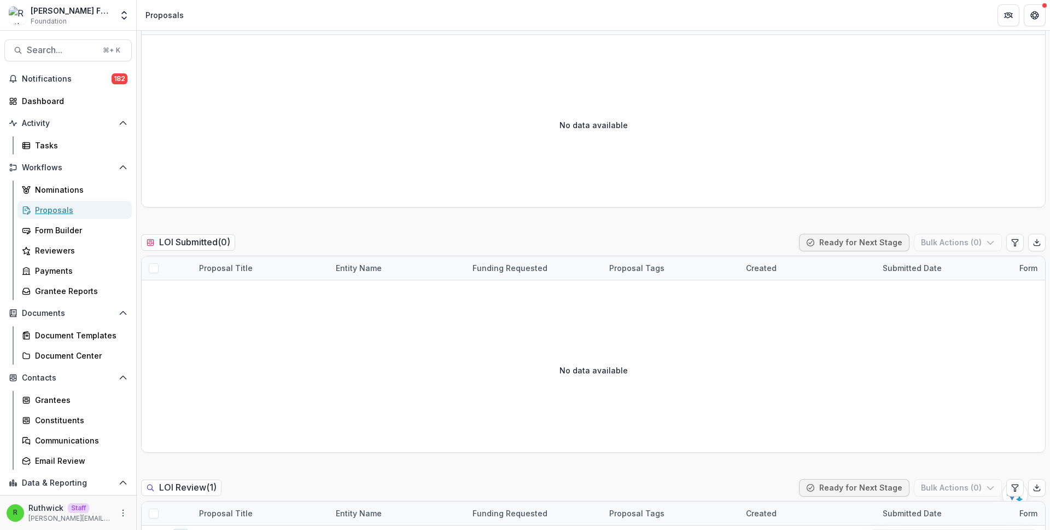
scroll to position [189, 0]
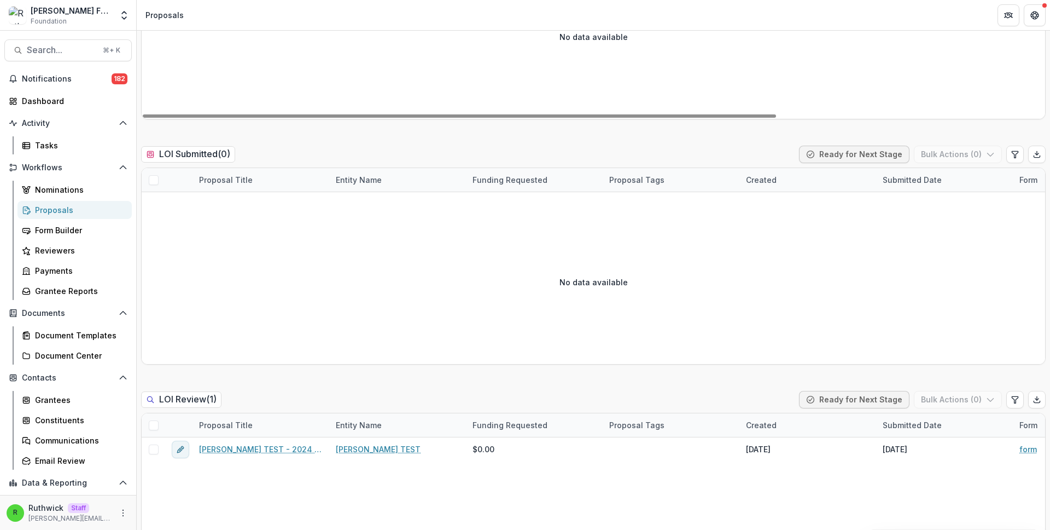
scroll to position [516, 0]
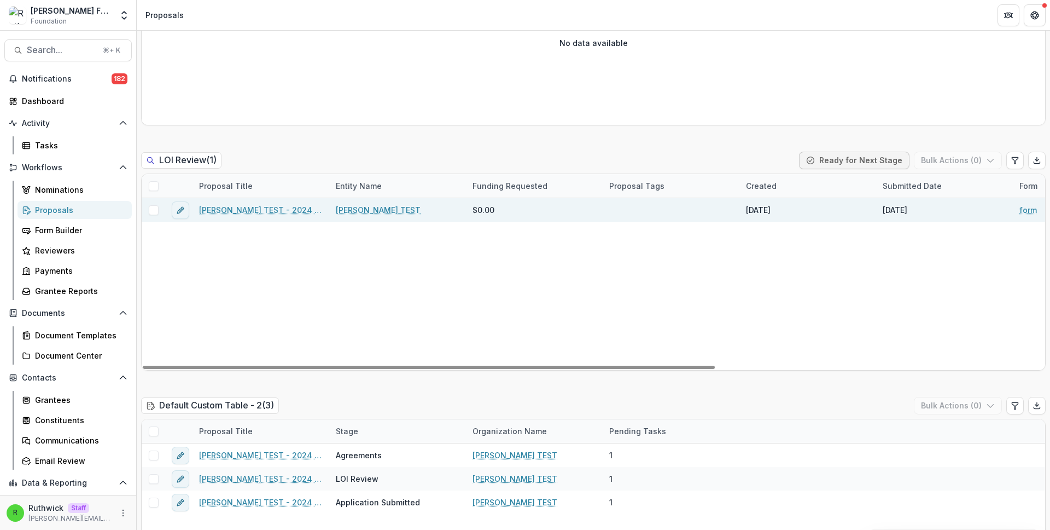
click at [299, 211] on link "Ruthwick TEST - 2024 - form" at bounding box center [261, 209] width 124 height 11
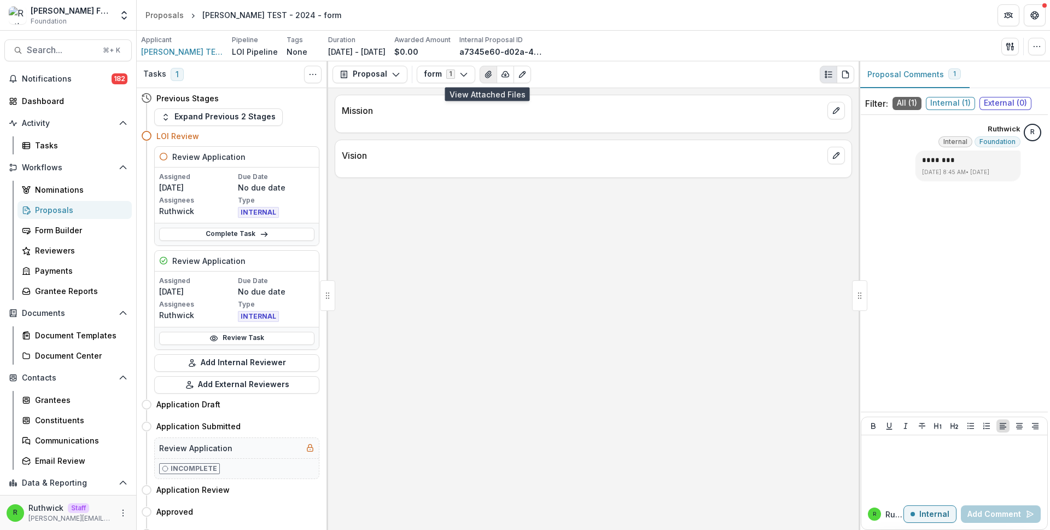
click at [485, 74] on icon "View Attached Files" at bounding box center [488, 74] width 9 height 9
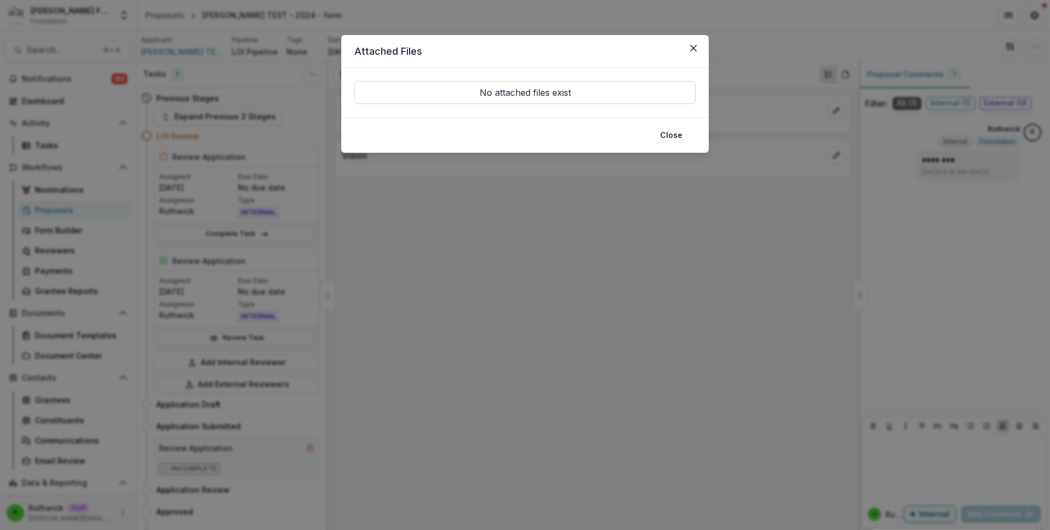
click at [675, 152] on footer "Close" at bounding box center [525, 135] width 368 height 36
click at [674, 141] on button "Close" at bounding box center [672, 135] width 36 height 18
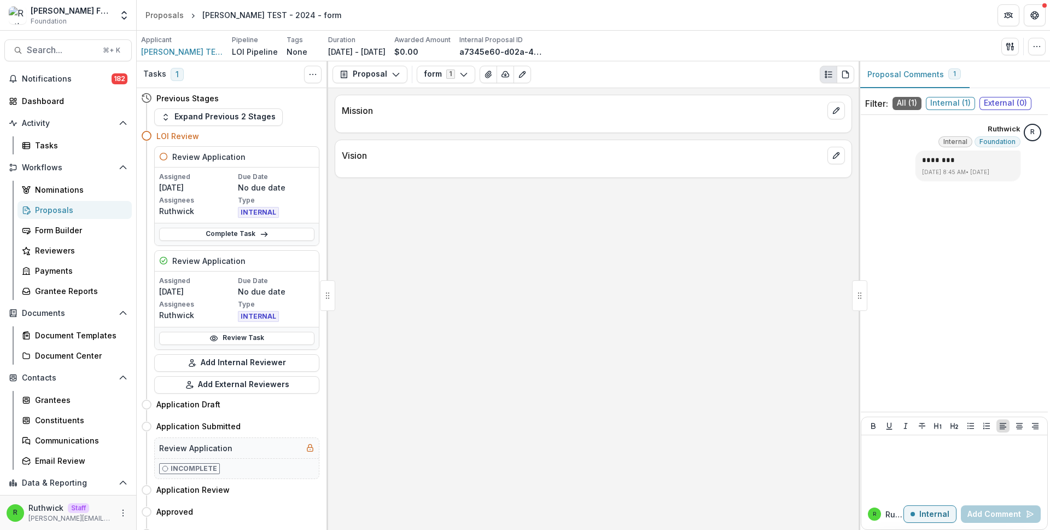
click at [102, 204] on div "Proposals" at bounding box center [79, 209] width 88 height 11
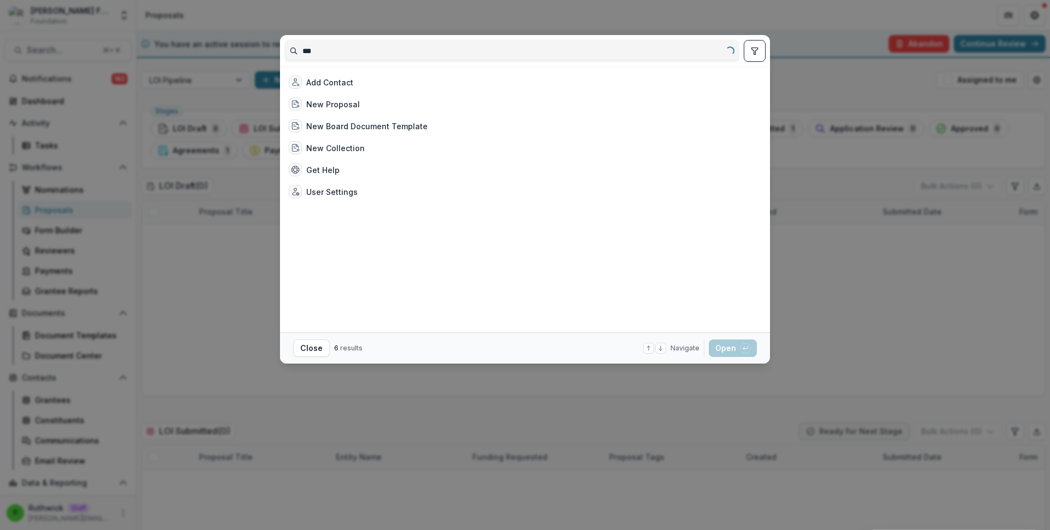
type input "****"
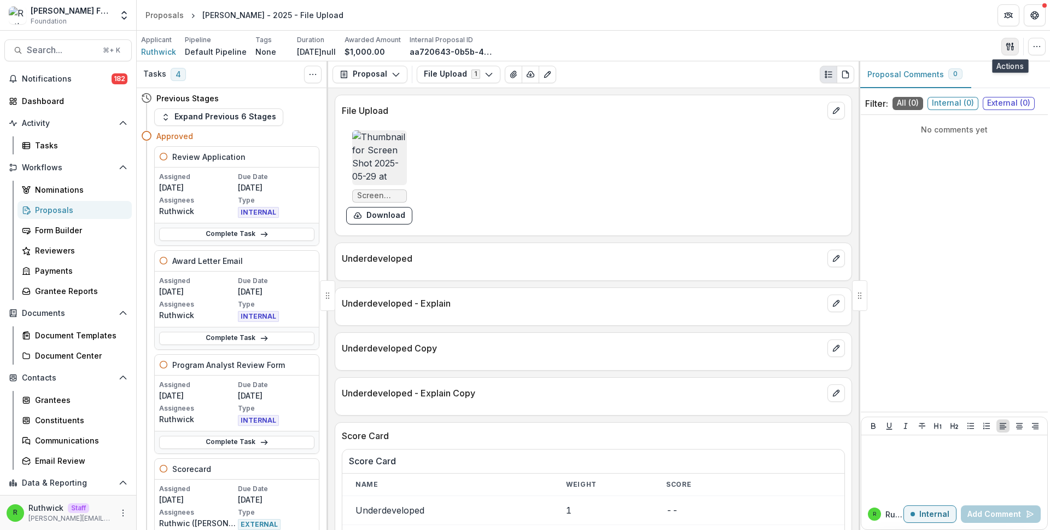
click at [1002, 49] on button "button" at bounding box center [1011, 47] width 18 height 18
click at [967, 88] on button "Proposal Files" at bounding box center [957, 89] width 117 height 18
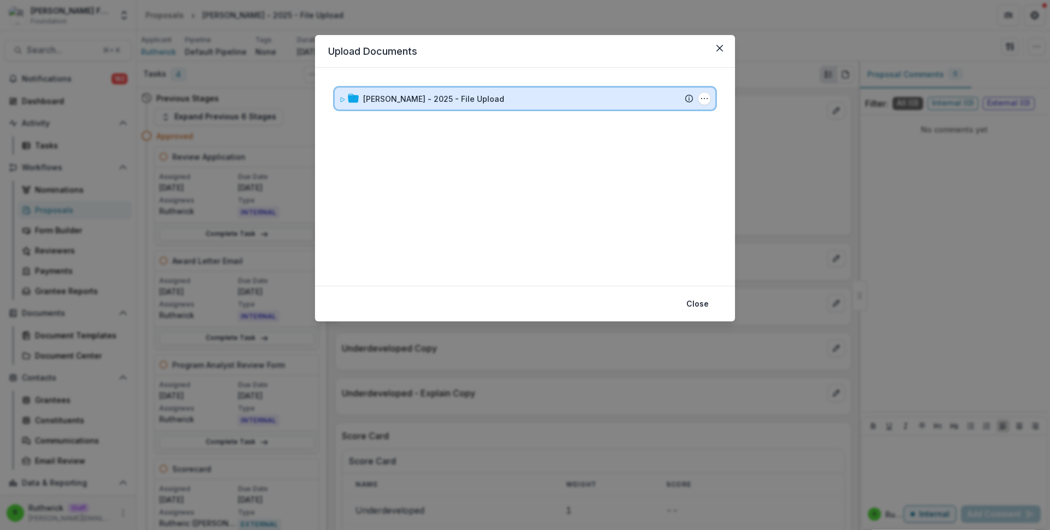
click at [549, 98] on div "Ruthwick - 2025 - File Upload" at bounding box center [528, 98] width 330 height 11
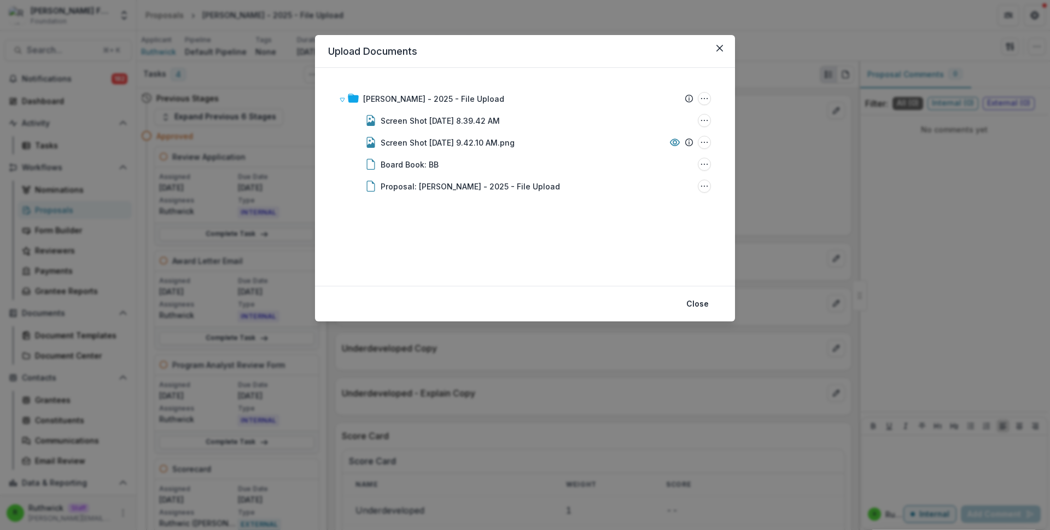
click at [771, 152] on div "Upload Documents Ruthwick - 2025 - File Upload Submission Temelio Proposal Atta…" at bounding box center [525, 265] width 1050 height 530
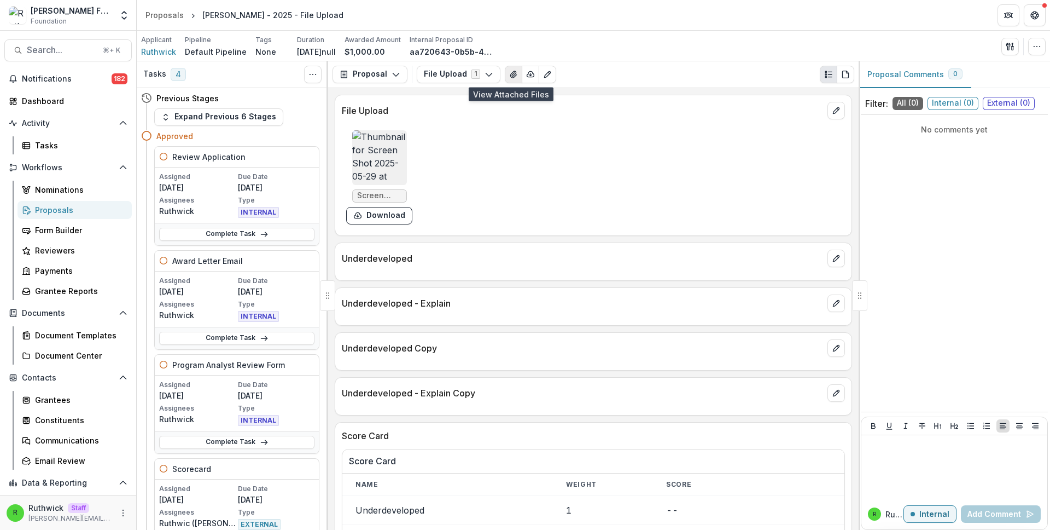
click at [510, 77] on icon "View Attached Files" at bounding box center [513, 74] width 6 height 7
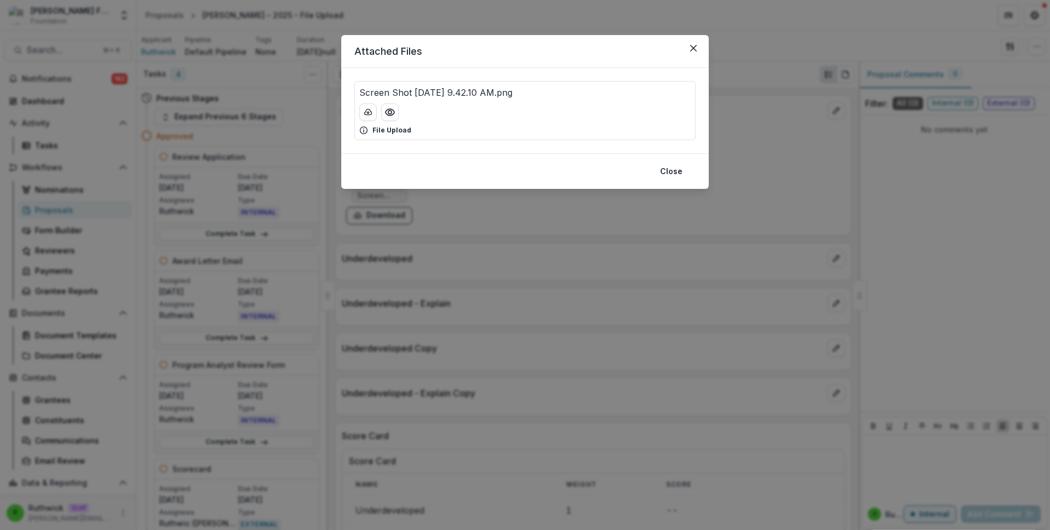
click at [508, 95] on p "Screen Shot 2025-05-29 at 9.42.10 AM.png" at bounding box center [435, 92] width 153 height 13
click at [566, 113] on div at bounding box center [525, 112] width 332 height 18
click at [598, 94] on div "Screen Shot 2025-05-29 at 9.42.10 AM.png" at bounding box center [525, 92] width 332 height 13
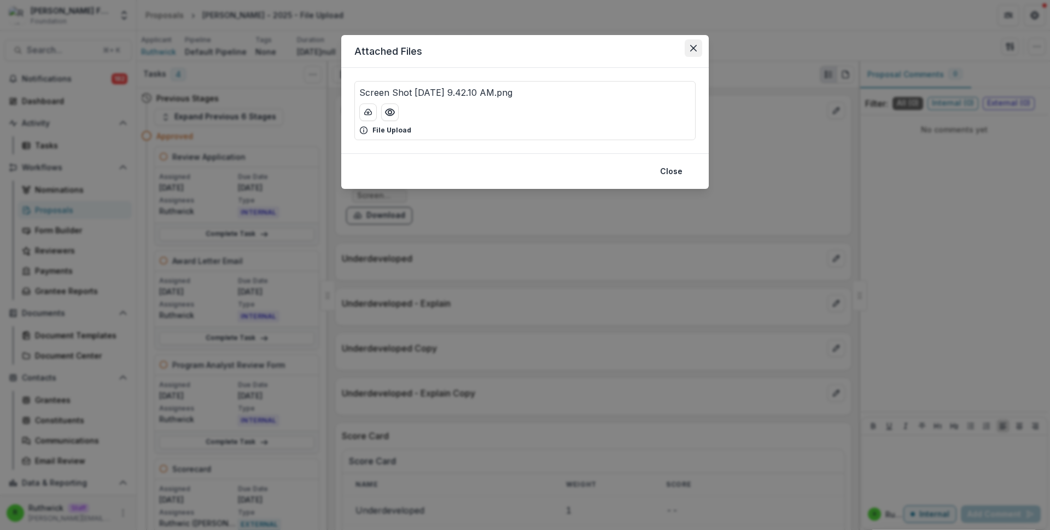
click at [696, 47] on icon "Close" at bounding box center [693, 48] width 7 height 7
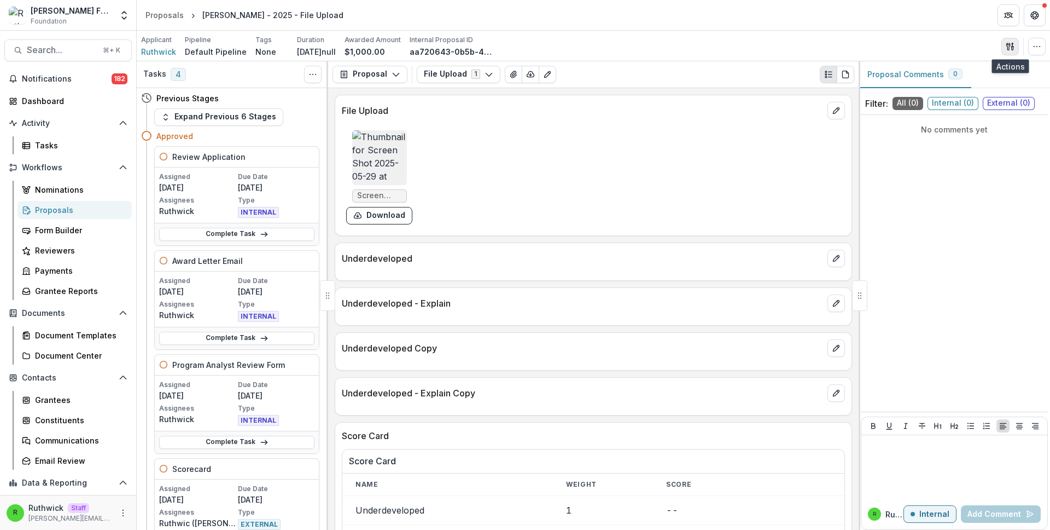
click at [1014, 48] on icon "button" at bounding box center [1010, 46] width 9 height 9
click at [969, 86] on button "Proposal Files" at bounding box center [957, 89] width 117 height 18
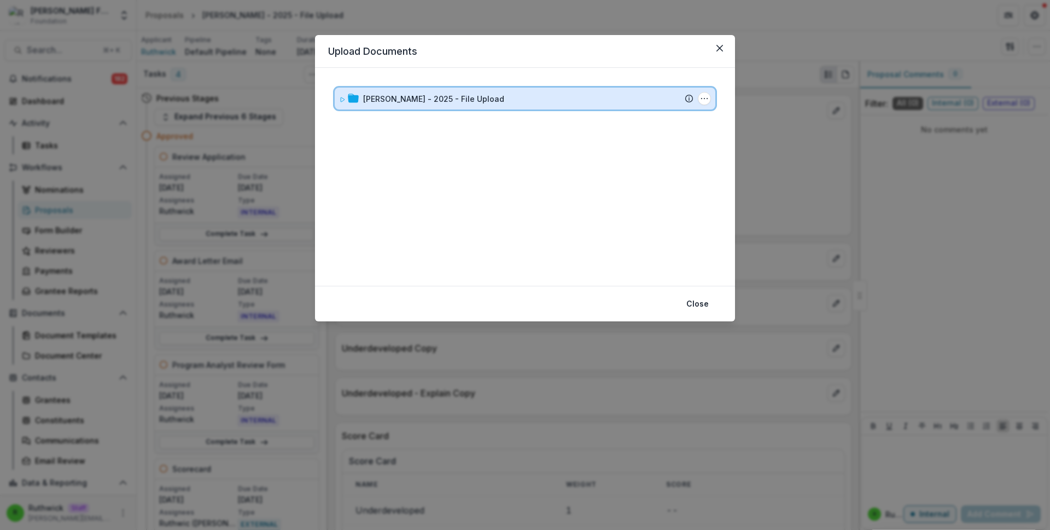
click at [640, 96] on div "Ruthwick - 2025 - File Upload" at bounding box center [528, 98] width 330 height 11
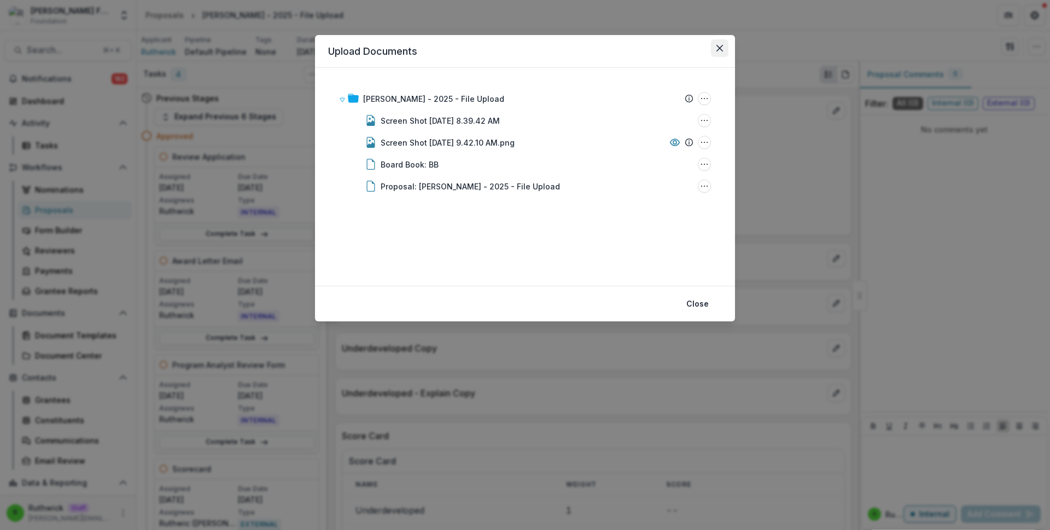
click at [725, 46] on button "Close" at bounding box center [720, 48] width 18 height 18
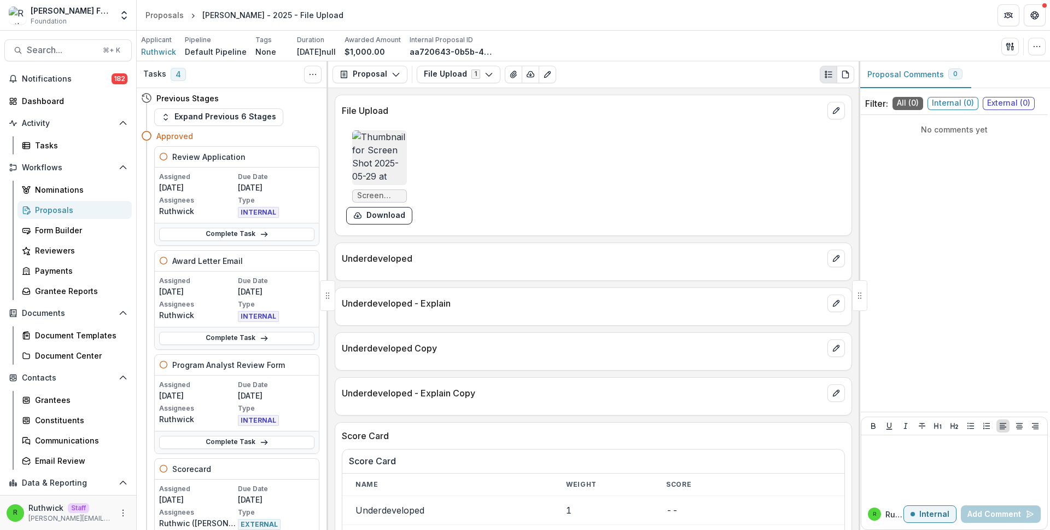
click at [903, 77] on button "Proposal Comments 0" at bounding box center [915, 74] width 113 height 27
click at [911, 32] on div "Applicant Ruthwick Pipeline Default Pipeline Tags None All tags Duration Apr 15…" at bounding box center [594, 46] width 914 height 31
click at [597, 204] on div "Screen Shot 2025-05-29 at 9.42.10 AM.png Download" at bounding box center [506, 177] width 328 height 103
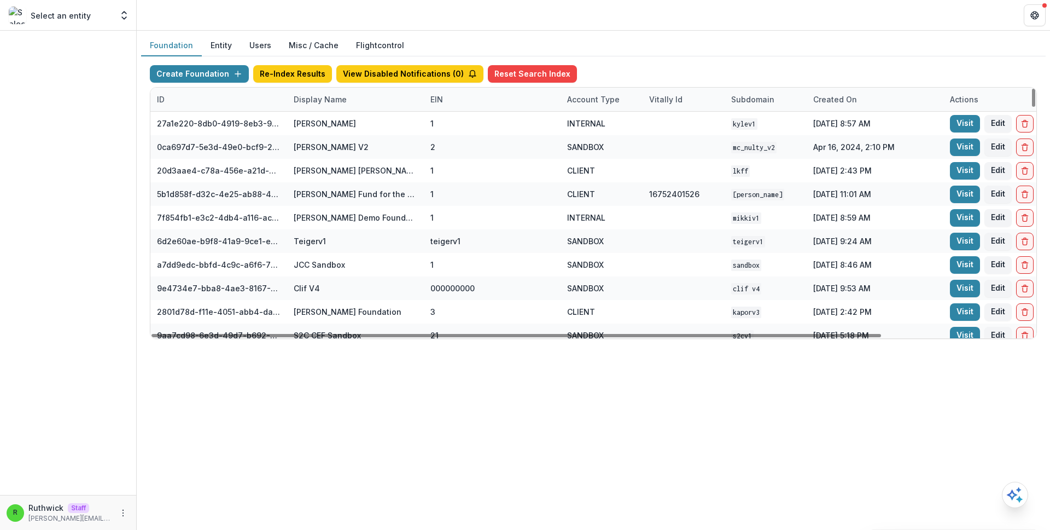
click at [359, 95] on div "Display Name" at bounding box center [355, 100] width 137 height 24
click at [368, 132] on input at bounding box center [354, 124] width 131 height 18
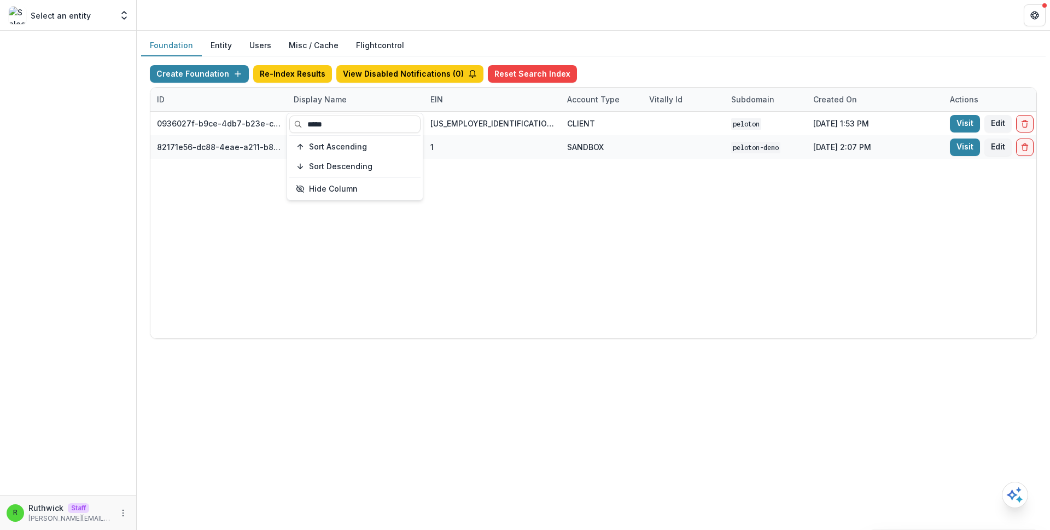
type input "*****"
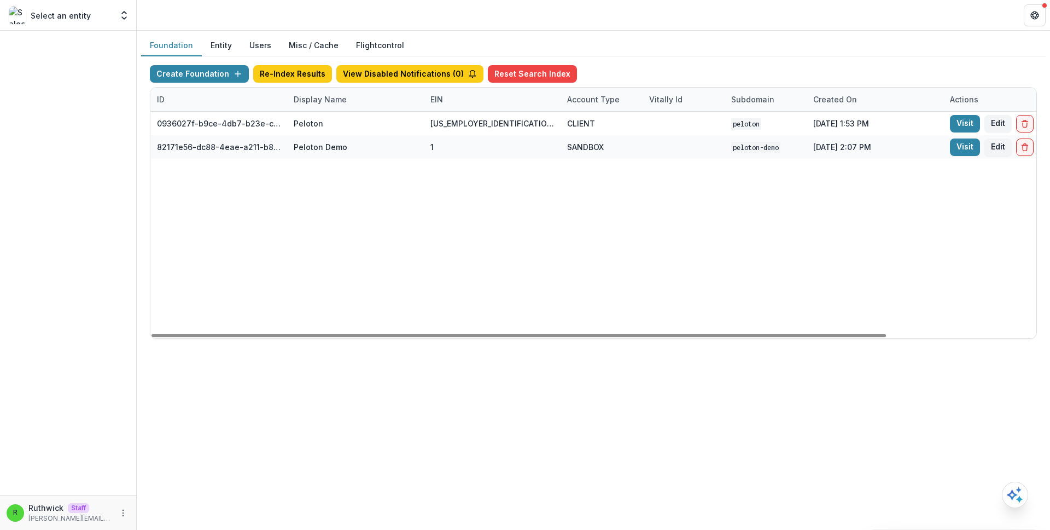
click at [618, 182] on div "0936027f-b9ce-4db7-b23e-c109fdae6b90 Peloton [US_EMPLOYER_IDENTIFICATION_NUMBER…" at bounding box center [683, 225] width 1067 height 226
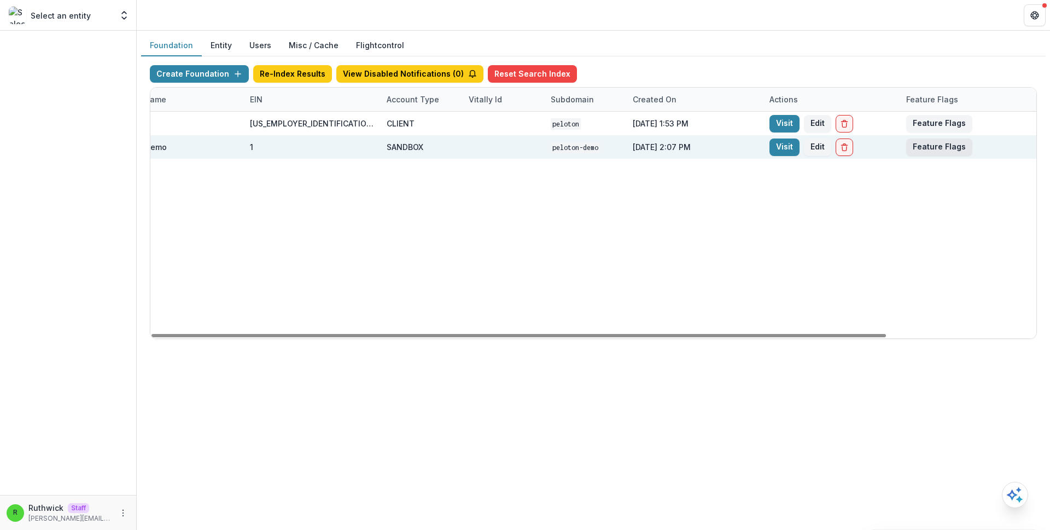
click at [942, 150] on button "Feature Flags" at bounding box center [940, 147] width 66 height 18
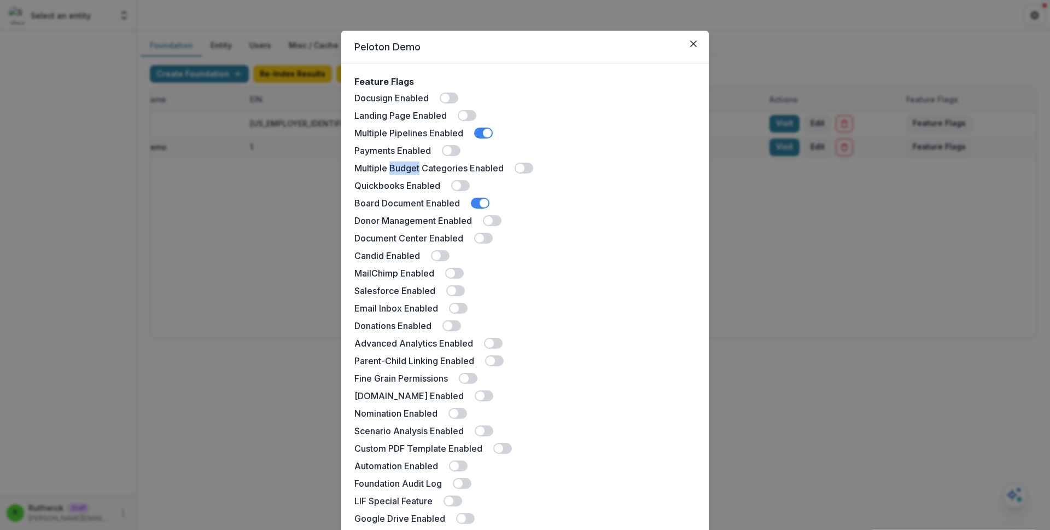
scroll to position [4, 0]
click at [519, 161] on div "Feature Flags Docusign Enabled Landing Page Enabled Multiple Pipelines Enabled …" at bounding box center [525, 340] width 341 height 527
click at [527, 170] on span at bounding box center [524, 167] width 19 height 11
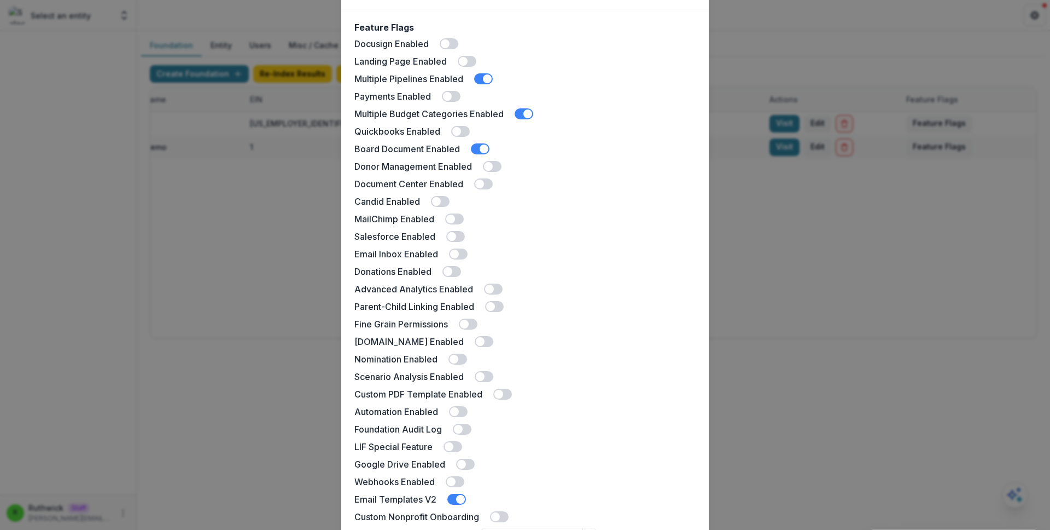
scroll to position [162, 0]
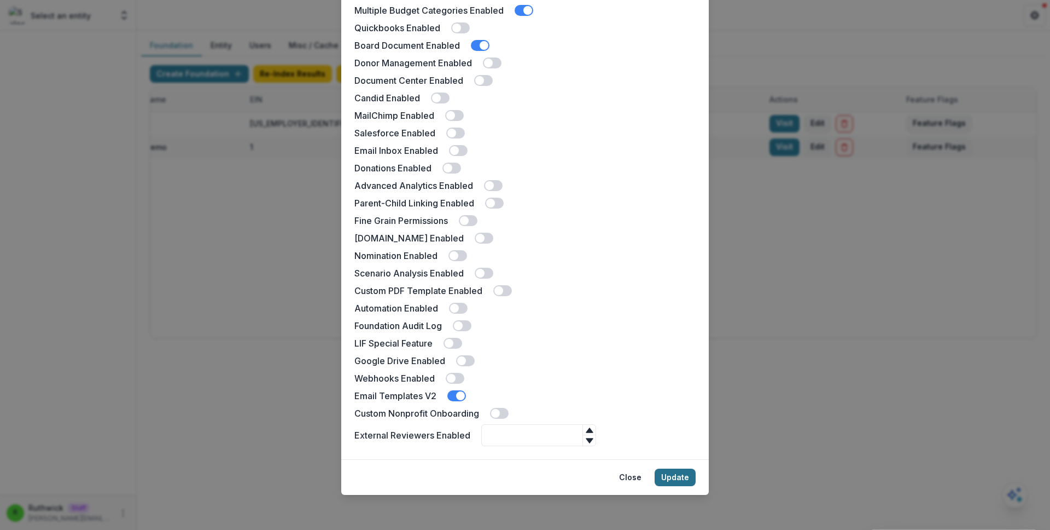
click at [682, 474] on button "Update" at bounding box center [675, 477] width 41 height 18
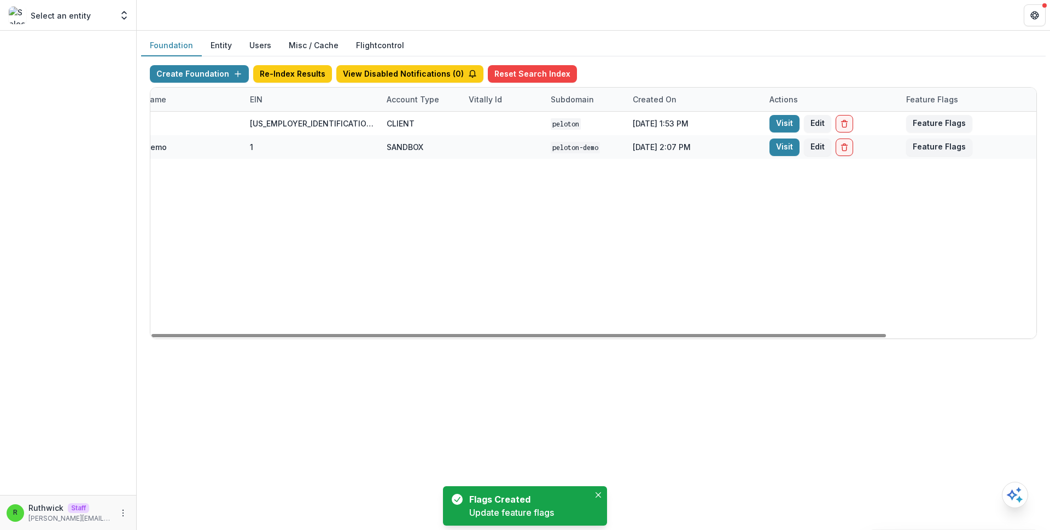
click at [743, 253] on div "0936027f-b9ce-4db7-b23e-c109fdae6b90 Peloton [US_EMPLOYER_IDENTIFICATION_NUMBER…" at bounding box center [503, 225] width 1067 height 226
click at [782, 147] on link "Visit" at bounding box center [785, 147] width 30 height 18
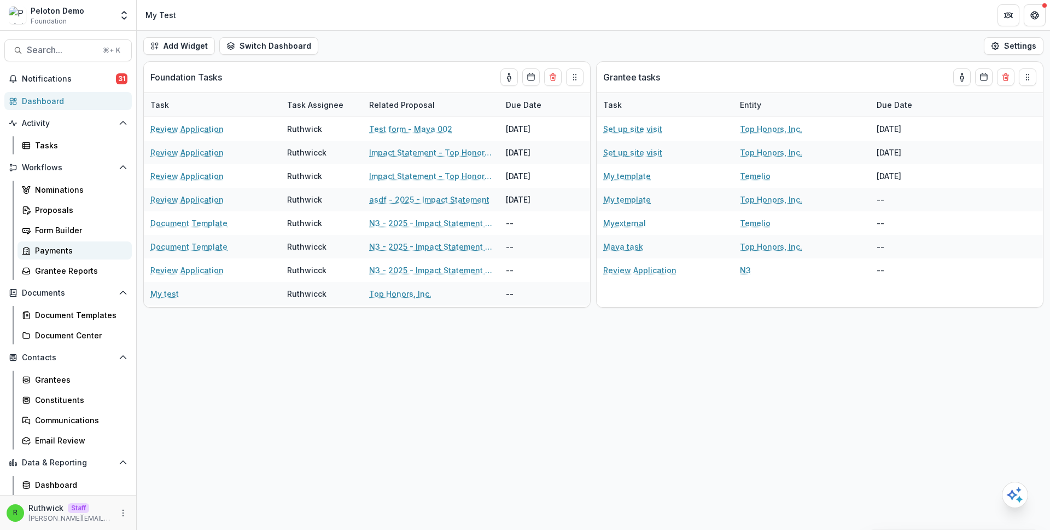
click at [68, 247] on div "Payments" at bounding box center [79, 250] width 88 height 11
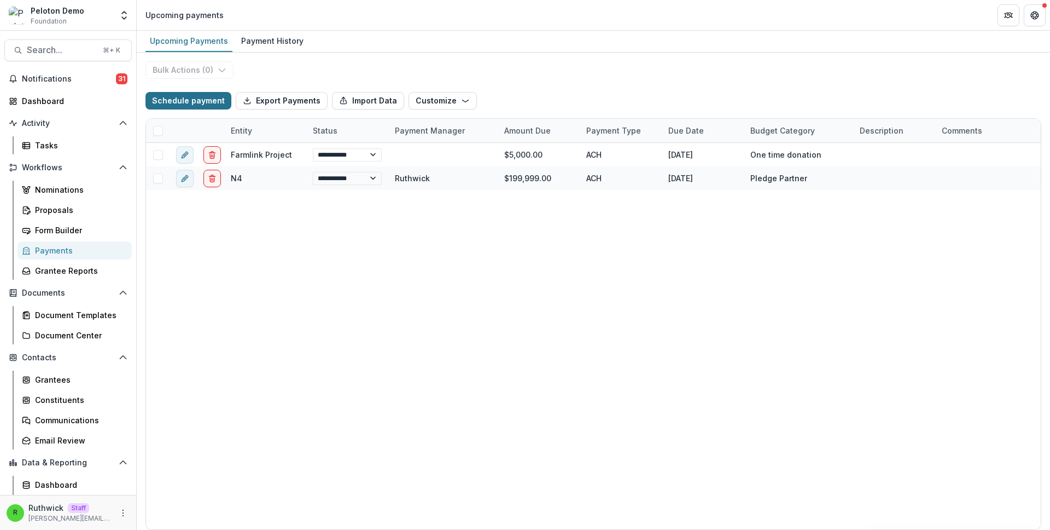
click at [203, 98] on button "Schedule payment" at bounding box center [189, 101] width 86 height 18
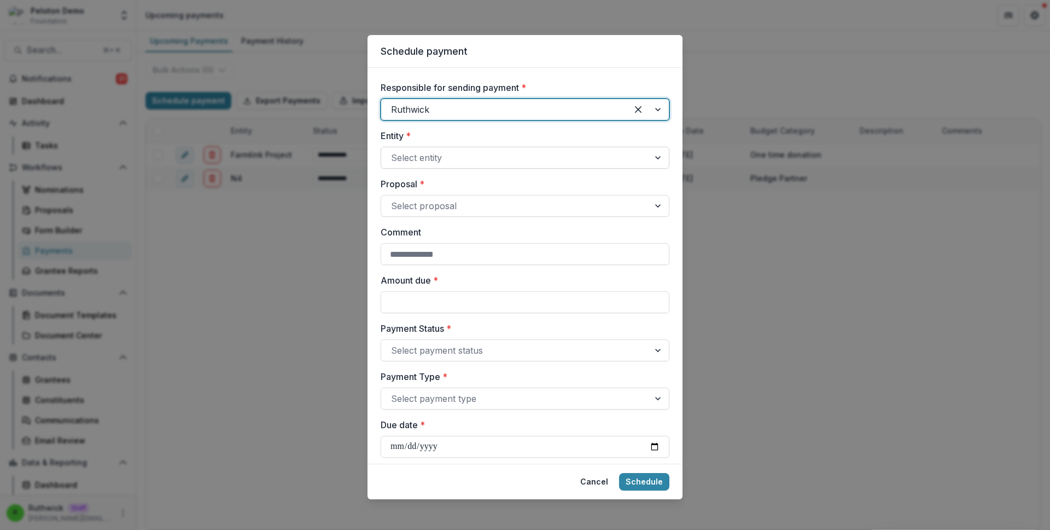
click at [510, 161] on div at bounding box center [515, 157] width 248 height 15
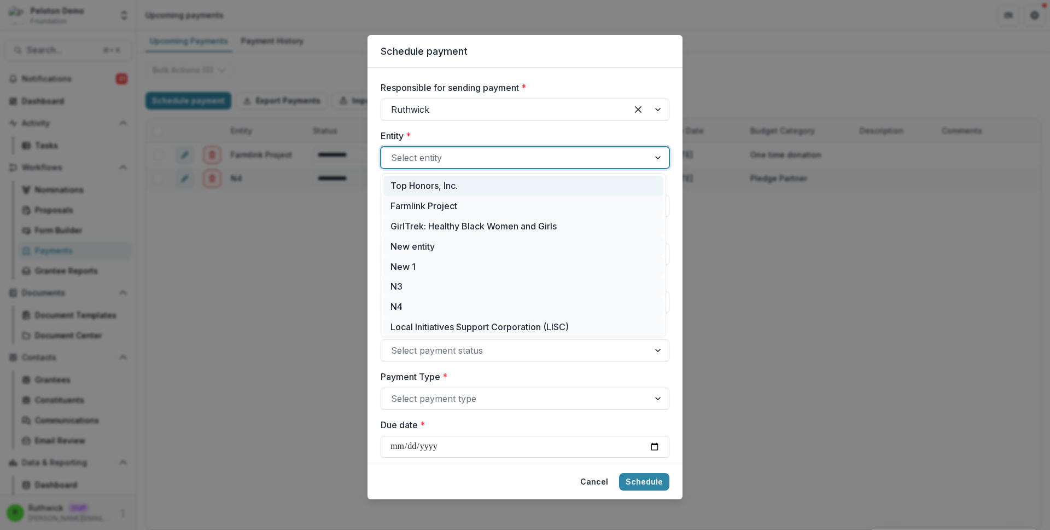
click at [515, 184] on div "Top Honors, Inc." at bounding box center [524, 186] width 280 height 20
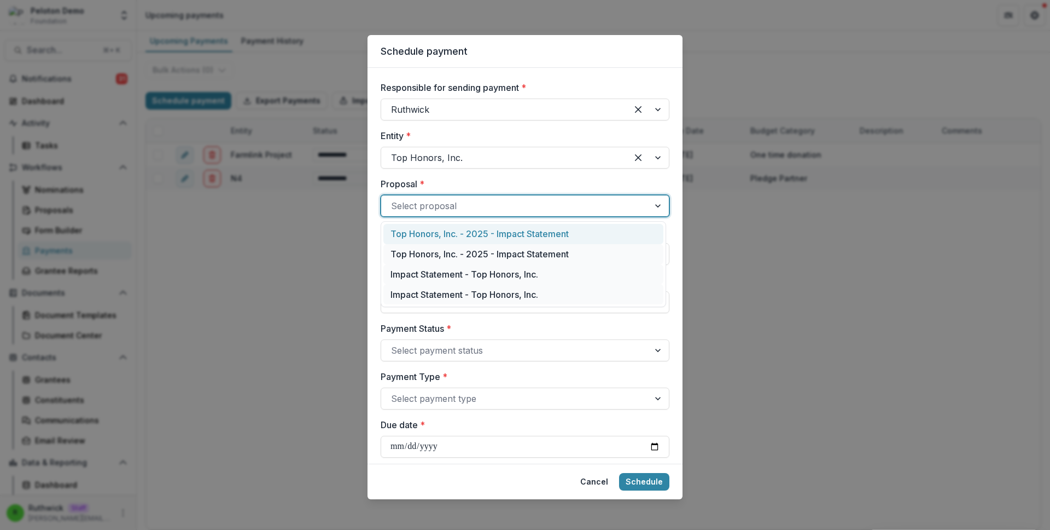
click at [519, 207] on div at bounding box center [515, 205] width 248 height 15
click at [528, 231] on div "Top Honors, Inc. - 2025 - Impact Statement" at bounding box center [524, 234] width 280 height 20
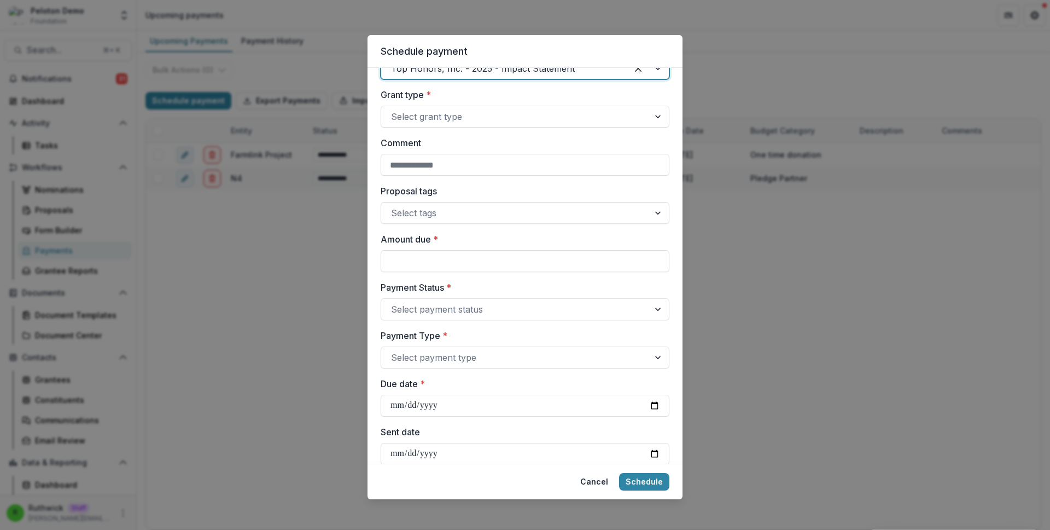
scroll to position [138, 0]
click at [538, 257] on input "Amount due *" at bounding box center [525, 260] width 289 height 22
type input "******"
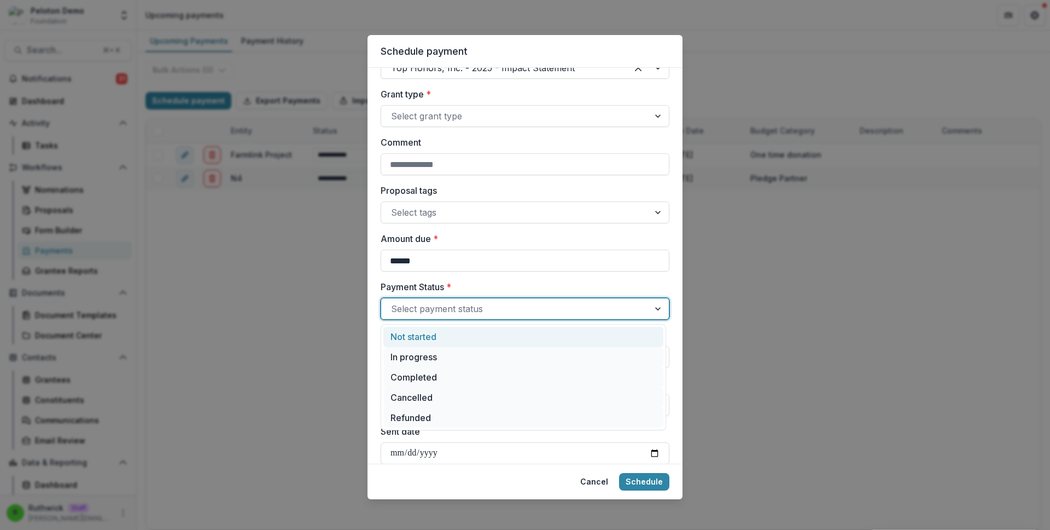
click at [569, 308] on div at bounding box center [515, 308] width 248 height 15
click at [578, 339] on div "Not started" at bounding box center [524, 337] width 280 height 20
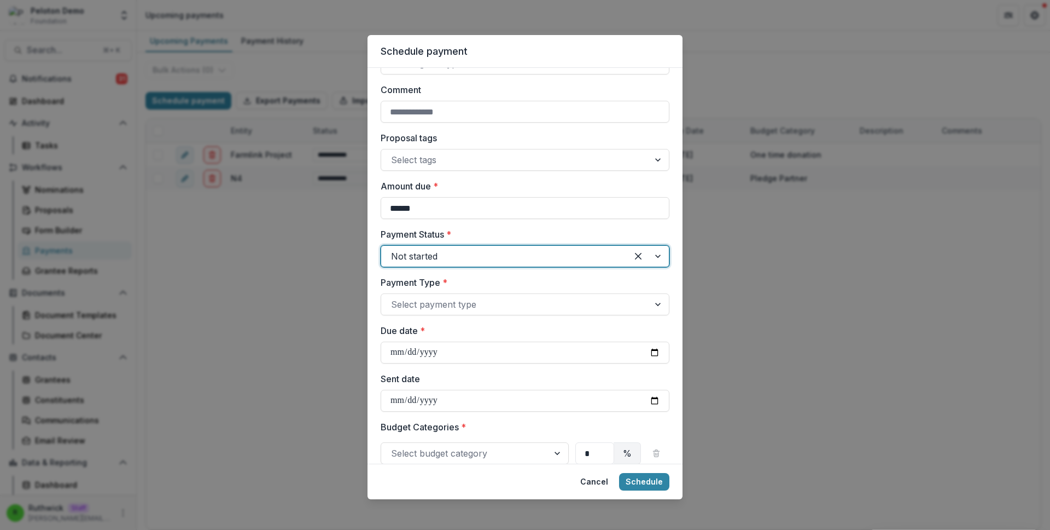
scroll to position [195, 0]
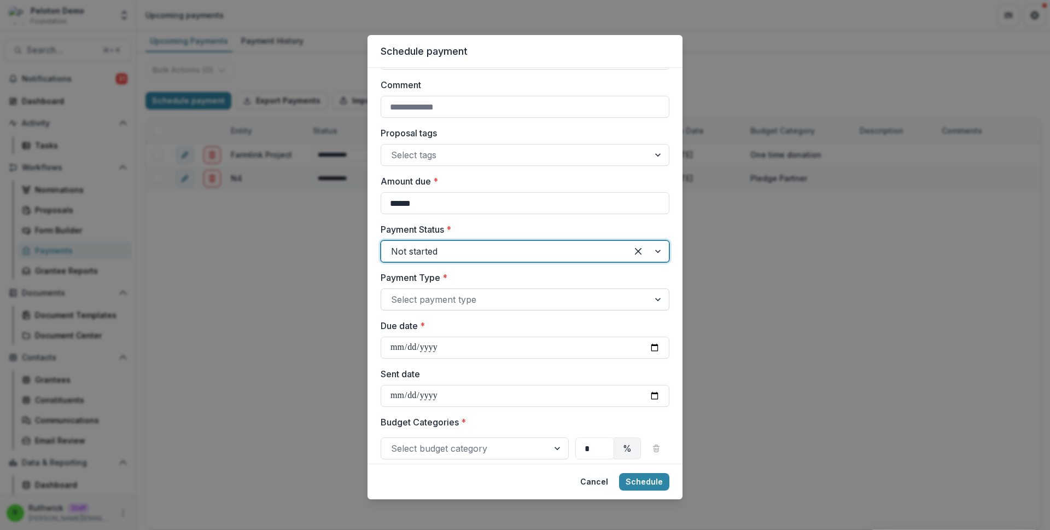
click at [546, 299] on div at bounding box center [515, 299] width 248 height 15
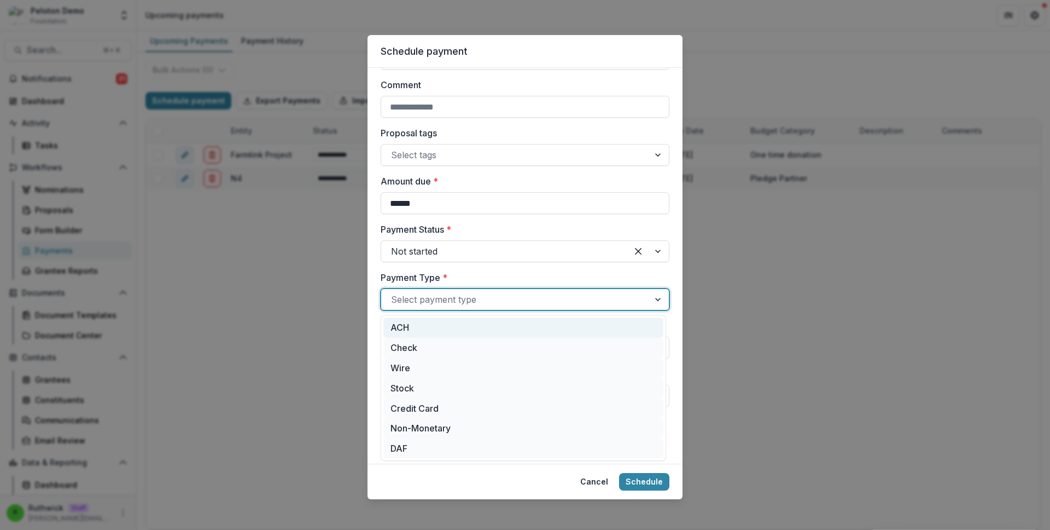
click at [554, 335] on div "ACH" at bounding box center [524, 327] width 280 height 20
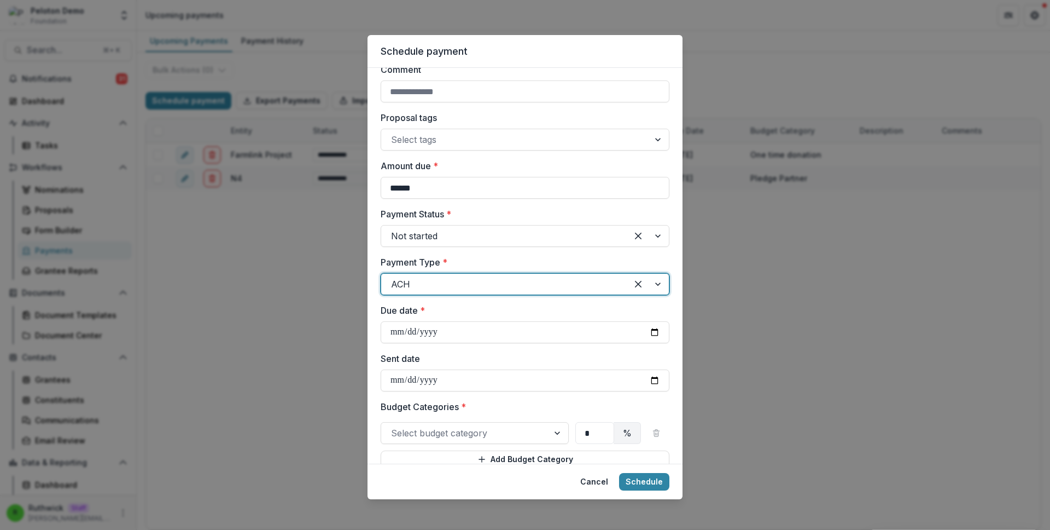
scroll to position [212, 0]
click at [655, 329] on input "Due date *" at bounding box center [525, 330] width 289 height 22
type input "**********"
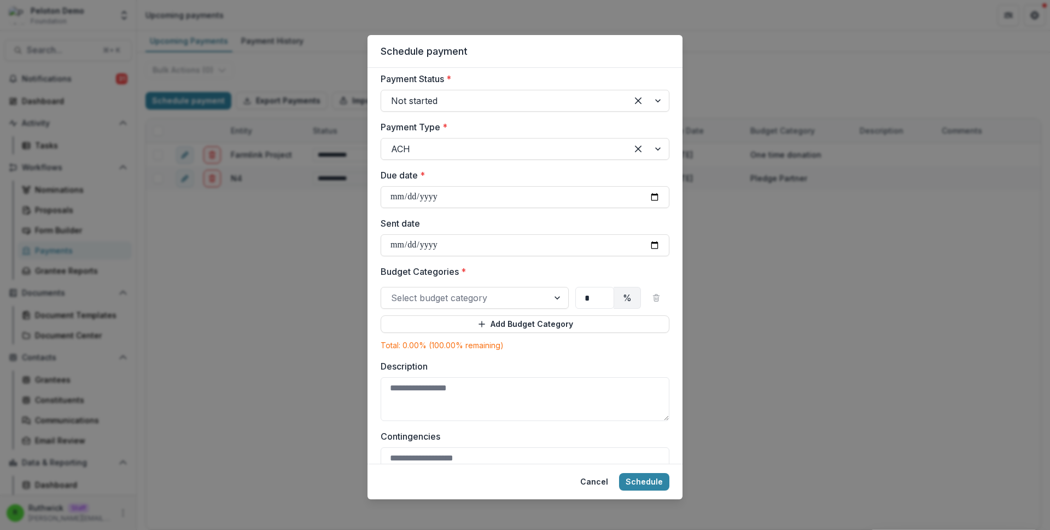
scroll to position [346, 0]
click at [509, 299] on div at bounding box center [465, 296] width 148 height 15
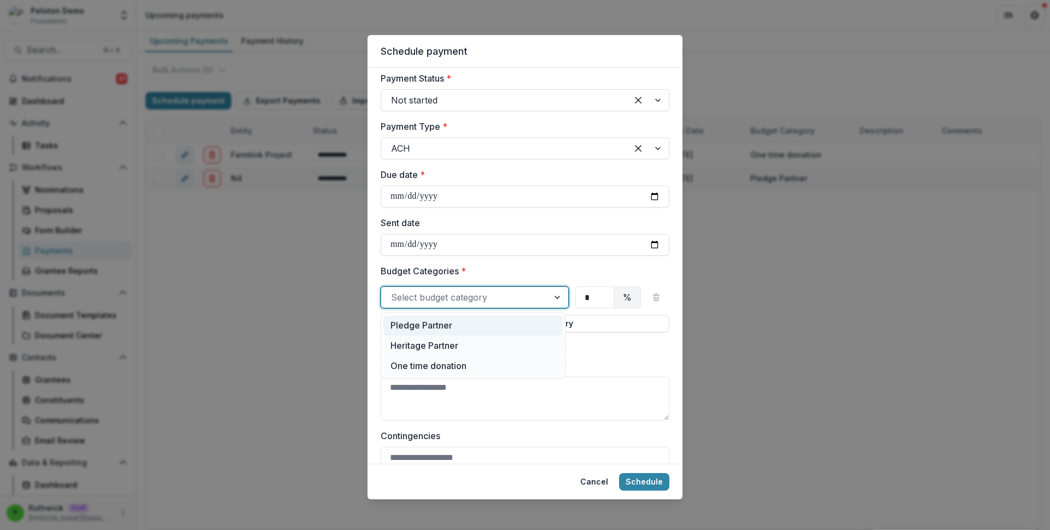
click at [518, 322] on div "Pledge Partner" at bounding box center [473, 325] width 179 height 20
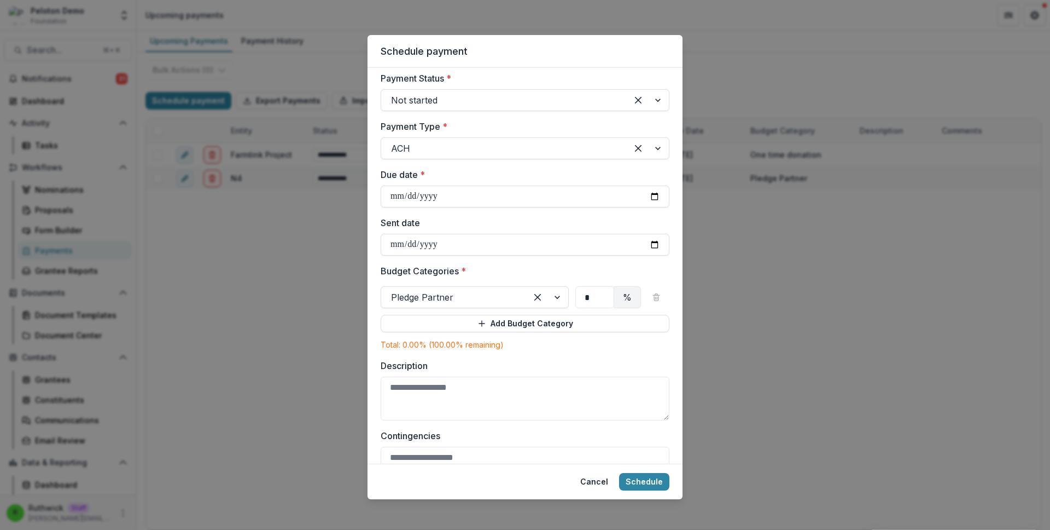
click at [518, 322] on button "Add Budget Category" at bounding box center [525, 324] width 289 height 18
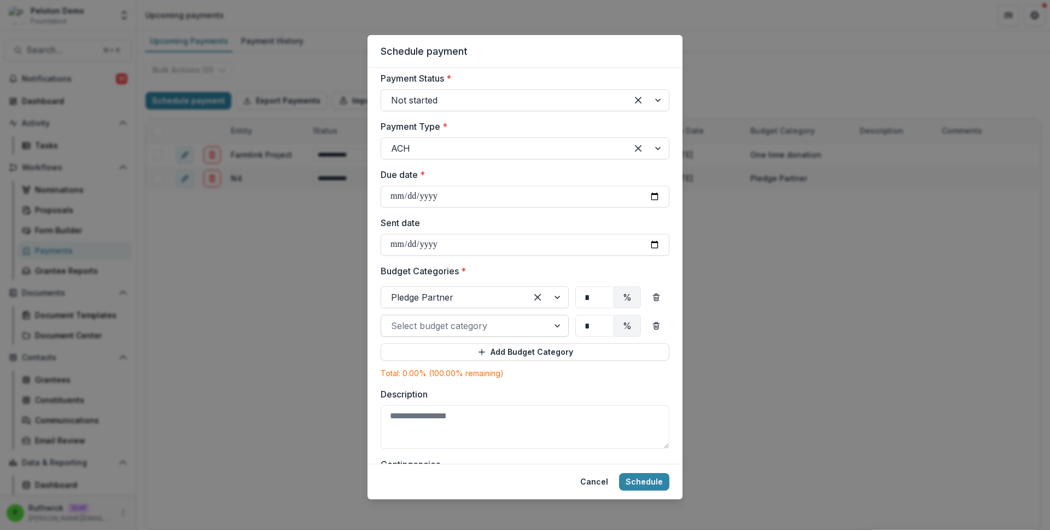
click at [505, 330] on div at bounding box center [465, 325] width 148 height 15
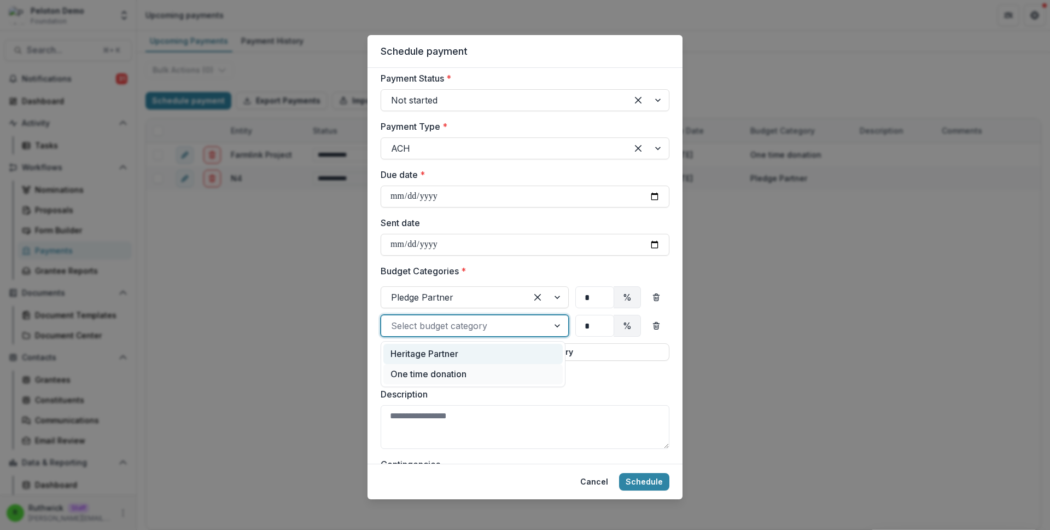
click at [509, 353] on div "Heritage Partner" at bounding box center [473, 354] width 179 height 20
click at [579, 295] on input "*" at bounding box center [595, 297] width 39 height 22
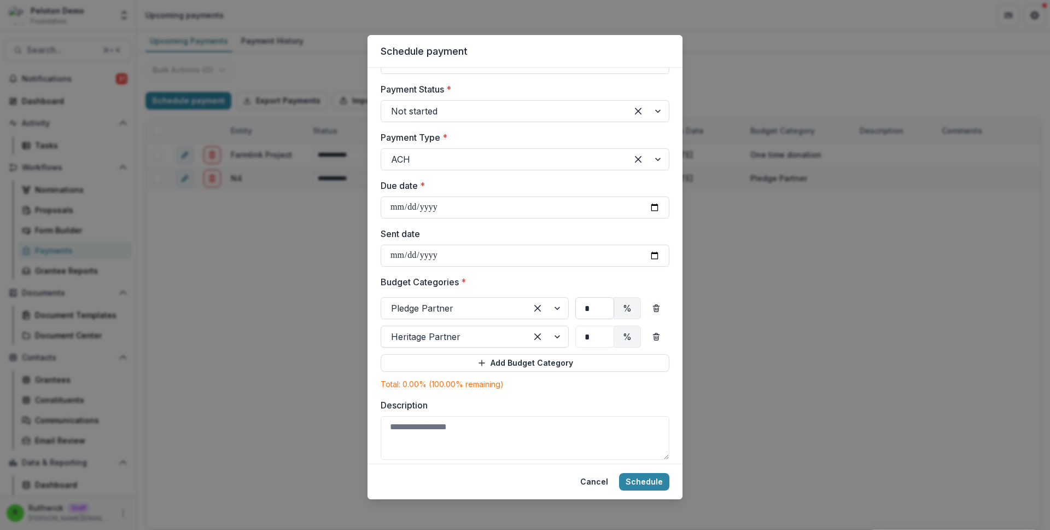
scroll to position [328, 0]
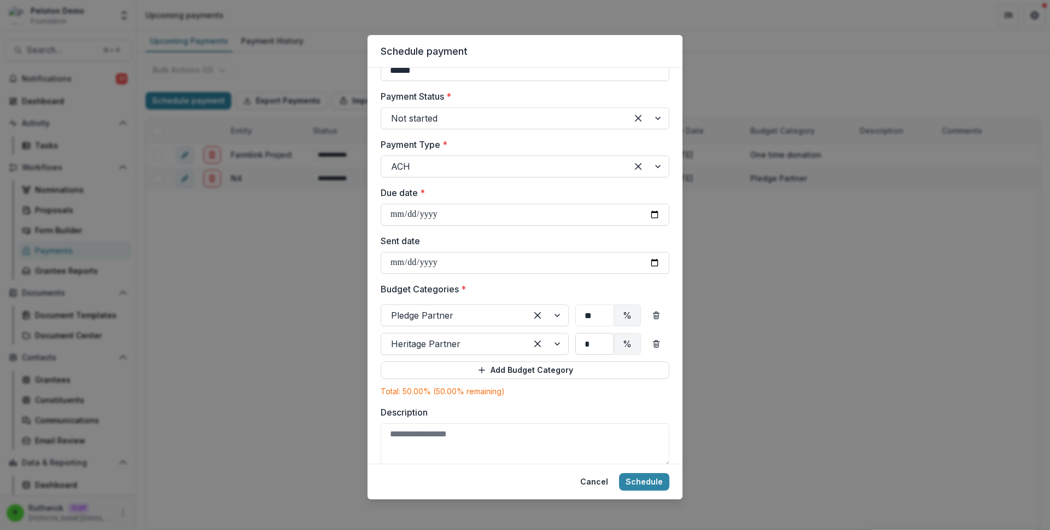
type input "**"
click at [589, 326] on input "*" at bounding box center [595, 315] width 39 height 22
type input "**"
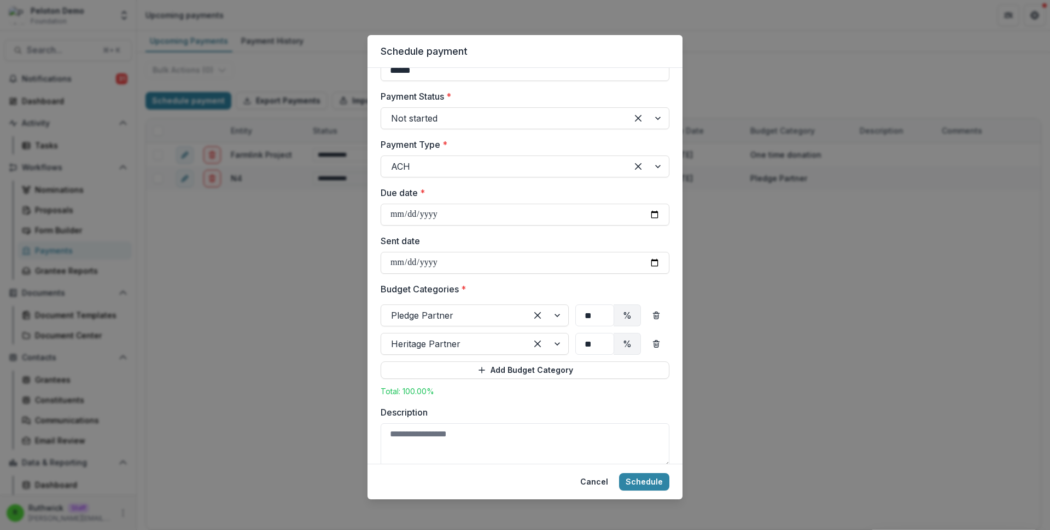
click at [586, 282] on label "Budget Categories *" at bounding box center [522, 288] width 282 height 13
click at [394, 309] on input "Budget Categories *" at bounding box center [392, 315] width 3 height 13
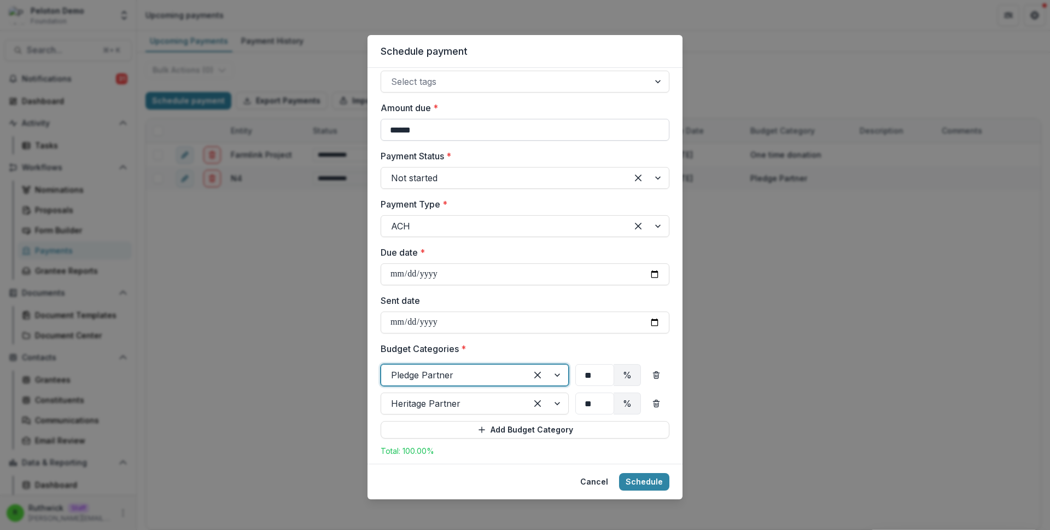
scroll to position [268, 0]
click at [537, 353] on label "Budget Categories *" at bounding box center [522, 348] width 282 height 13
click at [394, 369] on input "Budget Categories *" at bounding box center [392, 375] width 3 height 13
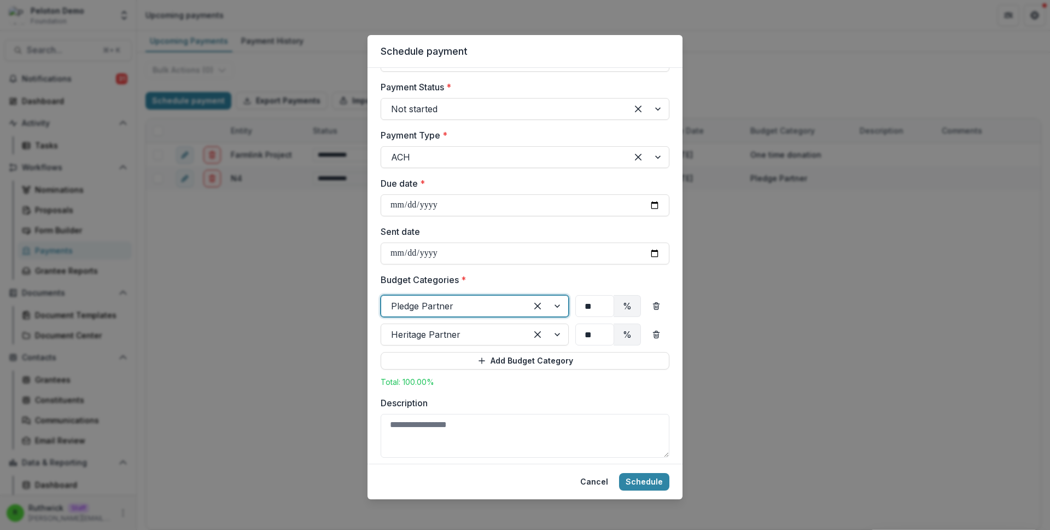
scroll to position [338, 0]
click at [654, 486] on button "Schedule" at bounding box center [644, 482] width 50 height 18
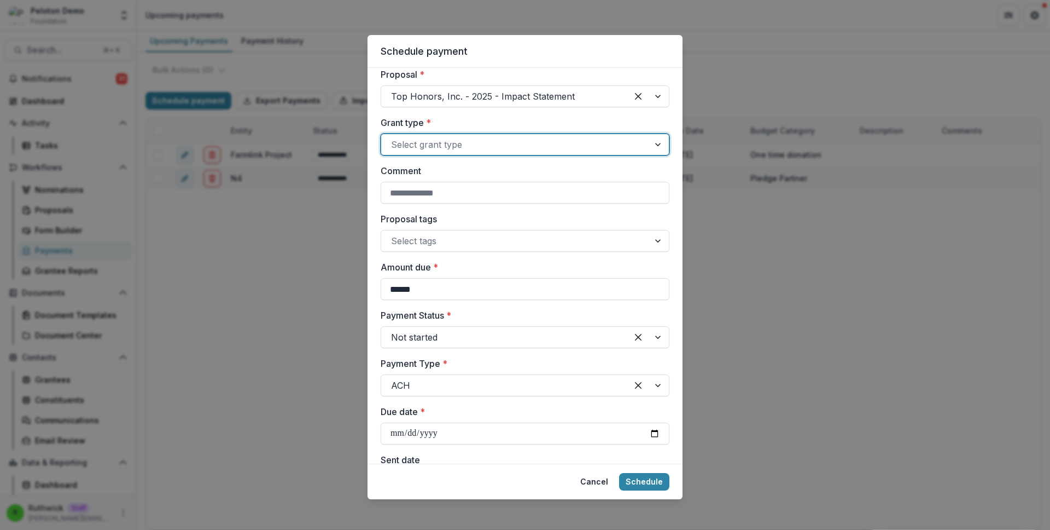
scroll to position [103, 0]
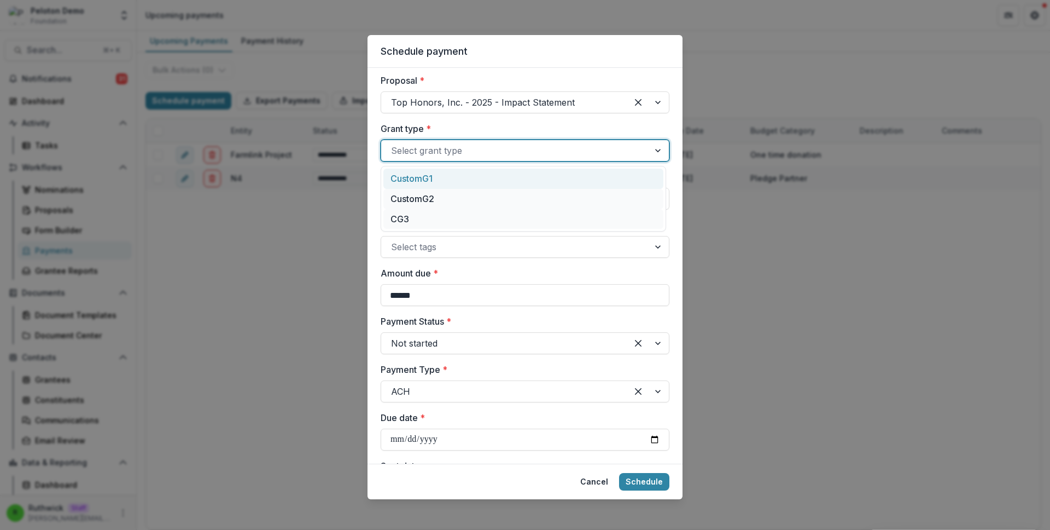
click at [420, 150] on div at bounding box center [515, 150] width 248 height 15
click at [439, 180] on div "CustomG1" at bounding box center [524, 179] width 280 height 20
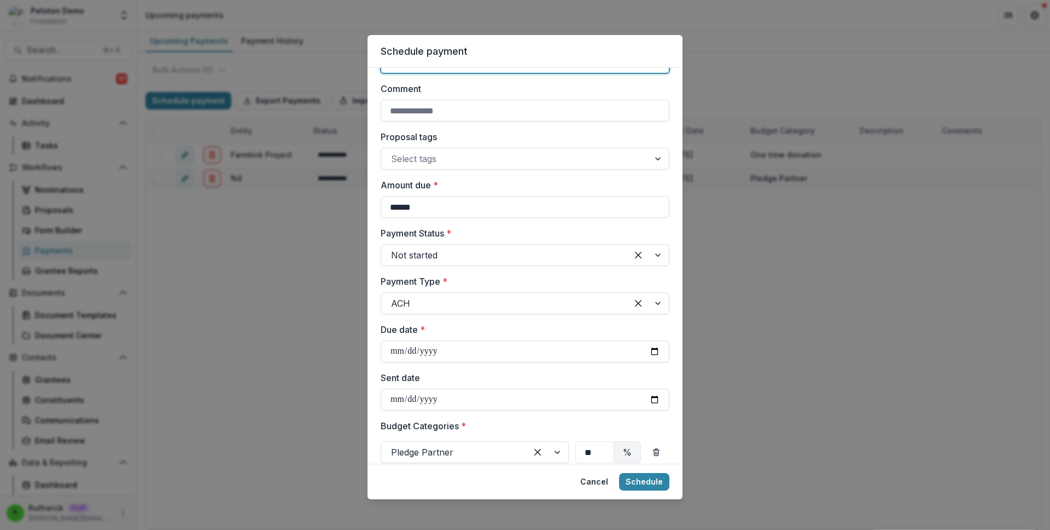
scroll to position [242, 0]
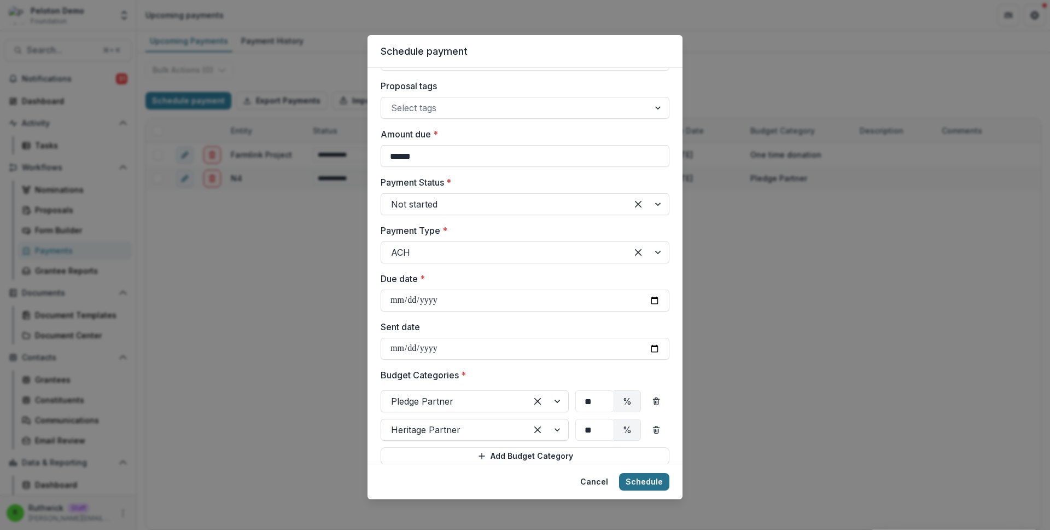
click at [643, 479] on button "Schedule" at bounding box center [644, 482] width 50 height 18
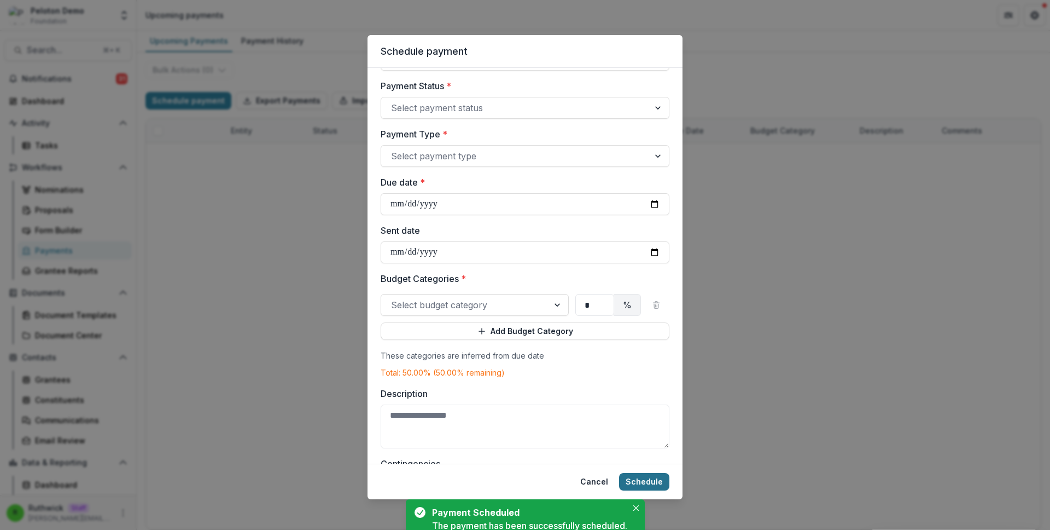
scroll to position [0, 0]
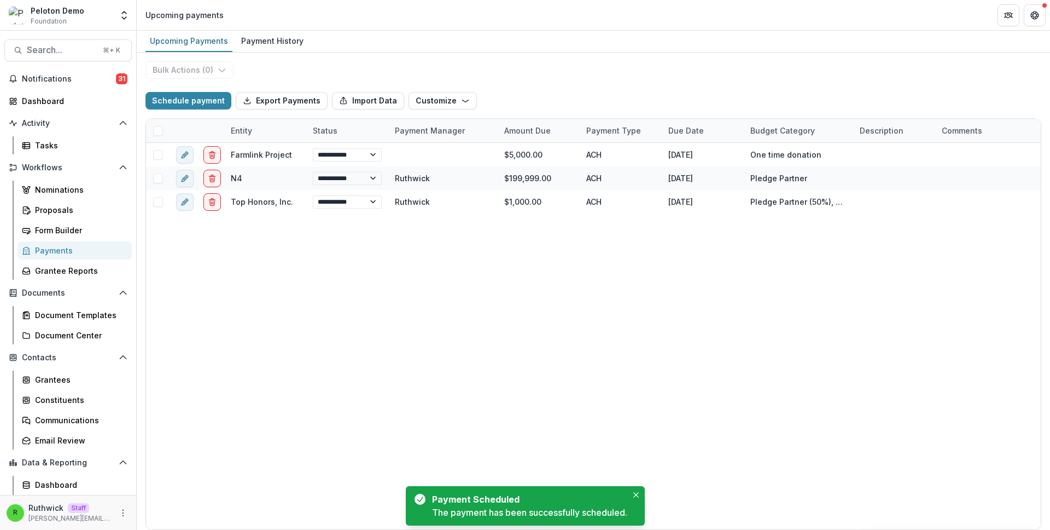
click at [484, 260] on div "**********" at bounding box center [593, 336] width 895 height 386
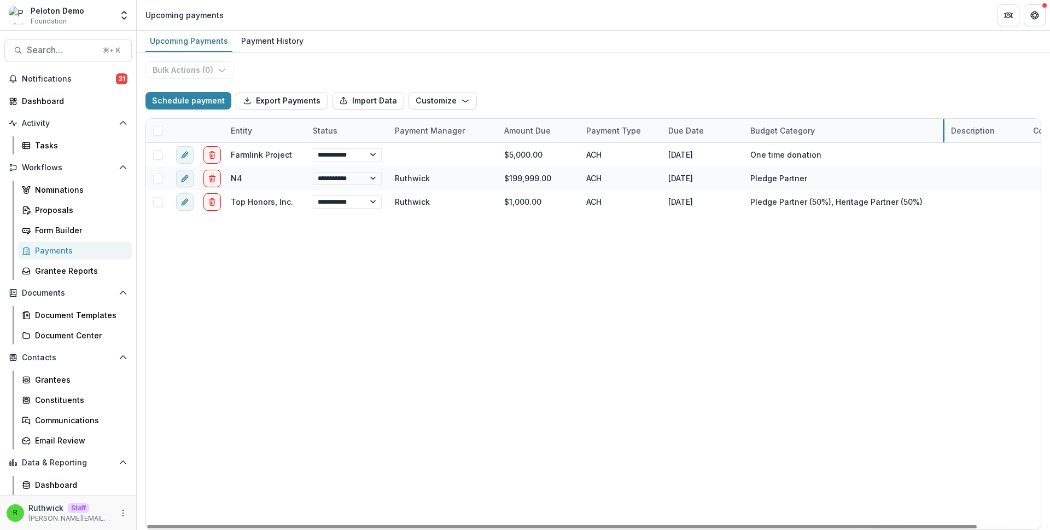
drag, startPoint x: 852, startPoint y: 130, endPoint x: 944, endPoint y: 133, distance: 91.4
click at [590, 45] on div "Upcoming Payments Payment History" at bounding box center [594, 42] width 914 height 22
click at [650, 219] on div "**********" at bounding box center [627, 336] width 963 height 386
click at [116, 519] on div "R Ruthwick Staff ruthwick@trytemelio.com" at bounding box center [68, 512] width 123 height 21
click at [119, 513] on icon "More" at bounding box center [123, 512] width 9 height 9
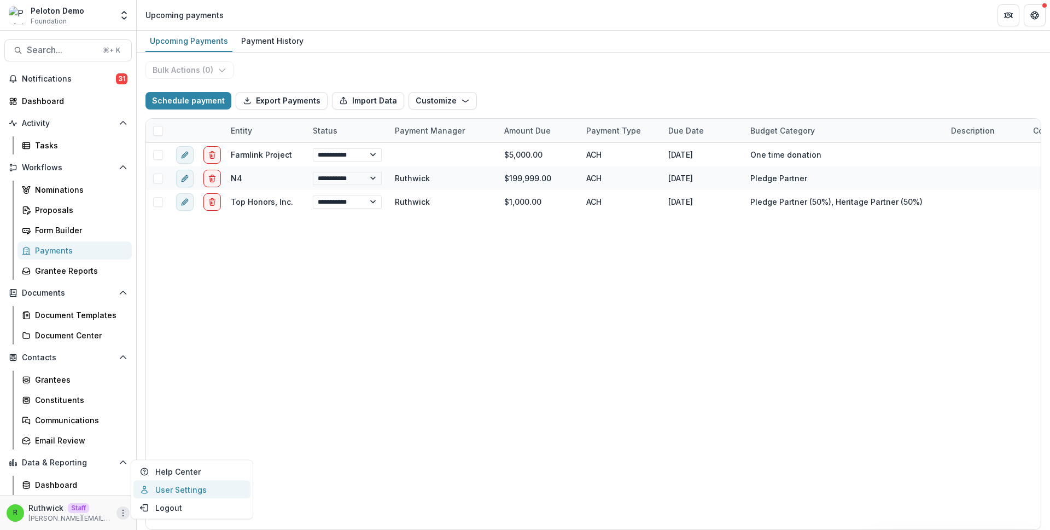
click at [185, 490] on link "User Settings" at bounding box center [191, 489] width 117 height 18
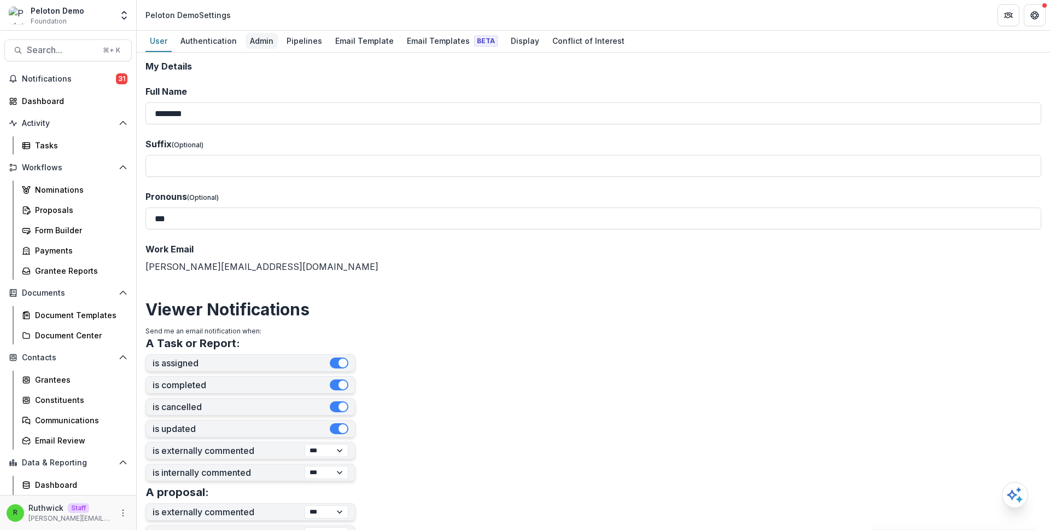
click at [259, 43] on div "Admin" at bounding box center [262, 41] width 32 height 16
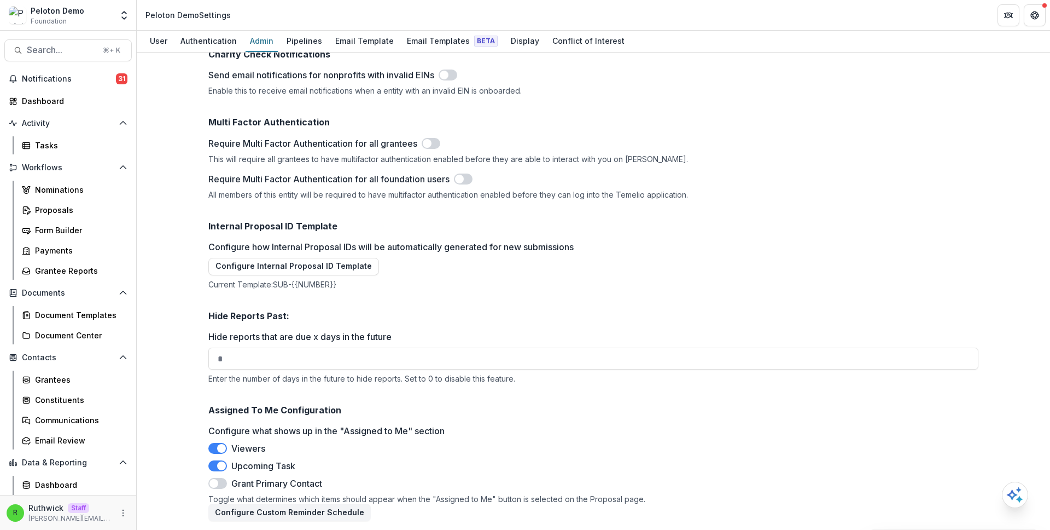
scroll to position [1365, 0]
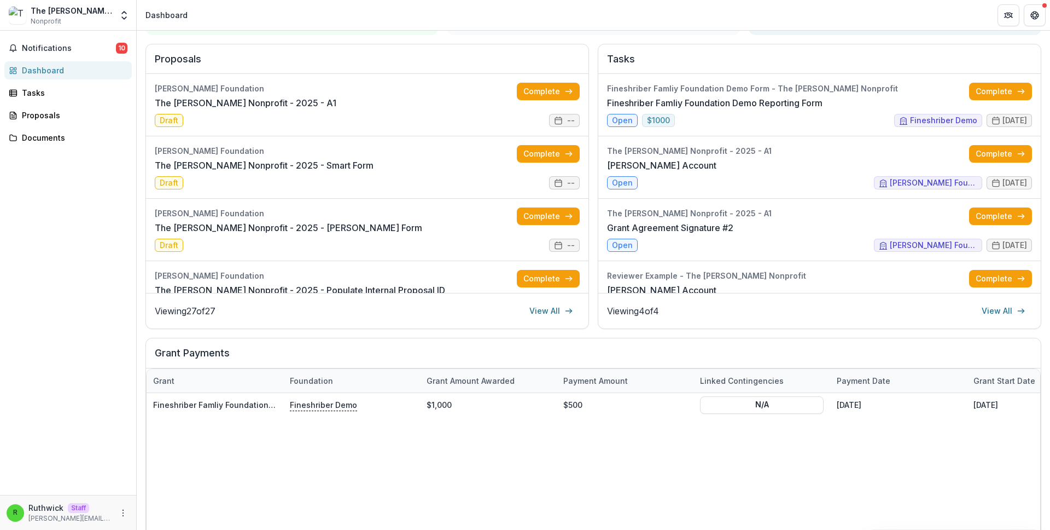
scroll to position [95, 0]
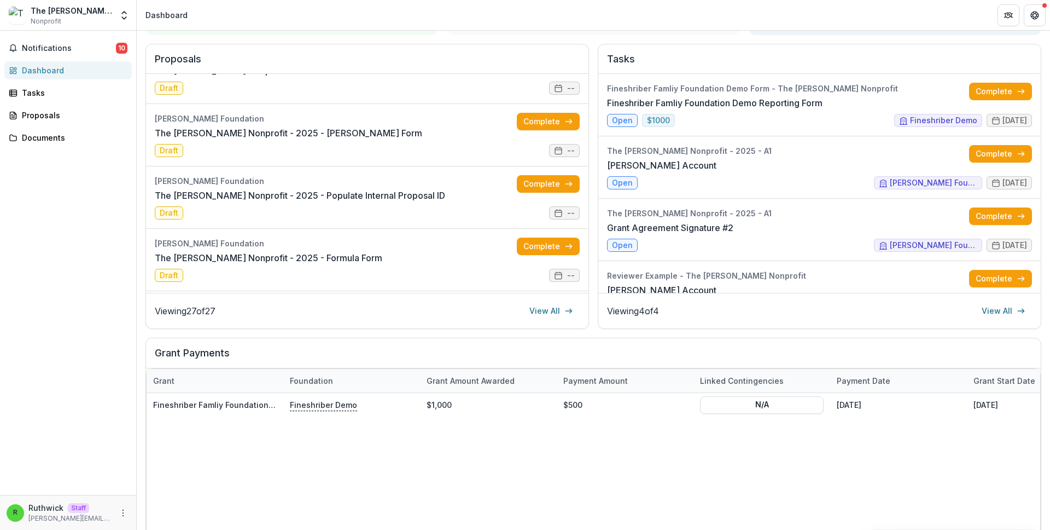
click at [596, 359] on h2 "Grant Payments" at bounding box center [594, 357] width 878 height 21
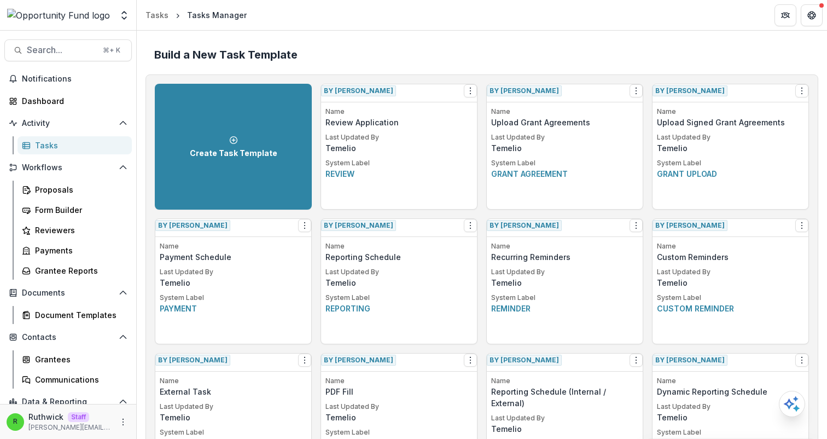
scroll to position [586, 0]
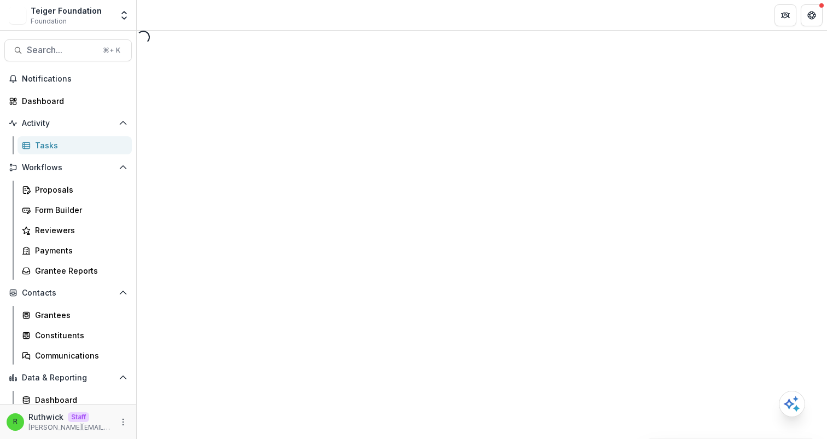
select select "********"
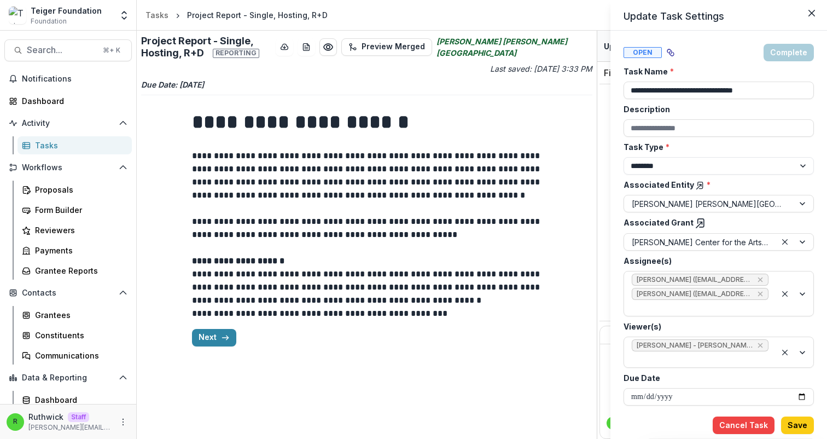
click at [464, 165] on div "**********" at bounding box center [413, 219] width 827 height 439
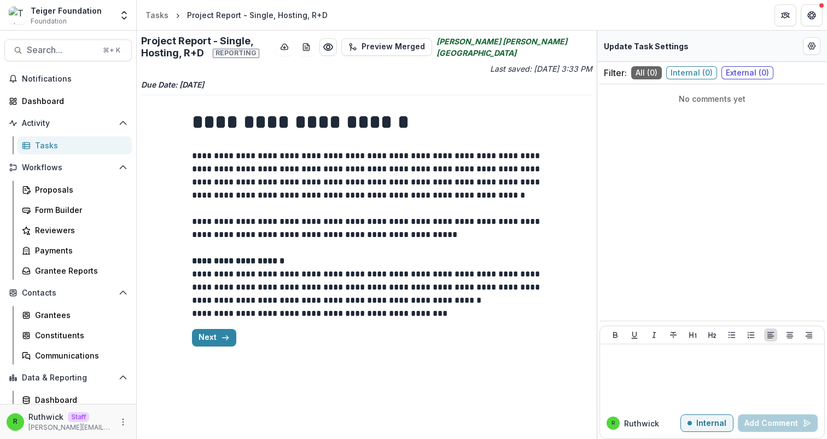
click at [207, 348] on div "**********" at bounding box center [367, 227] width 350 height 255
click at [221, 340] on icon "button" at bounding box center [225, 337] width 9 height 9
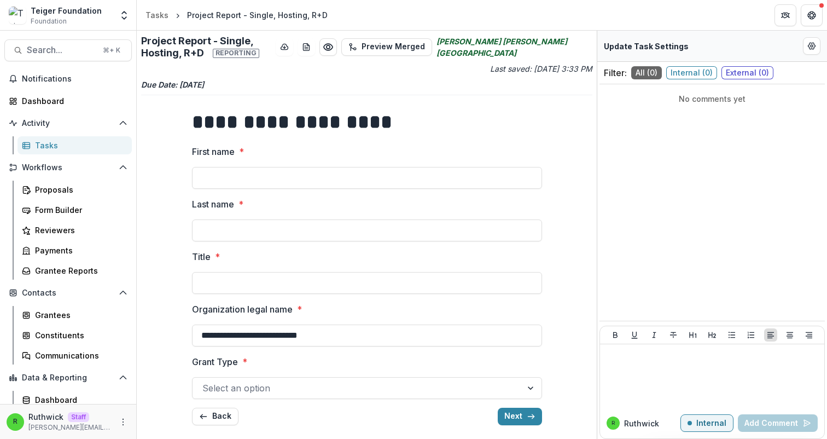
click at [296, 394] on div at bounding box center [357, 387] width 310 height 15
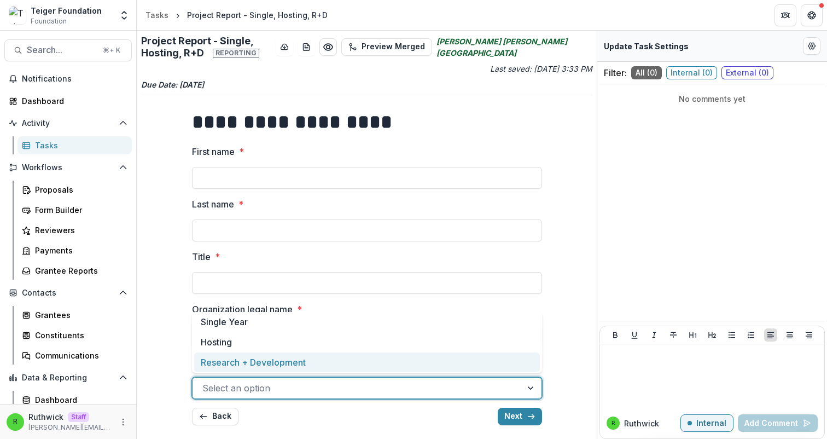
click at [304, 363] on div "Research + Development" at bounding box center [367, 362] width 346 height 20
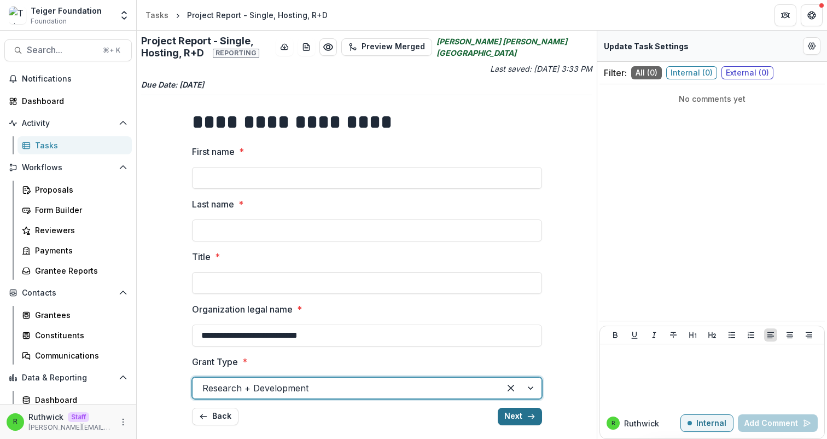
click at [504, 417] on button "Next" at bounding box center [520, 417] width 44 height 18
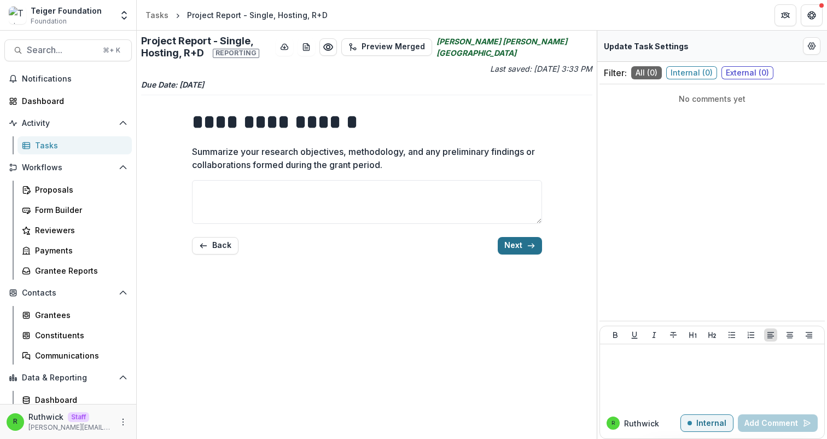
click at [510, 241] on button "Next" at bounding box center [520, 246] width 44 height 18
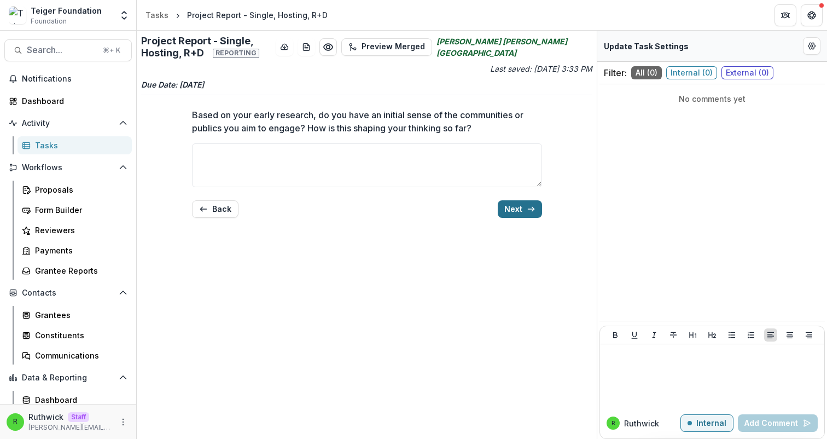
click at [509, 207] on button "Next" at bounding box center [520, 209] width 44 height 18
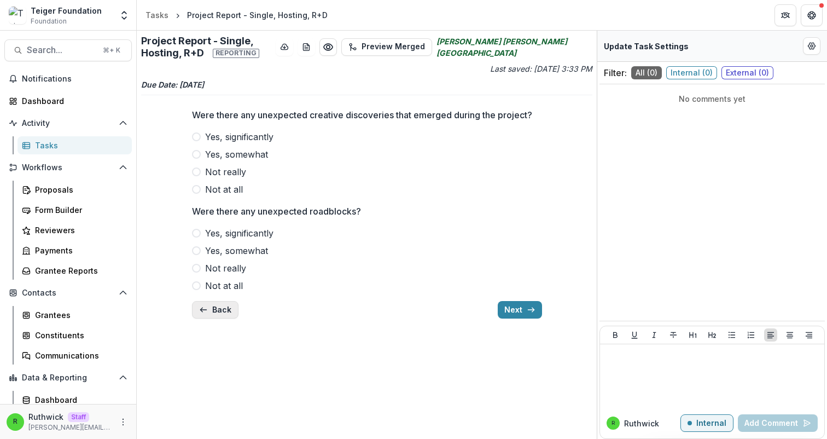
click at [211, 306] on button "Back" at bounding box center [215, 310] width 47 height 18
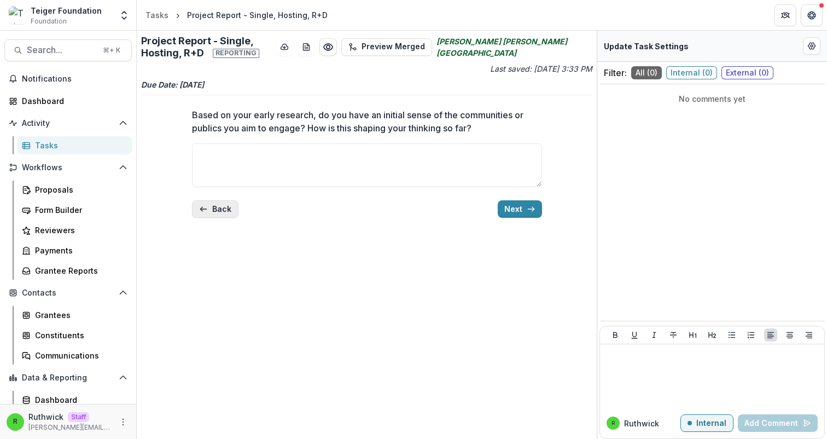
click at [211, 205] on button "Back" at bounding box center [215, 209] width 47 height 18
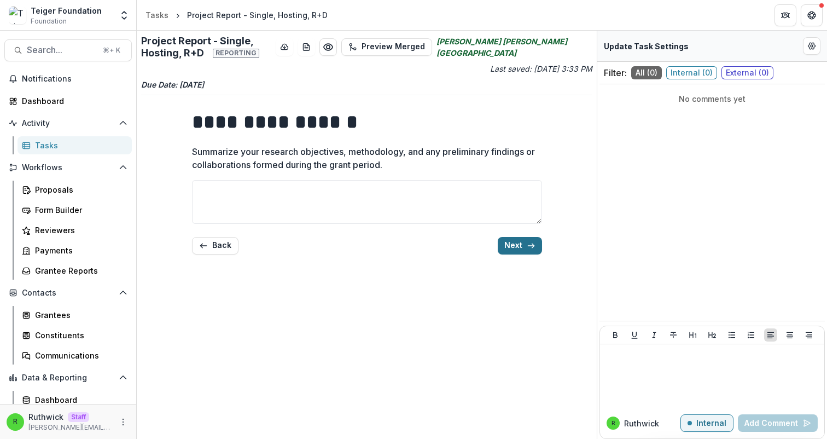
click at [519, 249] on button "Next" at bounding box center [520, 246] width 44 height 18
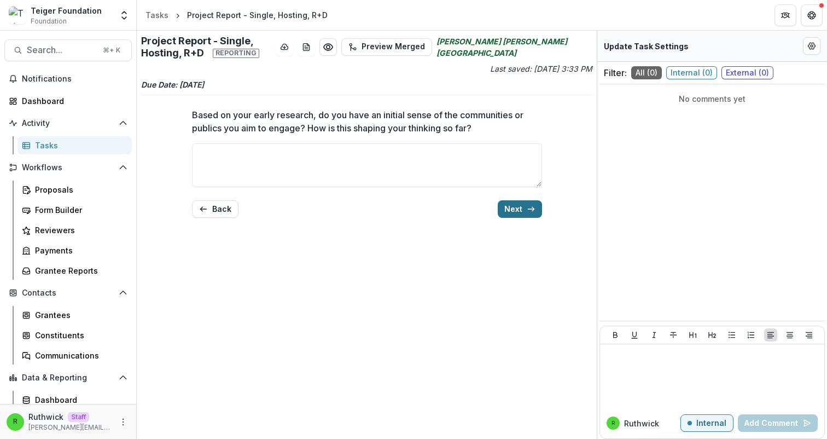
click at [525, 212] on button "Next" at bounding box center [520, 209] width 44 height 18
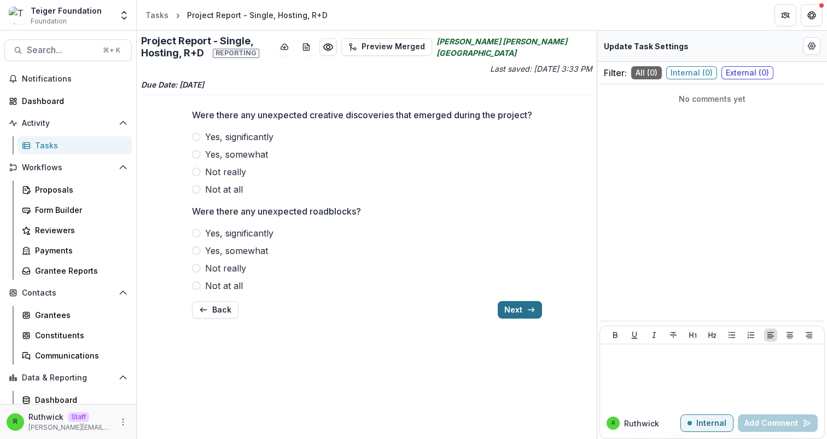
click at [520, 313] on button "Next" at bounding box center [520, 310] width 44 height 18
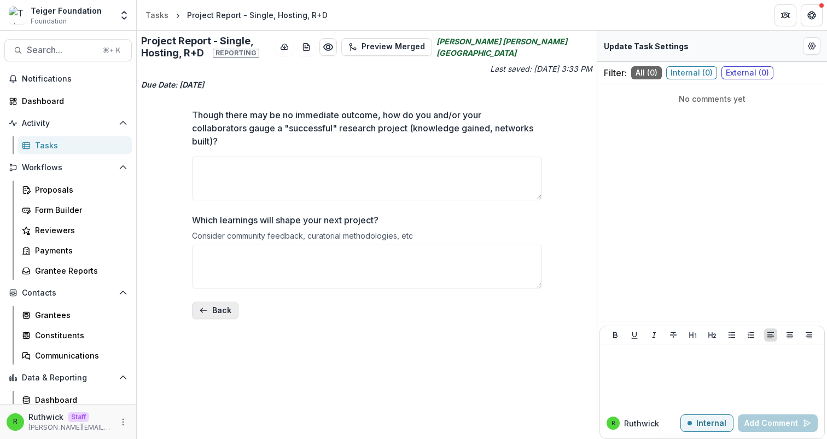
click at [204, 308] on icon "button" at bounding box center [203, 310] width 9 height 9
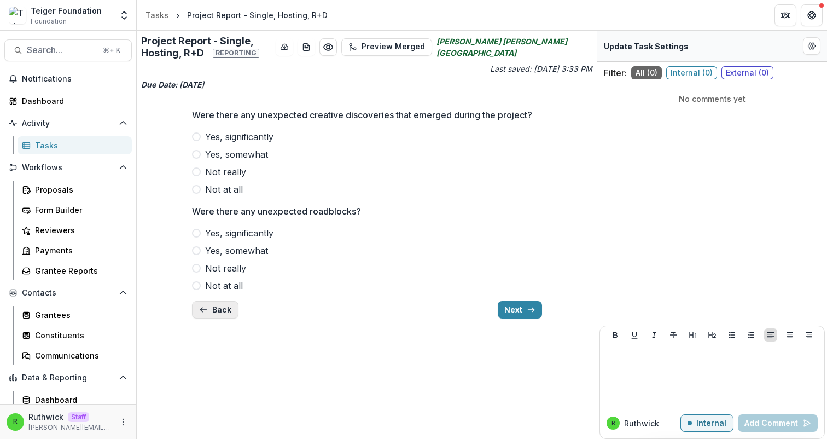
click at [205, 308] on icon "button" at bounding box center [203, 309] width 9 height 9
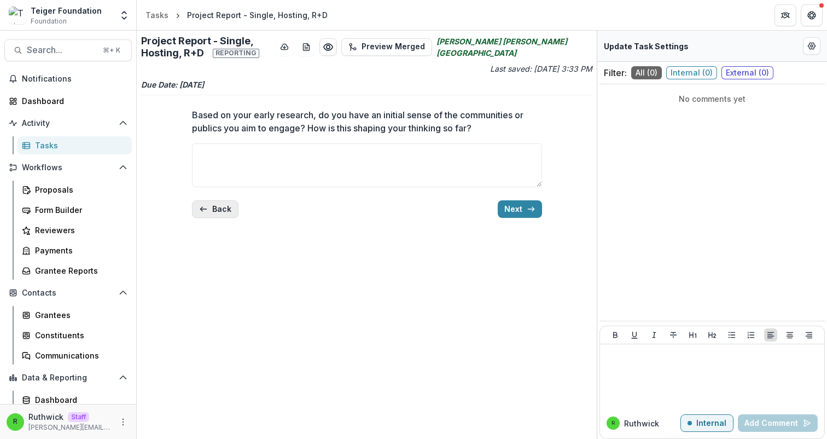
click at [212, 217] on button "Back" at bounding box center [215, 209] width 47 height 18
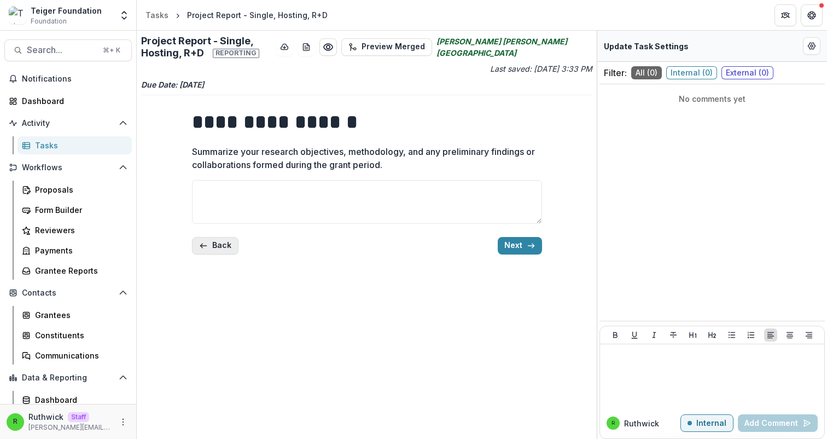
click at [218, 243] on button "Back" at bounding box center [215, 246] width 47 height 18
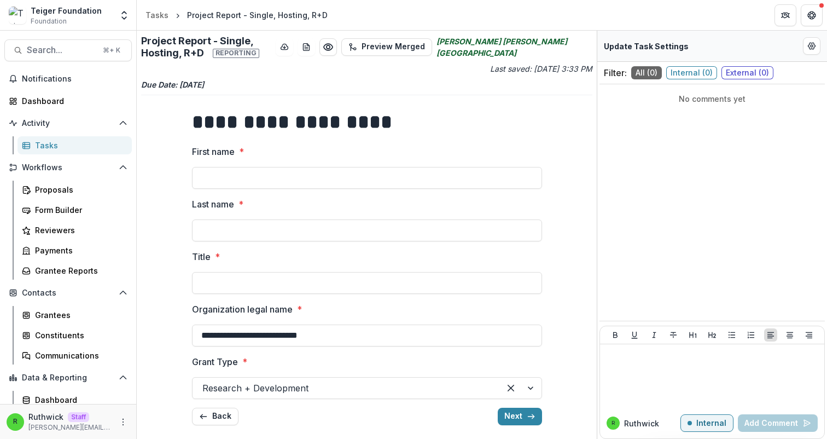
click at [275, 398] on div "Research + Development" at bounding box center [367, 388] width 350 height 22
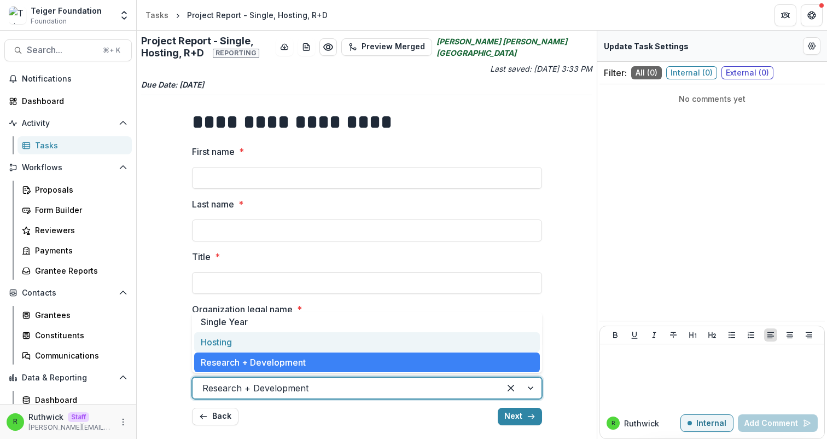
click at [274, 343] on div "Hosting" at bounding box center [367, 342] width 346 height 20
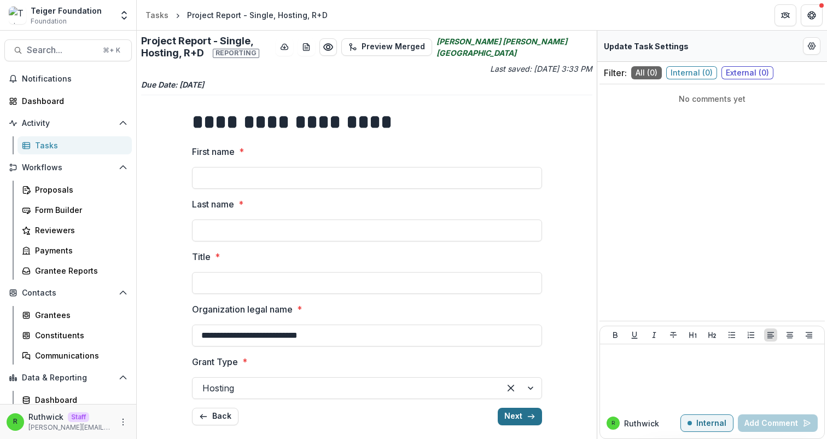
click at [524, 414] on button "Next" at bounding box center [520, 417] width 44 height 18
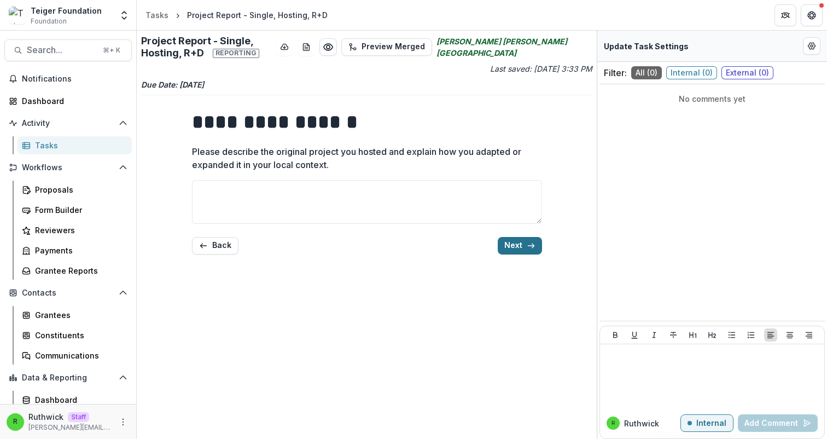
click at [524, 249] on button "Next" at bounding box center [520, 246] width 44 height 18
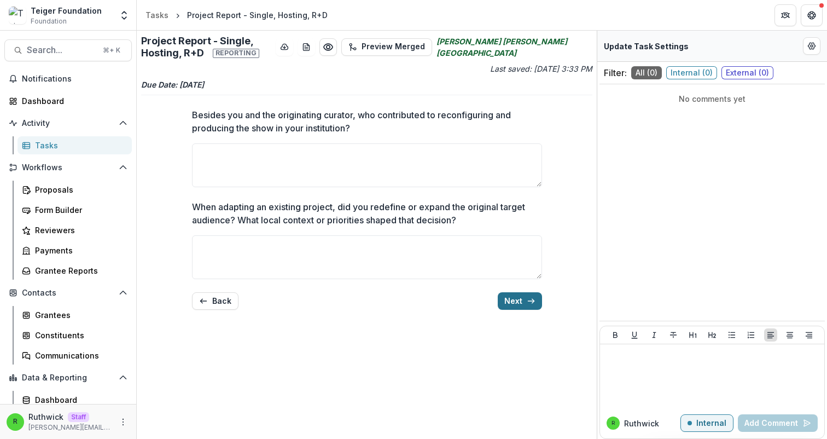
click at [524, 300] on button "Next" at bounding box center [520, 301] width 44 height 18
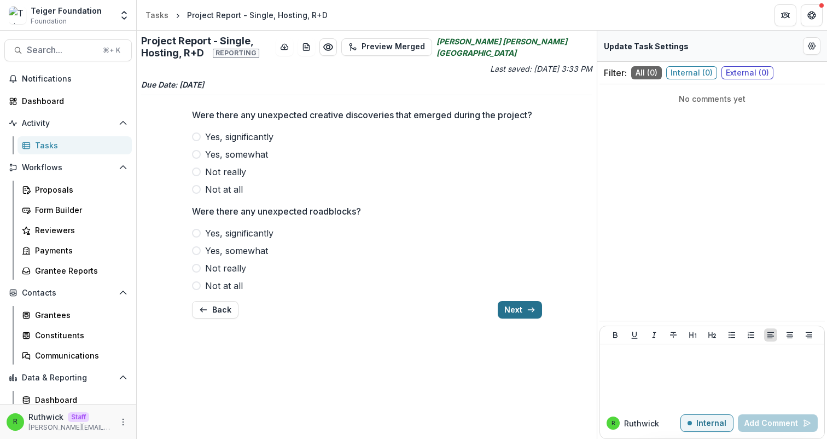
click at [524, 300] on div "Were there any unexpected creative discoveries that emerged during the project?…" at bounding box center [367, 214] width 350 height 228
click at [524, 309] on button "Next" at bounding box center [520, 310] width 44 height 18
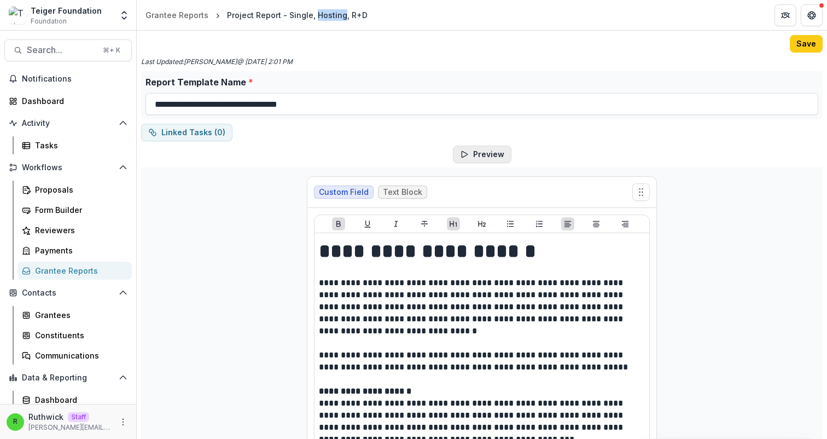
click at [463, 154] on icon "button" at bounding box center [464, 154] width 9 height 9
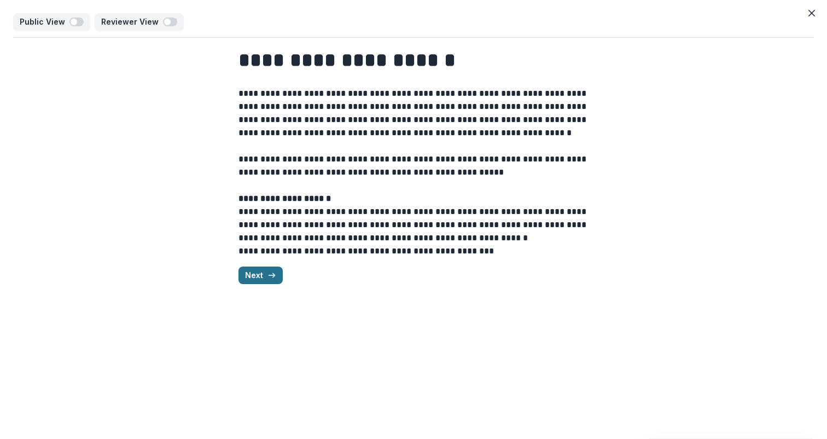
click at [264, 274] on button "Next" at bounding box center [261, 275] width 44 height 18
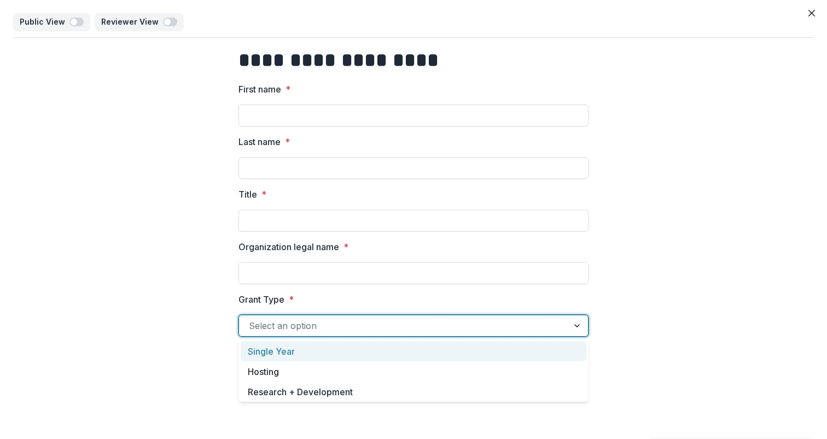
click at [299, 319] on div at bounding box center [404, 325] width 310 height 15
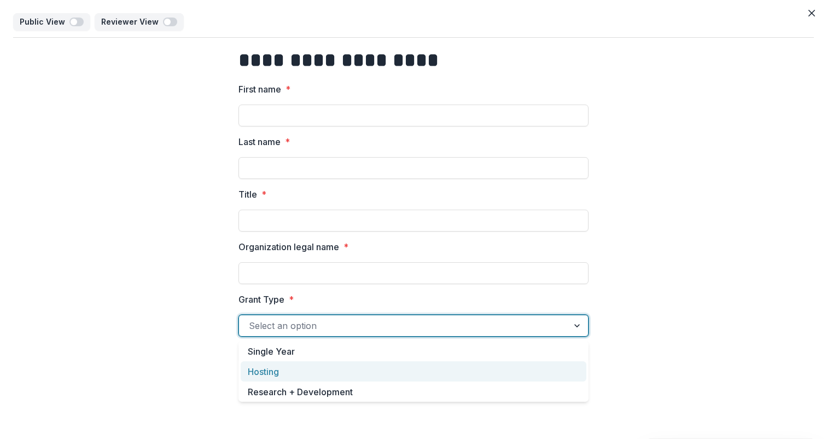
click at [316, 369] on div "Hosting" at bounding box center [414, 371] width 346 height 20
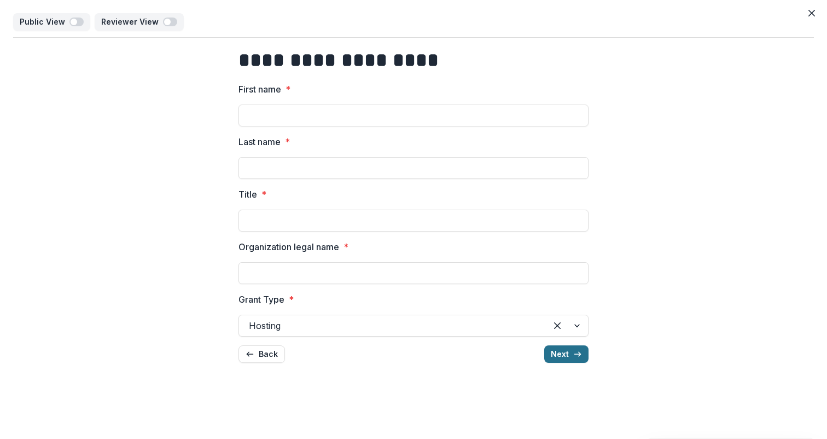
click at [554, 359] on button "Next" at bounding box center [566, 354] width 44 height 18
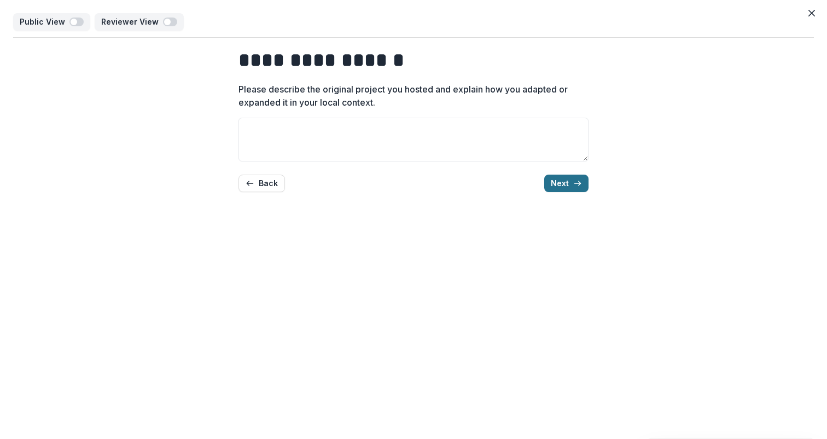
click at [572, 177] on button "Next" at bounding box center [566, 184] width 44 height 18
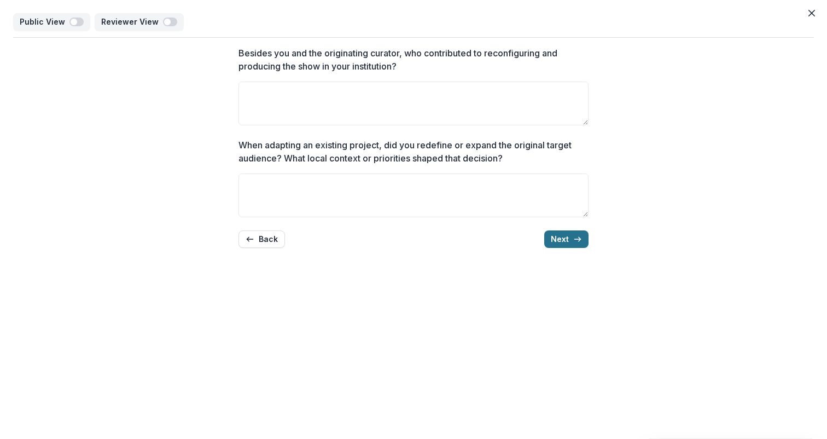
click at [567, 241] on button "Next" at bounding box center [566, 239] width 44 height 18
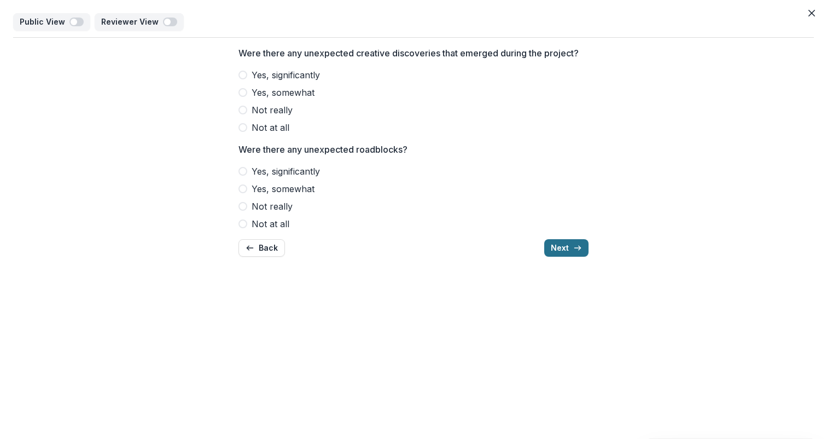
click at [566, 254] on button "Next" at bounding box center [566, 248] width 44 height 18
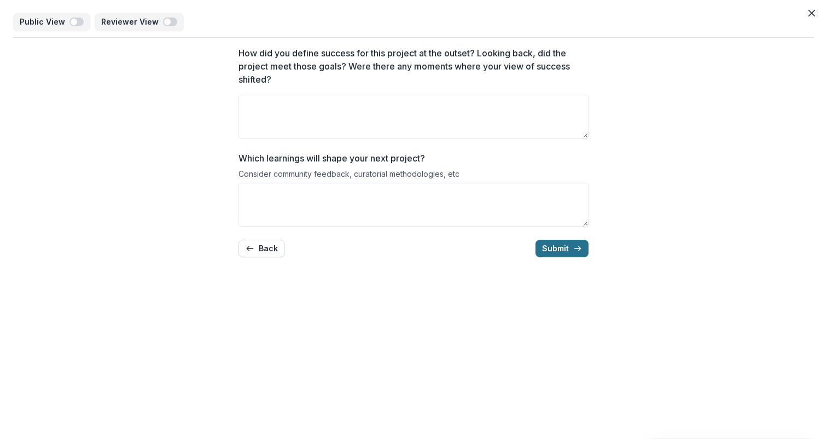
click at [567, 255] on button "Submit" at bounding box center [562, 249] width 53 height 18
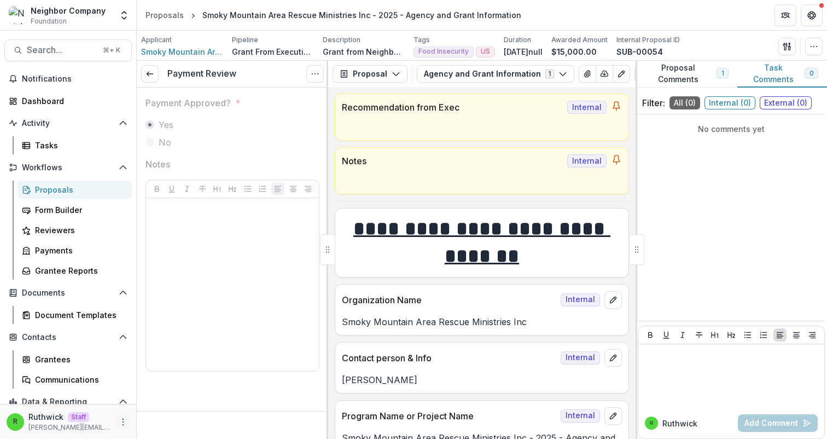
click at [119, 420] on icon "More" at bounding box center [123, 421] width 9 height 9
click at [177, 398] on link "User Settings" at bounding box center [191, 399] width 117 height 18
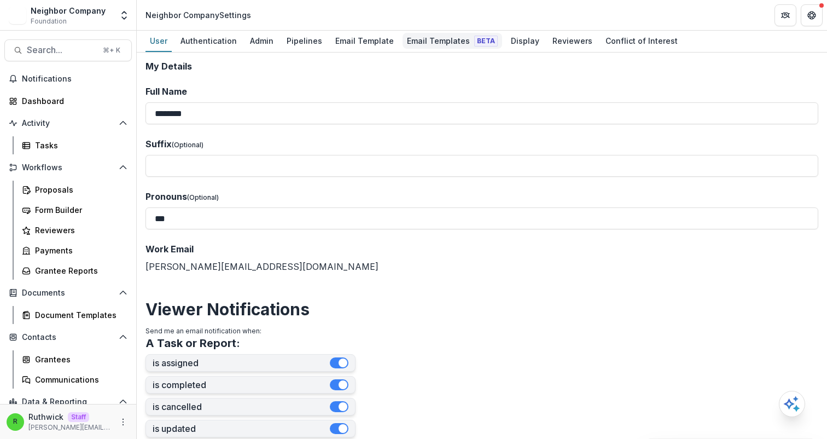
click at [425, 38] on div "Email Templates Beta" at bounding box center [453, 41] width 100 height 16
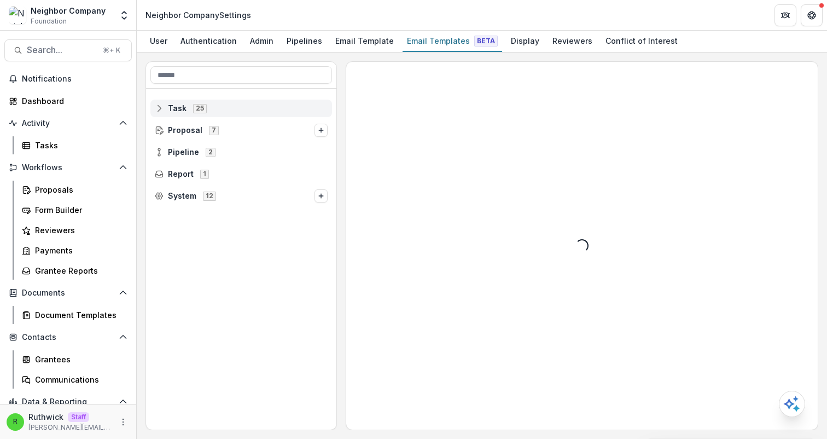
click at [219, 106] on span "Task 25" at bounding box center [241, 107] width 173 height 9
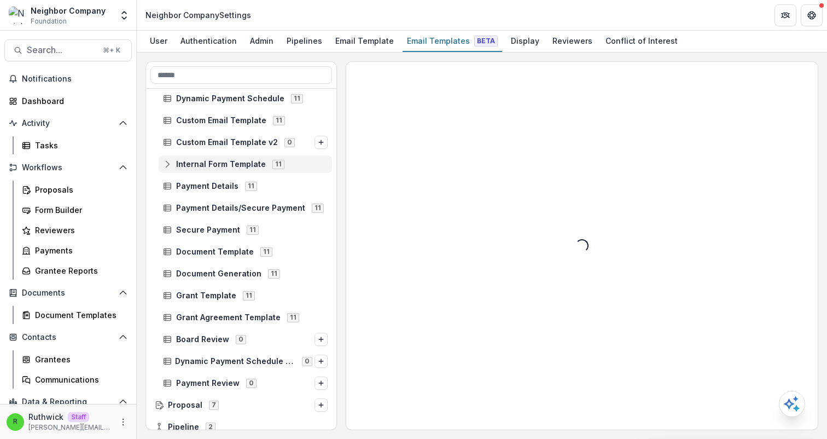
scroll to position [324, 0]
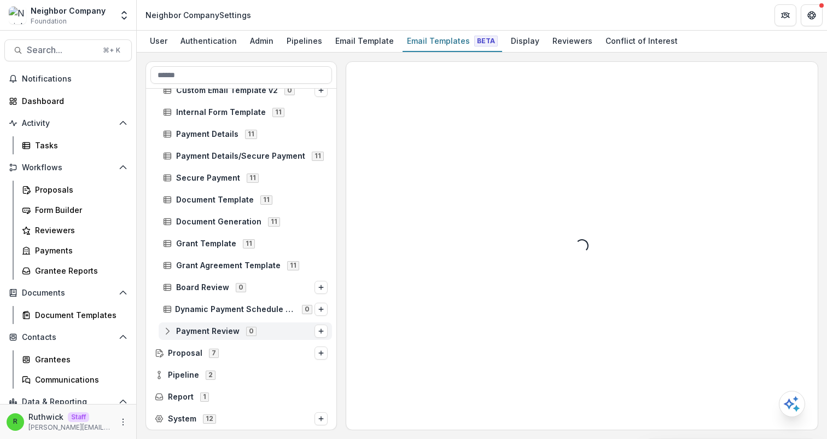
click at [214, 326] on div "Payment Review 0" at bounding box center [245, 331] width 173 height 18
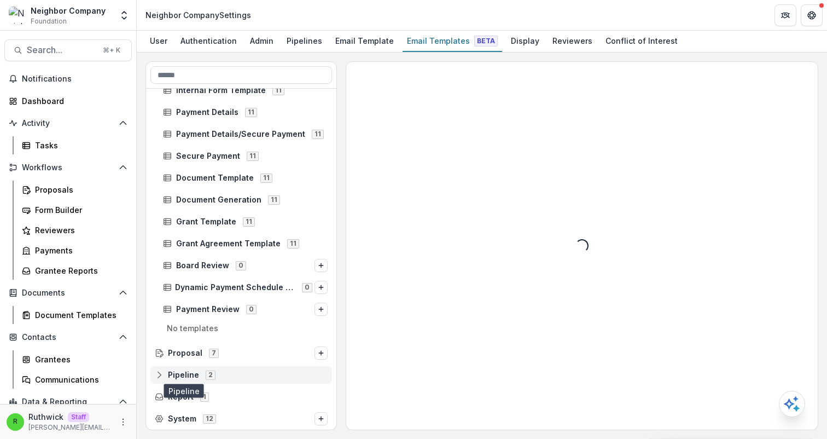
click at [191, 377] on span "Pipeline" at bounding box center [183, 374] width 31 height 9
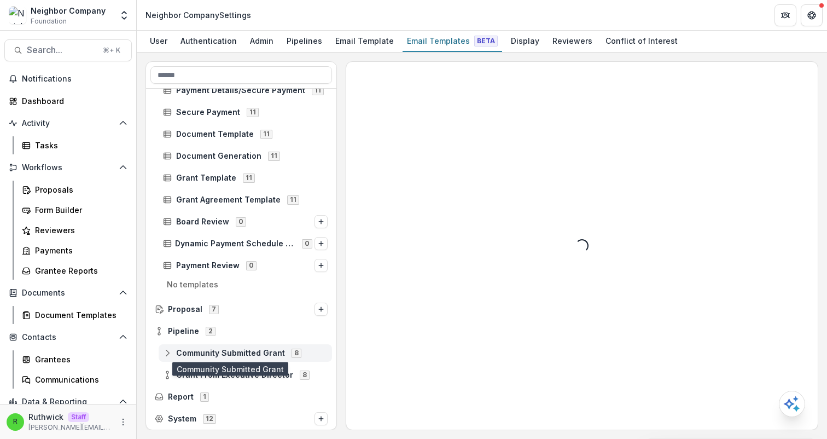
click at [217, 350] on span "Community Submitted Grant" at bounding box center [230, 352] width 109 height 9
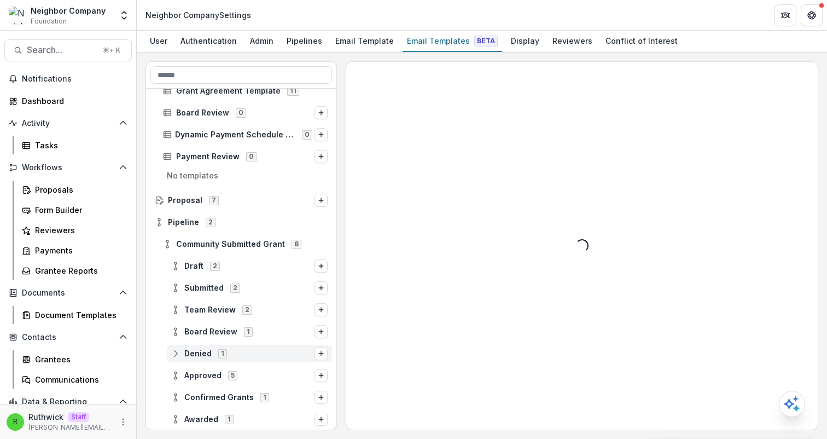
scroll to position [565, 0]
